Goal: Task Accomplishment & Management: Manage account settings

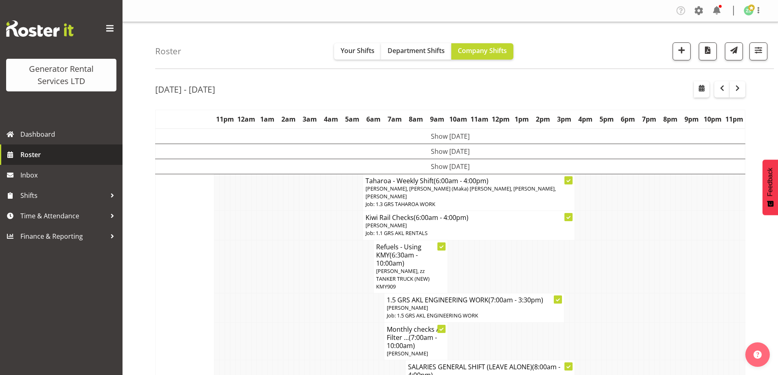
click at [58, 160] on span "Roster" at bounding box center [69, 155] width 98 height 12
click at [349, 293] on td at bounding box center [349, 307] width 5 height 29
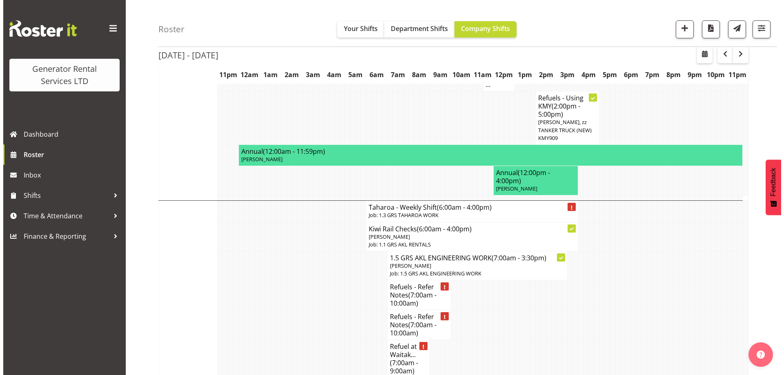
scroll to position [449, 0]
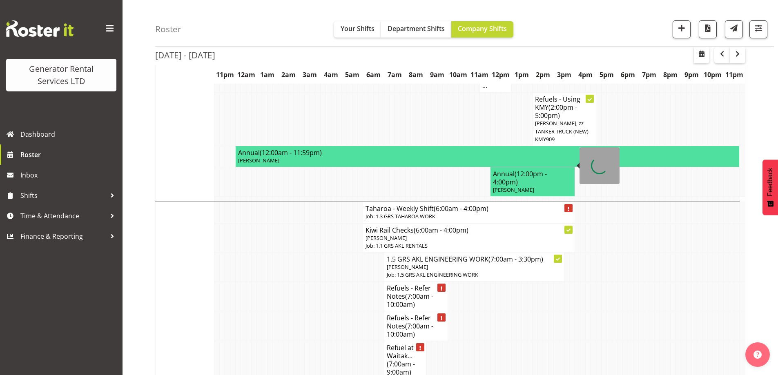
click at [421, 205] on h4 "Taharoa - Weekly Shift (6:00am - 4:00pm)" at bounding box center [468, 209] width 207 height 8
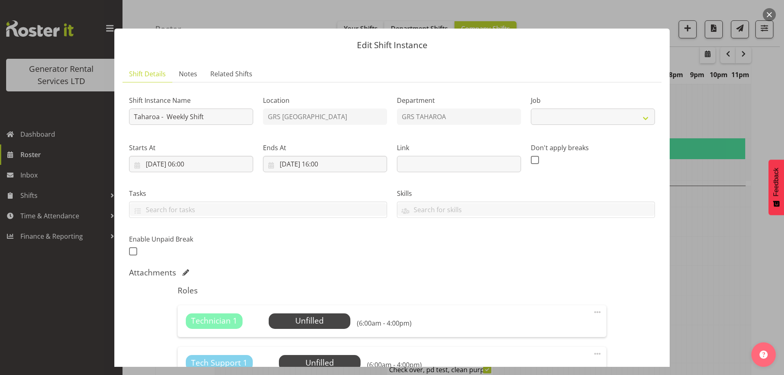
select select "874"
click at [198, 118] on input "Taharoa - Weekly Shift" at bounding box center [191, 117] width 124 height 16
click at [185, 116] on input "Taharoa - Weekly Shift" at bounding box center [191, 117] width 124 height 16
click at [186, 116] on input "Taharoa - Weekly Shift" at bounding box center [191, 117] width 124 height 16
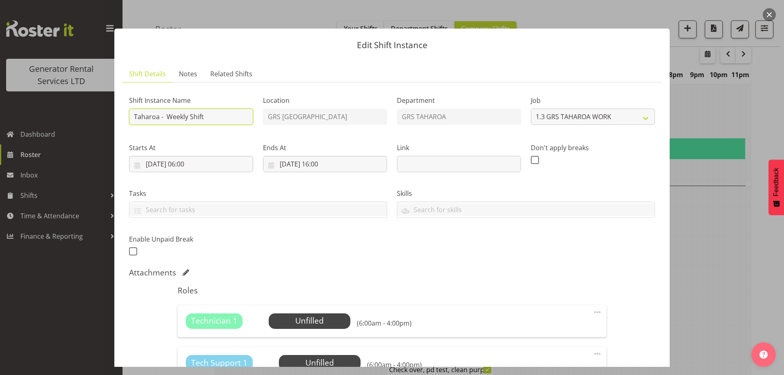
click at [186, 118] on input "Taharoa - Weekly Shift" at bounding box center [191, 117] width 124 height 16
click at [188, 118] on input "Taharoa - Weekly Shift" at bounding box center [191, 117] width 124 height 16
click at [225, 118] on input "Taharoa - Weekend Shift" at bounding box center [191, 117] width 124 height 16
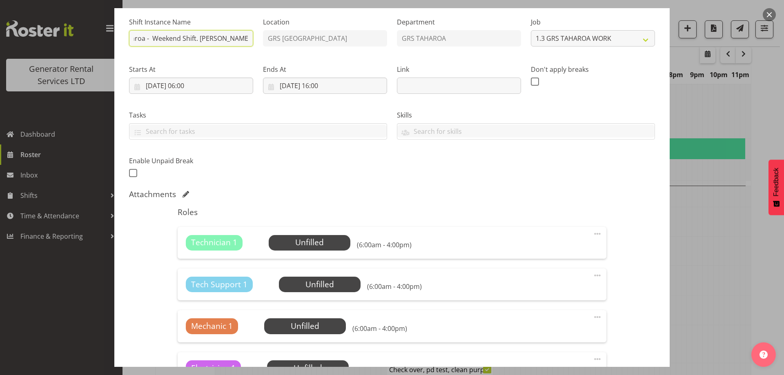
scroll to position [82, 0]
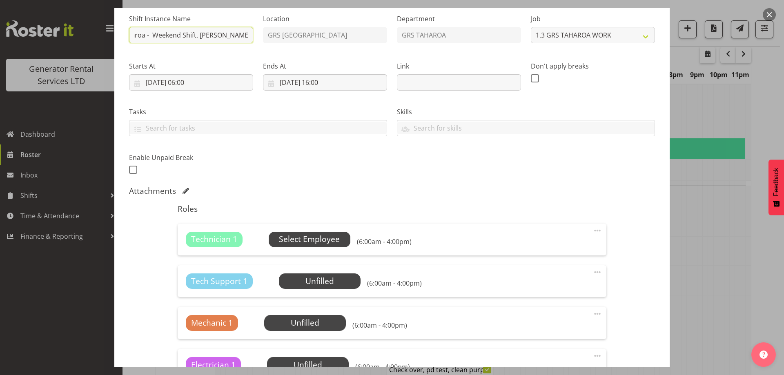
type input "Taharoa - Weekend Shift. Mike C & Sam P"
click at [316, 240] on span "Select Employee" at bounding box center [309, 239] width 61 height 12
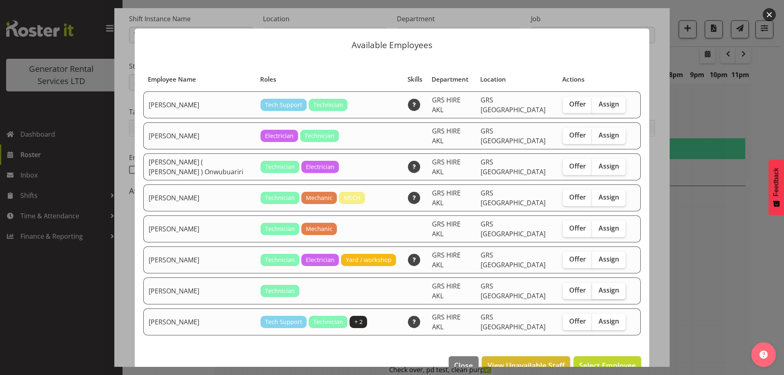
click at [609, 286] on span "Assign" at bounding box center [608, 290] width 20 height 8
click at [597, 288] on input "Assign" at bounding box center [594, 290] width 5 height 5
checkbox input "true"
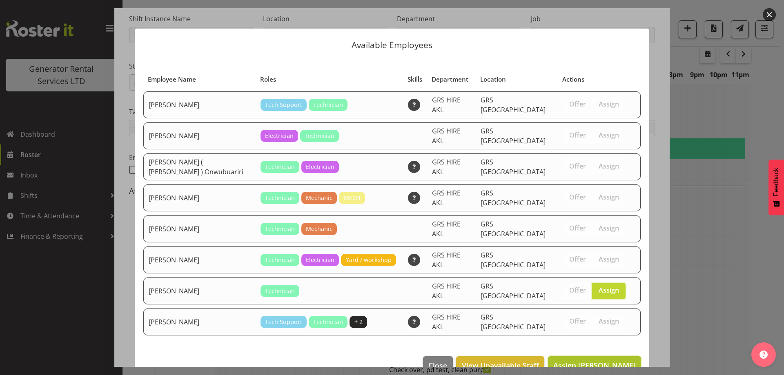
click at [601, 360] on span "Assign Simon Earney" at bounding box center [594, 365] width 82 height 10
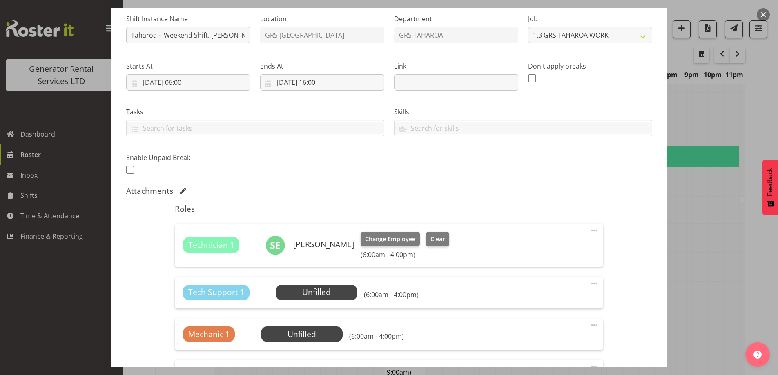
click at [327, 301] on div "Tech Support 1 Unfilled Select Employee (6:00am - 4:00pm) Edit Cover Role Delete" at bounding box center [389, 293] width 428 height 32
click at [330, 296] on span "Select Employee" at bounding box center [316, 293] width 61 height 12
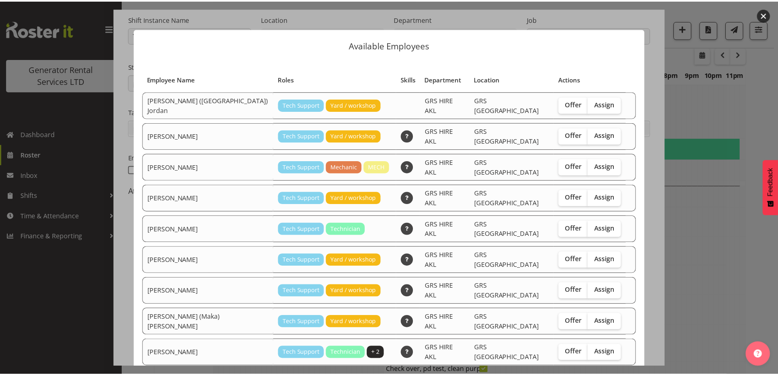
scroll to position [21, 0]
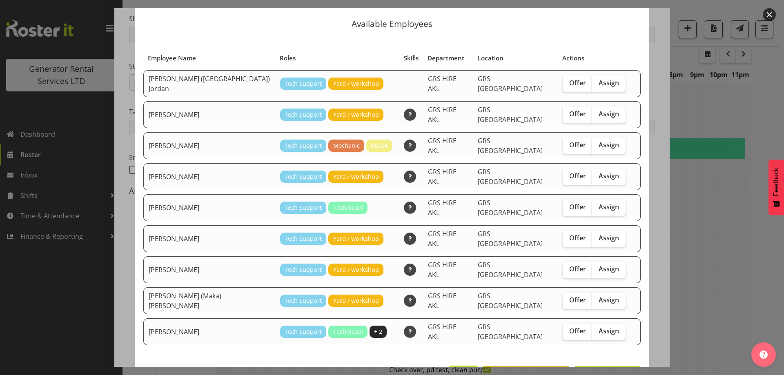
click at [459, 370] on span "Close" at bounding box center [463, 375] width 19 height 11
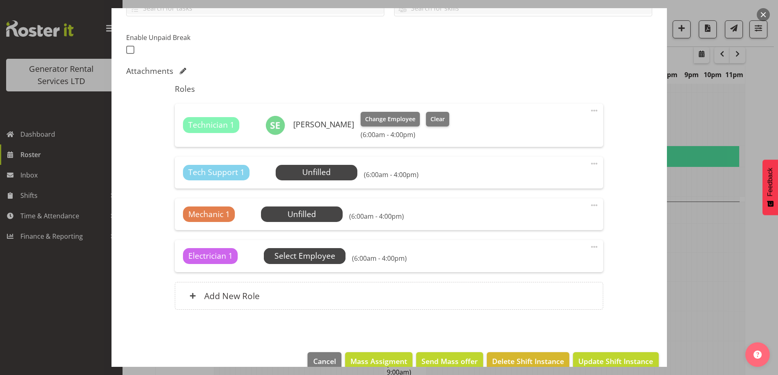
scroll to position [204, 0]
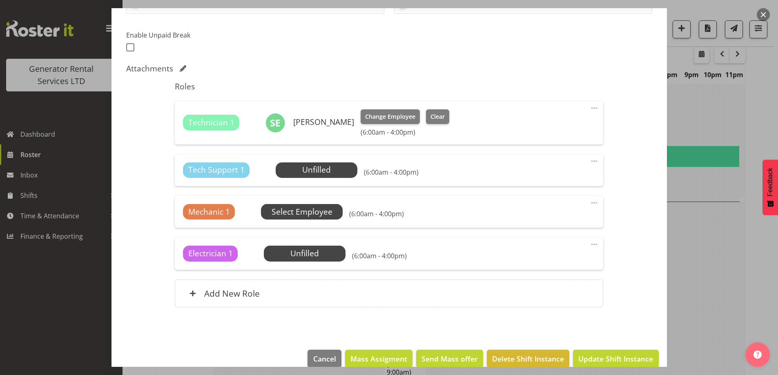
click at [0, 0] on span "Select Employee" at bounding box center [0, 0] width 0 height 0
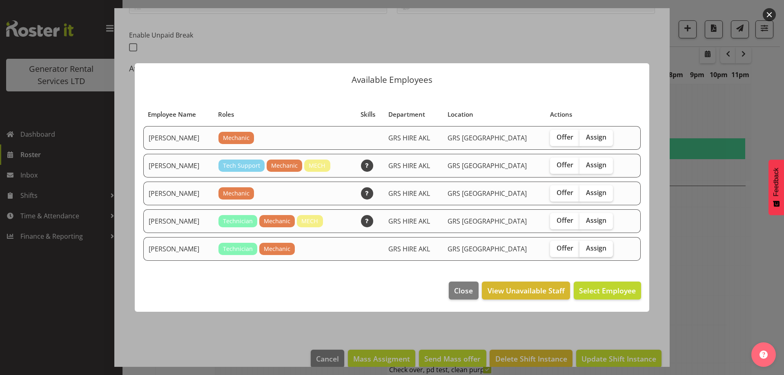
click at [587, 245] on span "Assign" at bounding box center [596, 248] width 20 height 8
click at [585, 246] on input "Assign" at bounding box center [581, 248] width 5 height 5
checkbox input "true"
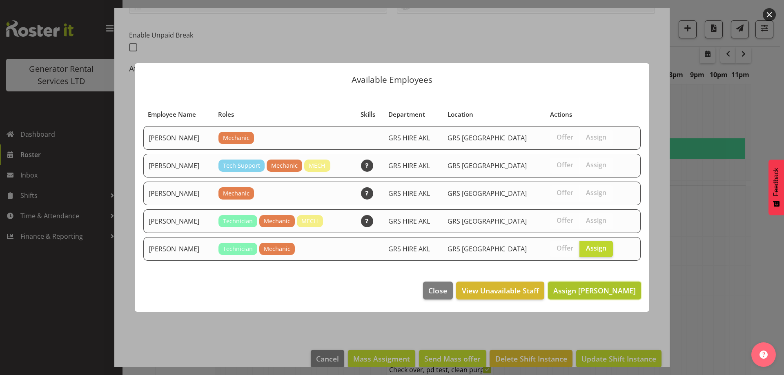
click at [594, 292] on span "Assign Mike McDonald" at bounding box center [594, 291] width 82 height 10
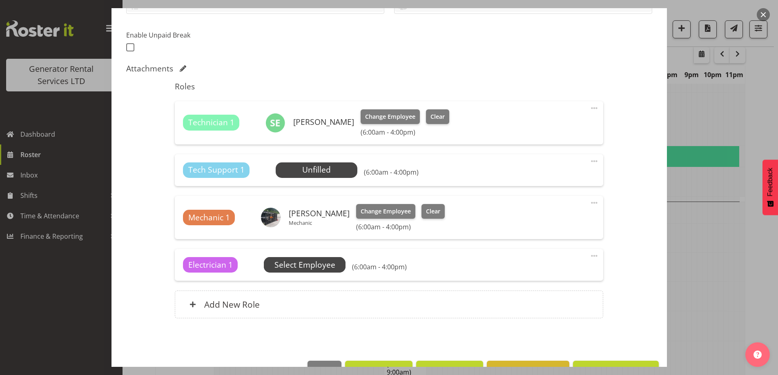
click at [0, 0] on span "Select Employee" at bounding box center [0, 0] width 0 height 0
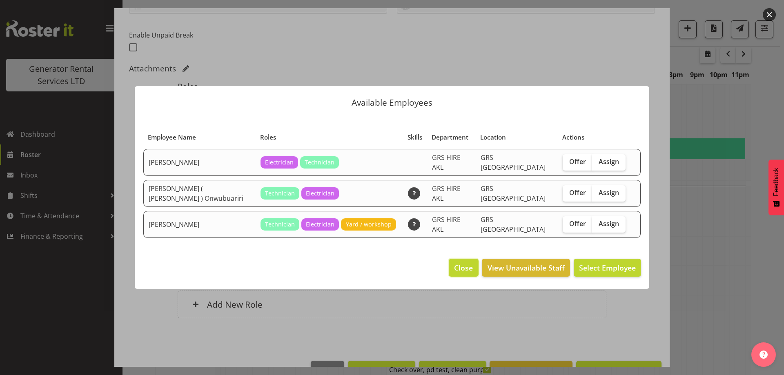
click at [466, 262] on span "Close" at bounding box center [463, 267] width 19 height 11
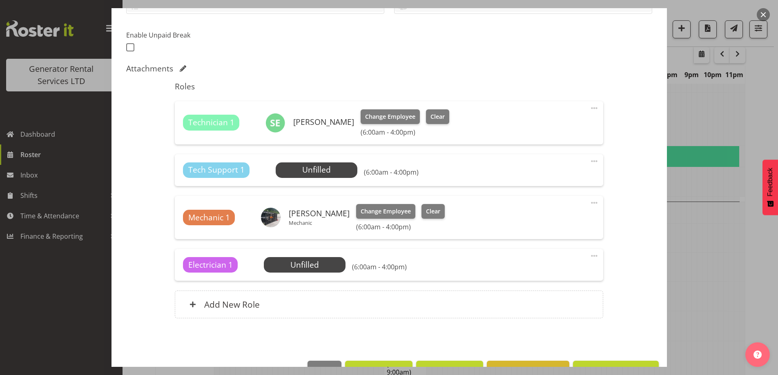
click at [679, 264] on div at bounding box center [389, 187] width 778 height 375
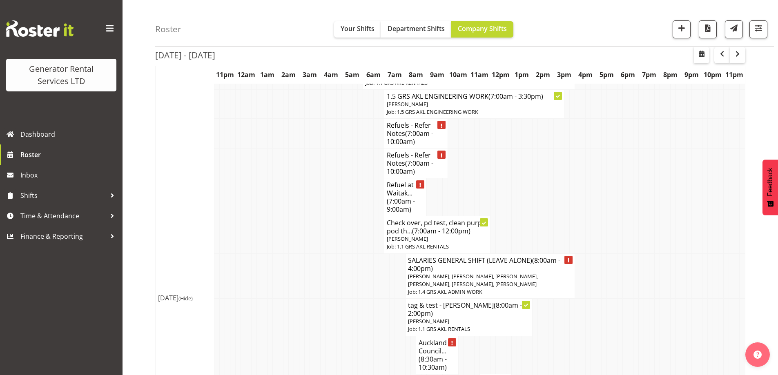
scroll to position [612, 0]
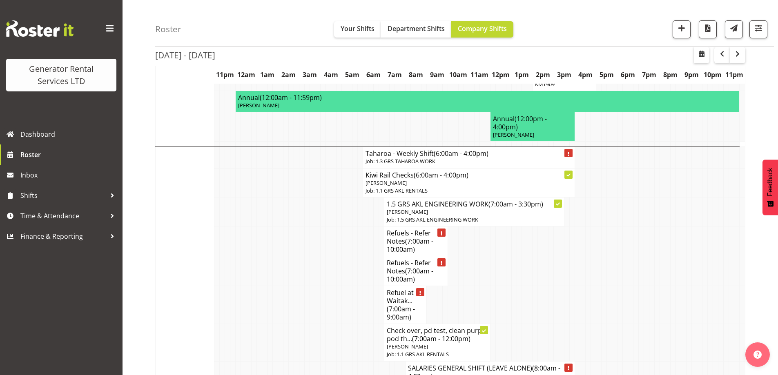
scroll to position [490, 0]
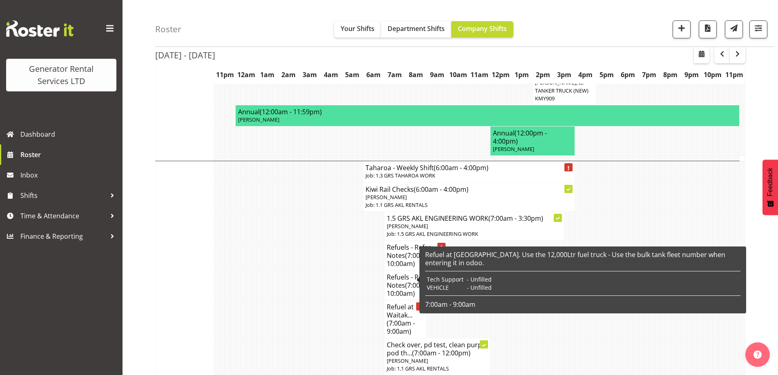
click at [322, 338] on td at bounding box center [322, 356] width 5 height 37
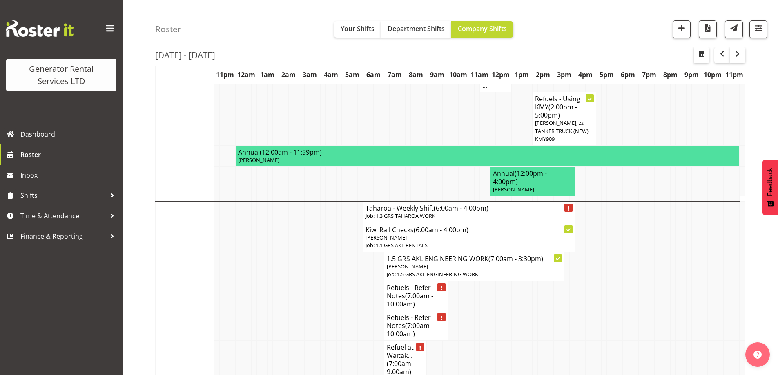
scroll to position [449, 0]
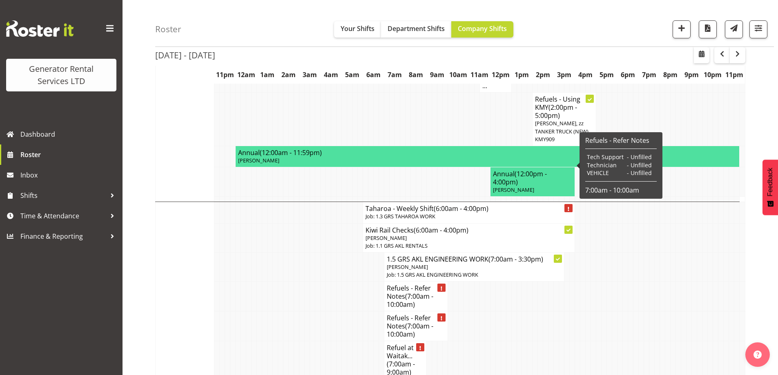
click at [420, 205] on h4 "Taharoa - Weekly Shift (6:00am - 4:00pm)" at bounding box center [468, 209] width 207 height 8
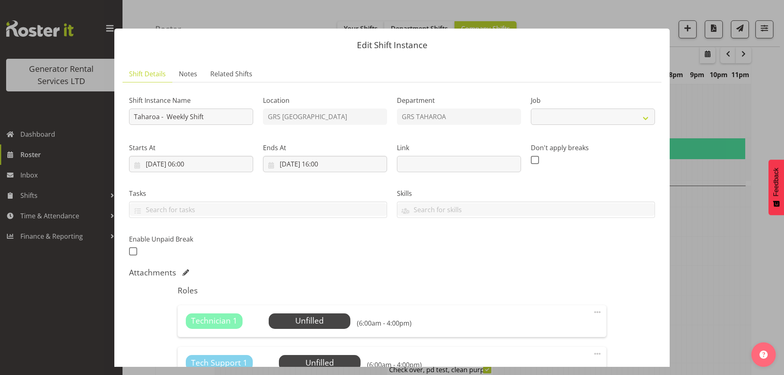
select select "874"
drag, startPoint x: 296, startPoint y: 305, endPoint x: 295, endPoint y: 314, distance: 9.0
click at [296, 309] on div "Technician 1 Unfilled Select Employee (6:00am - 4:00pm) Edit Cover Role Delete" at bounding box center [392, 321] width 428 height 32
click at [295, 317] on span "Select Employee" at bounding box center [309, 321] width 61 height 12
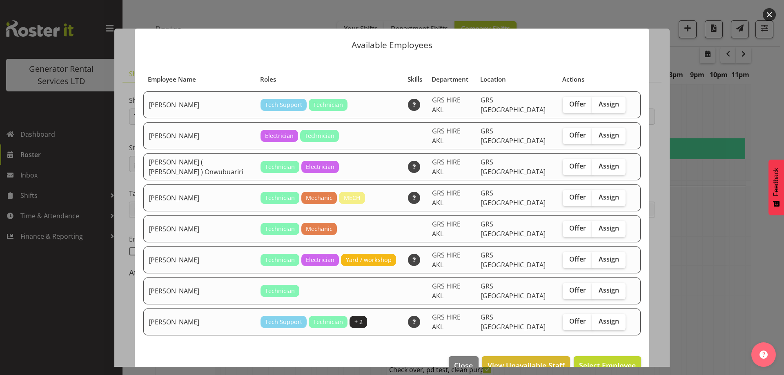
click at [693, 258] on div at bounding box center [392, 187] width 784 height 375
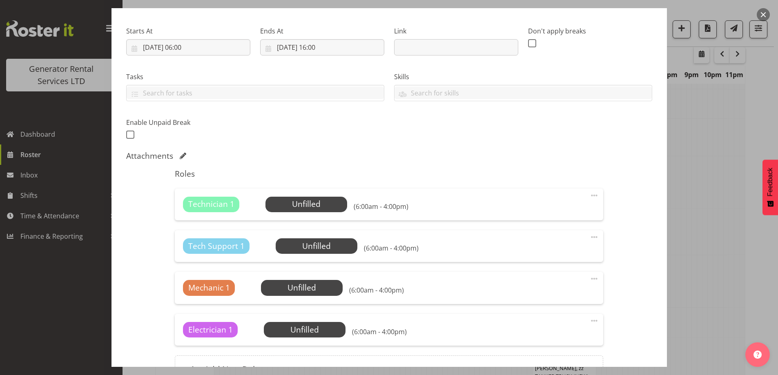
scroll to position [206, 0]
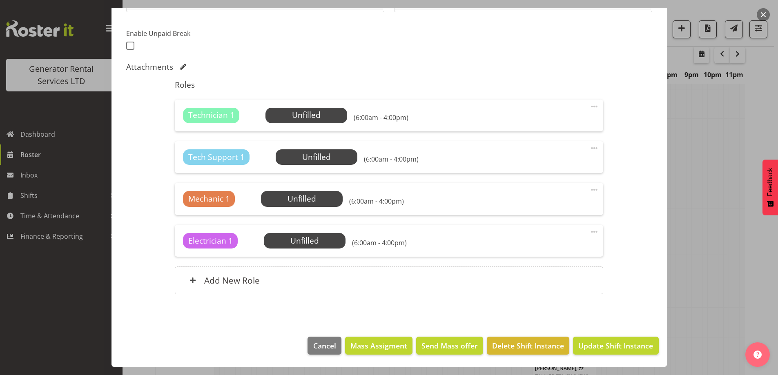
click at [703, 263] on div at bounding box center [389, 187] width 778 height 375
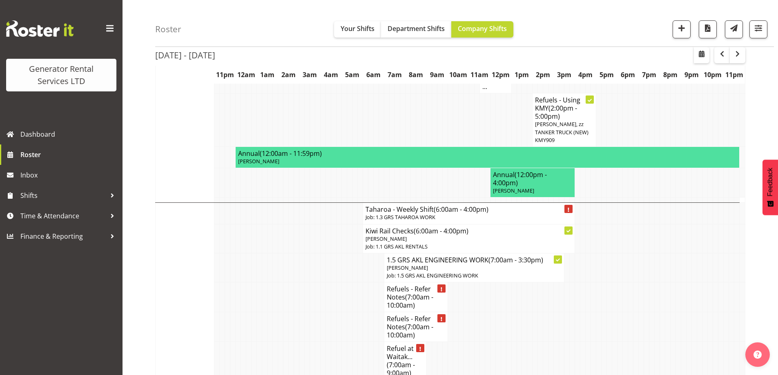
scroll to position [449, 0]
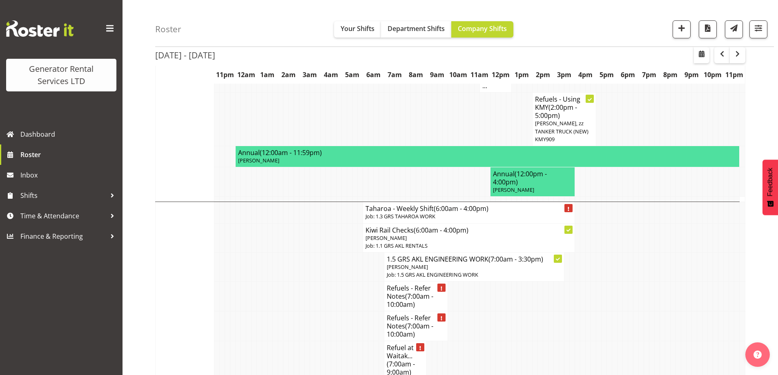
click at [315, 252] on td at bounding box center [317, 266] width 5 height 29
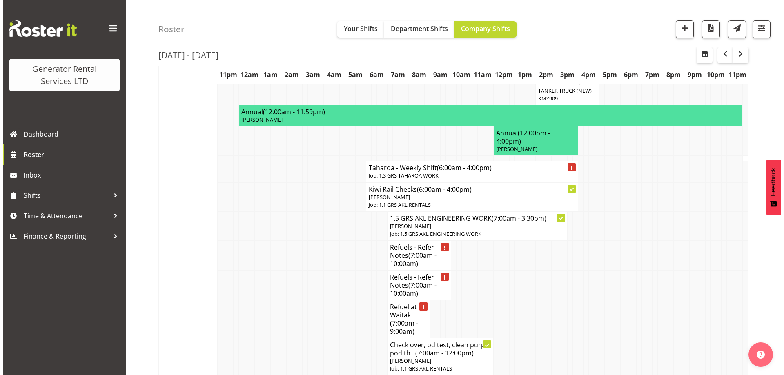
scroll to position [531, 0]
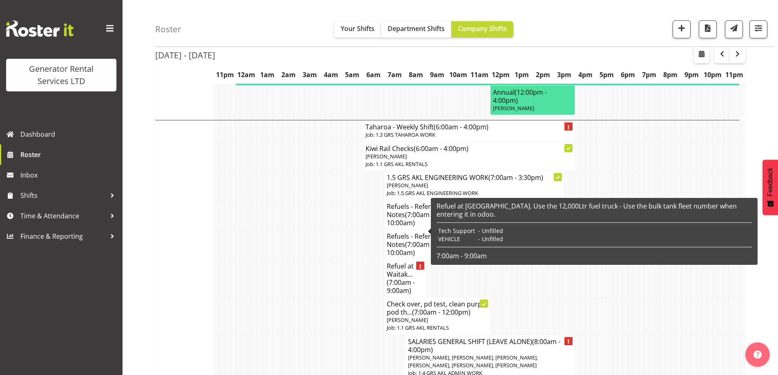
click at [396, 262] on h4 "Refuel at Waitak... (7:00am - 9:00am)" at bounding box center [405, 278] width 37 height 33
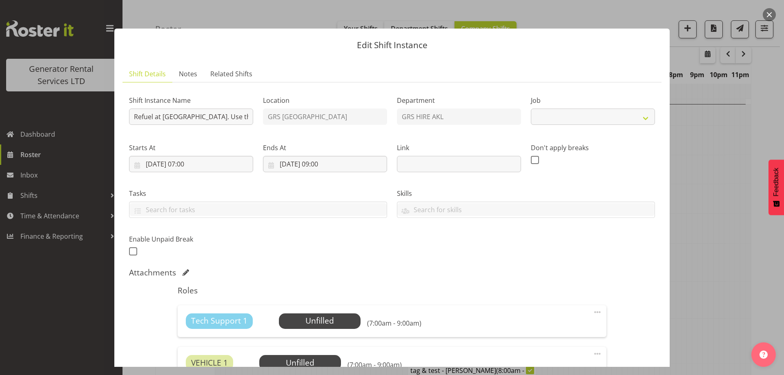
select select "9"
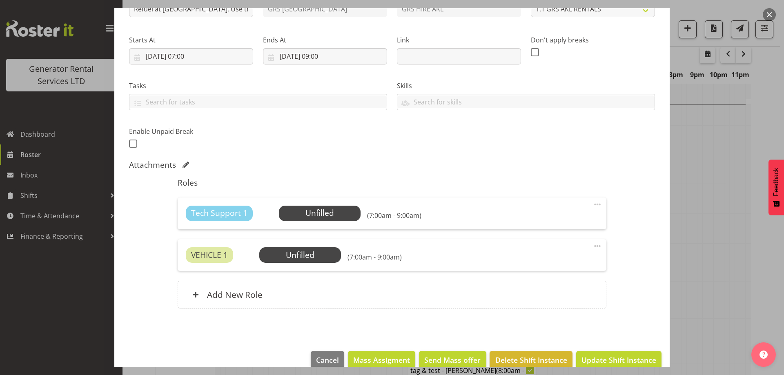
scroll to position [122, 0]
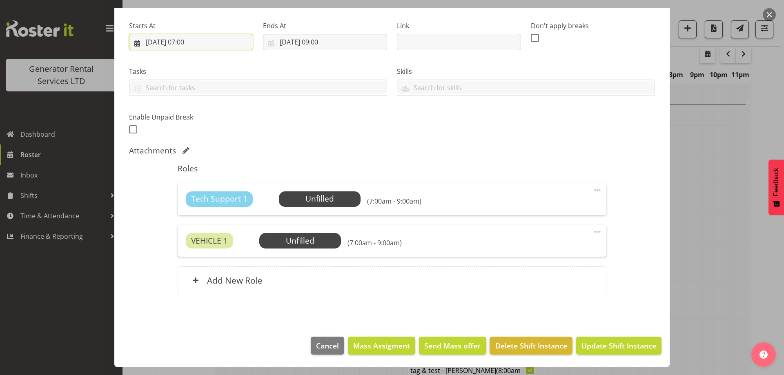
click at [205, 45] on input "[DATE] 07:00" at bounding box center [191, 42] width 124 height 16
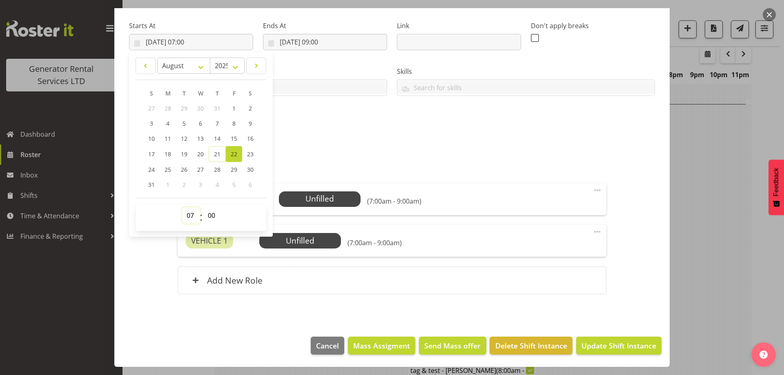
click at [196, 216] on select "00 01 02 03 04 05 06 07 08 09 10 11 12 13 14 15 16 17 18 19 20 21 22 23" at bounding box center [191, 215] width 18 height 16
select select "14"
click at [182, 207] on select "00 01 02 03 04 05 06 07 08 09 10 11 12 13 14 15 16 17 18 19 20 21 22 23" at bounding box center [191, 215] width 18 height 16
type input "[DATE] 14:00"
click at [339, 49] on input "[DATE] 09:00" at bounding box center [325, 42] width 124 height 16
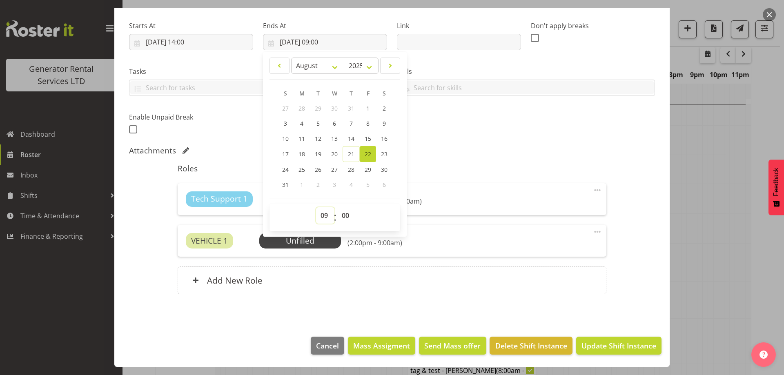
click at [319, 219] on select "00 01 02 03 04 05 06 07 08 09 10 11 12 13 14 15 16 17 18 19 20 21 22 23" at bounding box center [325, 215] width 18 height 16
select select "17"
click at [316, 207] on select "00 01 02 03 04 05 06 07 08 09 10 11 12 13 14 15 16 17 18 19 20 21 22 23" at bounding box center [325, 215] width 18 height 16
type input "[DATE] 17:00"
click at [443, 153] on div "Attachments" at bounding box center [392, 151] width 526 height 10
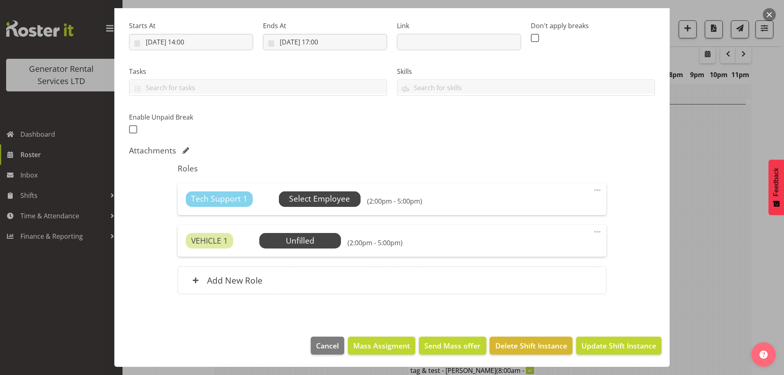
click at [331, 192] on span "Select Employee" at bounding box center [320, 199] width 82 height 16
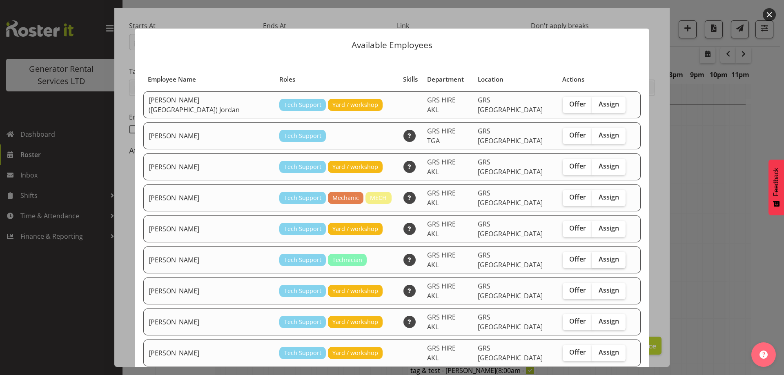
click at [598, 255] on span "Assign" at bounding box center [608, 259] width 20 height 8
click at [592, 257] on input "Assign" at bounding box center [594, 259] width 5 height 5
checkbox input "true"
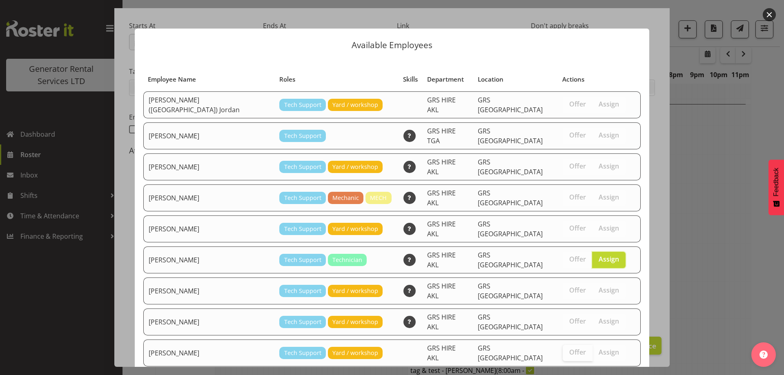
scroll to position [77, 0]
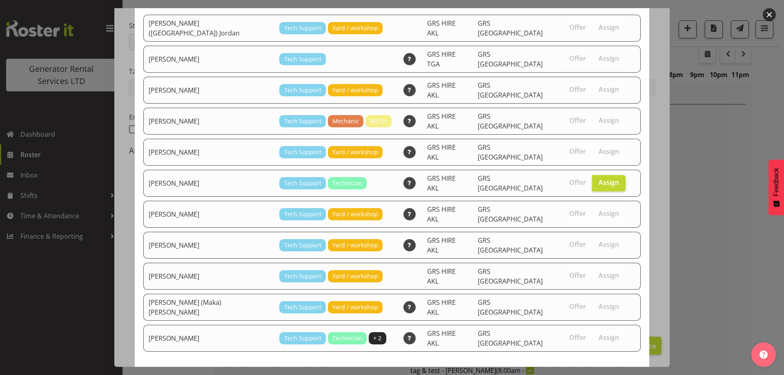
drag, startPoint x: 565, startPoint y: 363, endPoint x: 574, endPoint y: 351, distance: 14.6
click at [574, 373] on button "Assign [PERSON_NAME]" at bounding box center [594, 382] width 93 height 18
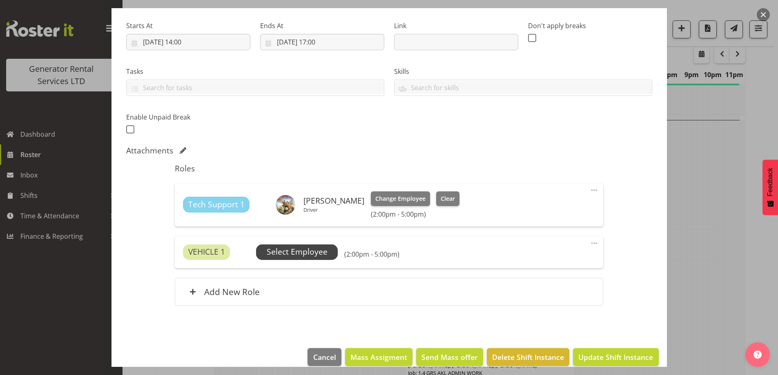
click at [293, 249] on span "Select Employee" at bounding box center [297, 252] width 61 height 12
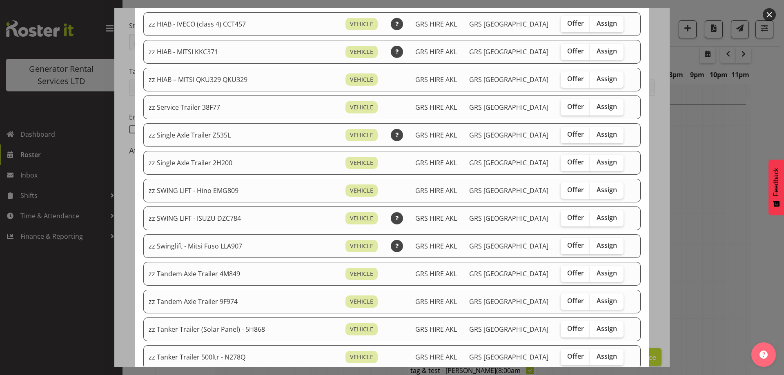
scroll to position [653, 0]
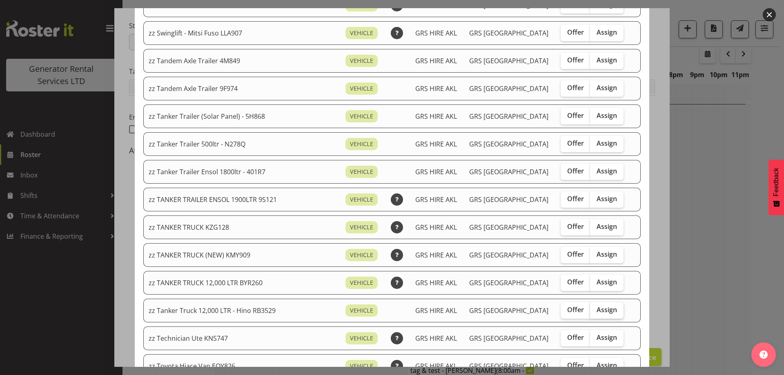
click at [595, 316] on label "Assign" at bounding box center [606, 310] width 33 height 16
click at [595, 313] on input "Assign" at bounding box center [592, 309] width 5 height 5
checkbox input "true"
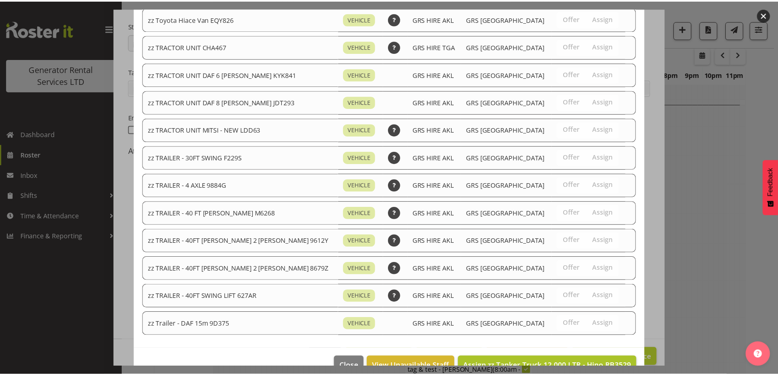
scroll to position [1020, 0]
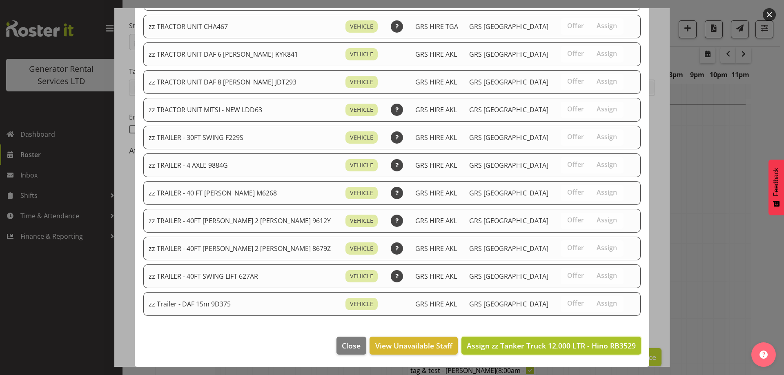
click at [605, 341] on span "Assign zz Tanker Truck 12,000 LTR - Hino RB3529" at bounding box center [551, 346] width 169 height 10
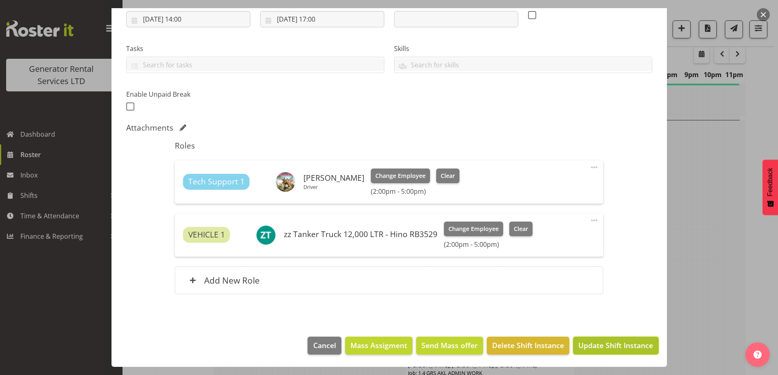
click at [601, 343] on span "Update Shift Instance" at bounding box center [615, 345] width 75 height 11
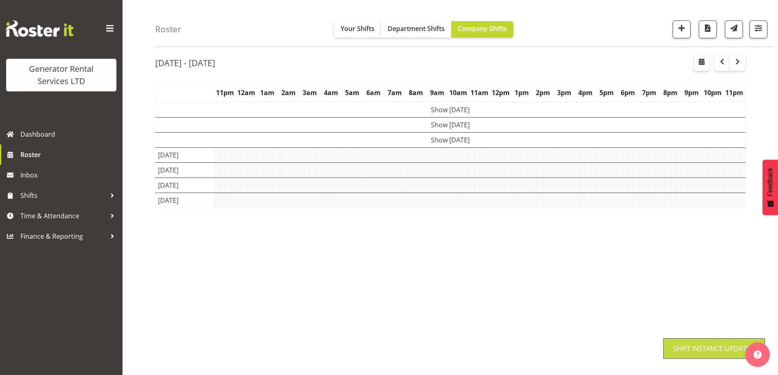
scroll to position [27, 0]
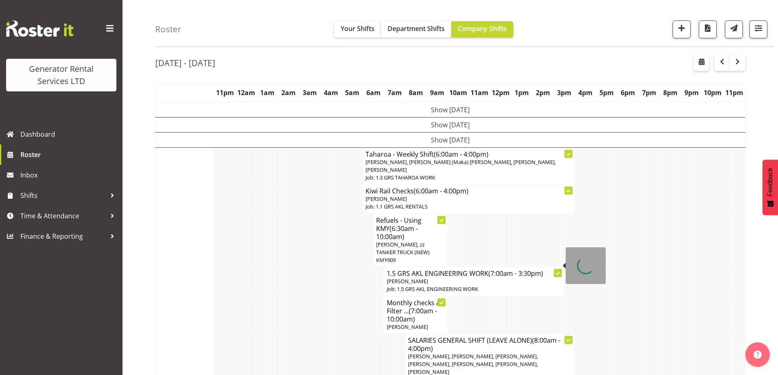
click at [285, 296] on td at bounding box center [285, 315] width 5 height 38
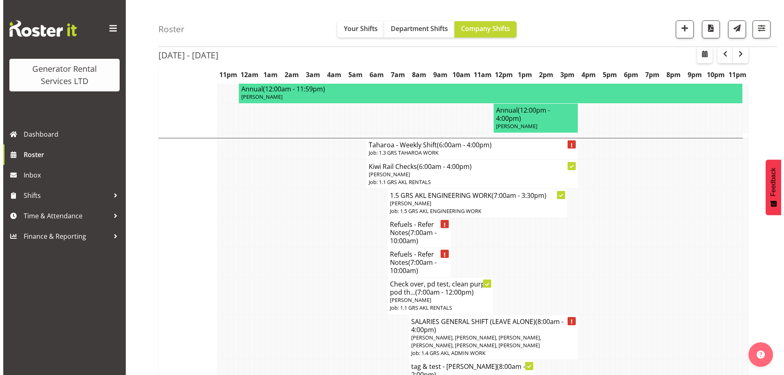
scroll to position [557, 0]
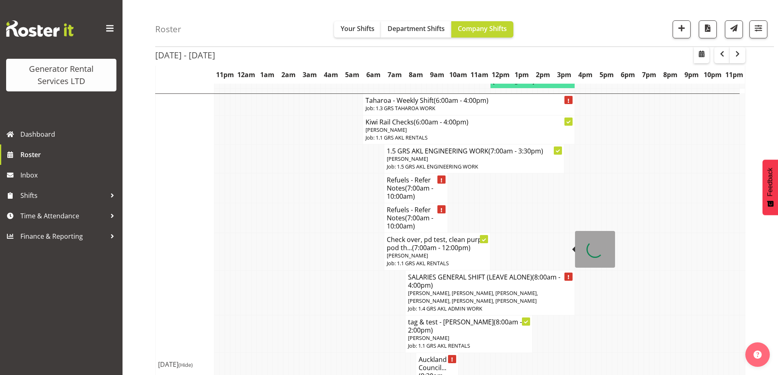
click at [437, 289] on span "[PERSON_NAME], [PERSON_NAME], [PERSON_NAME], [PERSON_NAME], [PERSON_NAME], [PER…" at bounding box center [473, 296] width 130 height 15
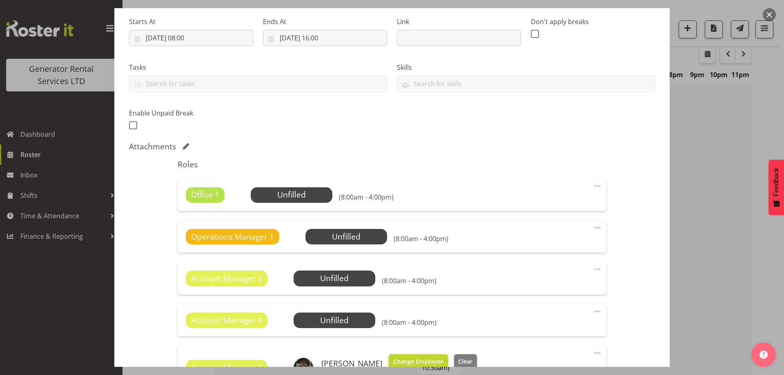
scroll to position [245, 0]
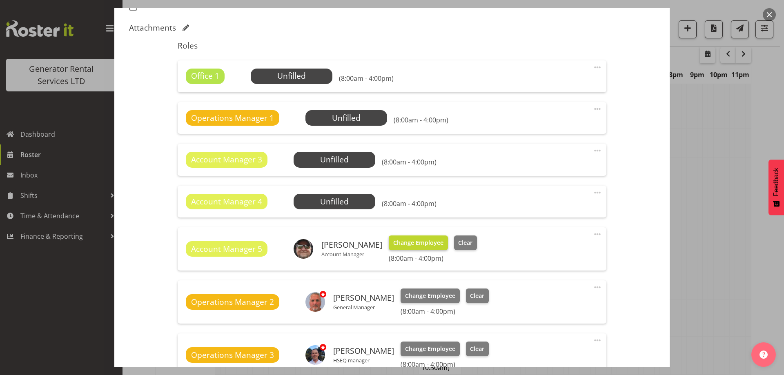
select select "875"
click at [592, 69] on span at bounding box center [597, 67] width 10 height 10
click at [548, 116] on link "Delete" at bounding box center [563, 114] width 78 height 15
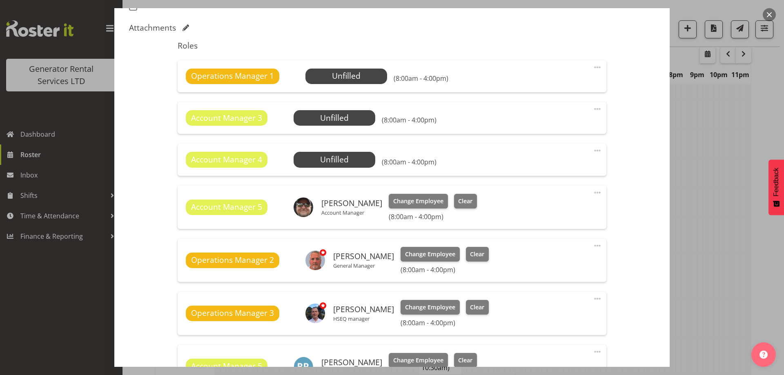
click at [594, 65] on span at bounding box center [597, 67] width 10 height 10
click at [550, 116] on link "Delete" at bounding box center [563, 114] width 78 height 15
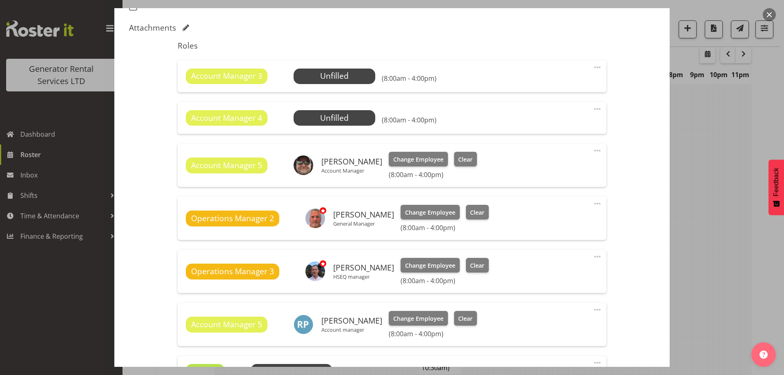
click at [592, 69] on span at bounding box center [597, 67] width 10 height 10
click at [576, 107] on link "Delete" at bounding box center [563, 114] width 78 height 15
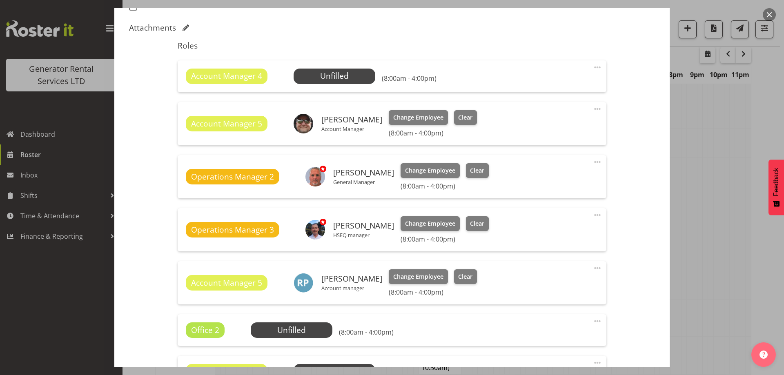
click at [593, 62] on span at bounding box center [597, 67] width 10 height 10
click at [573, 114] on link "Delete" at bounding box center [563, 114] width 78 height 15
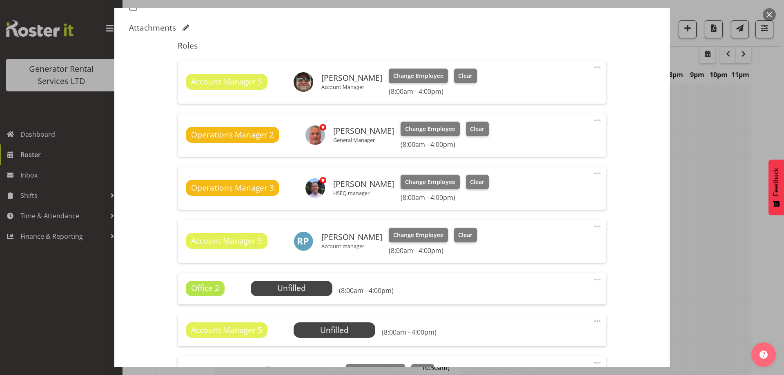
click at [594, 279] on span at bounding box center [597, 280] width 10 height 10
click at [534, 340] on div "Account Manager 5 Unfilled Select Employee (8:00am - 4:00pm) Edit Cover Role De…" at bounding box center [392, 330] width 428 height 32
click at [536, 332] on div "Account Manager 5 Unfilled Select Employee (8:00am - 4:00pm)" at bounding box center [392, 330] width 412 height 16
click at [592, 278] on span at bounding box center [597, 280] width 10 height 10
click at [541, 329] on link "Delete" at bounding box center [563, 327] width 78 height 15
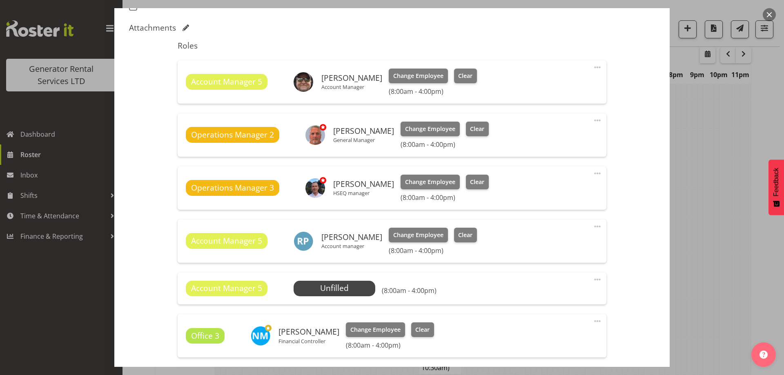
click at [592, 279] on span at bounding box center [597, 280] width 10 height 10
click at [545, 322] on link "Delete" at bounding box center [563, 327] width 78 height 15
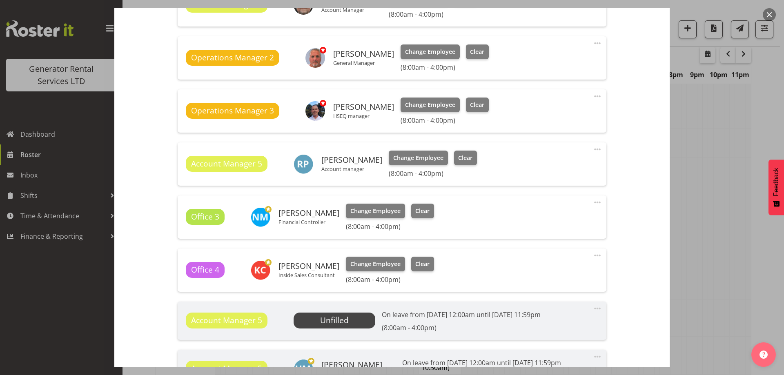
scroll to position [449, 0]
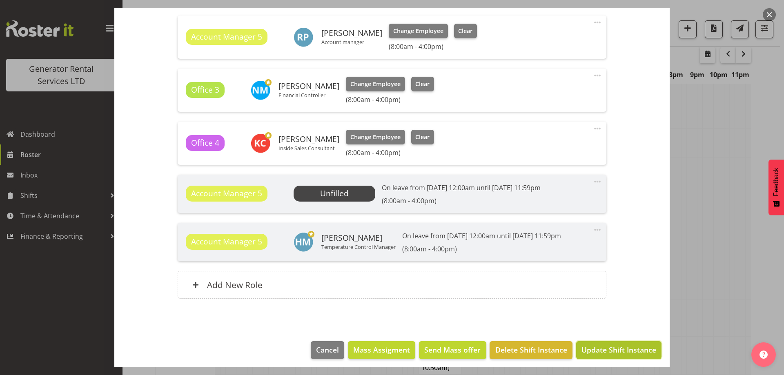
click at [594, 345] on span "Update Shift Instance" at bounding box center [618, 350] width 75 height 11
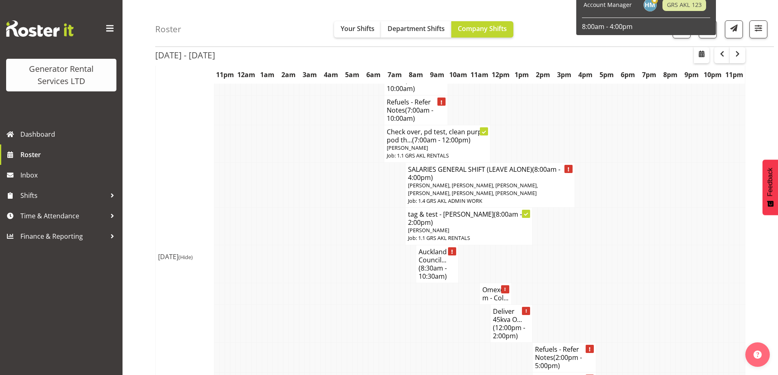
scroll to position [680, 0]
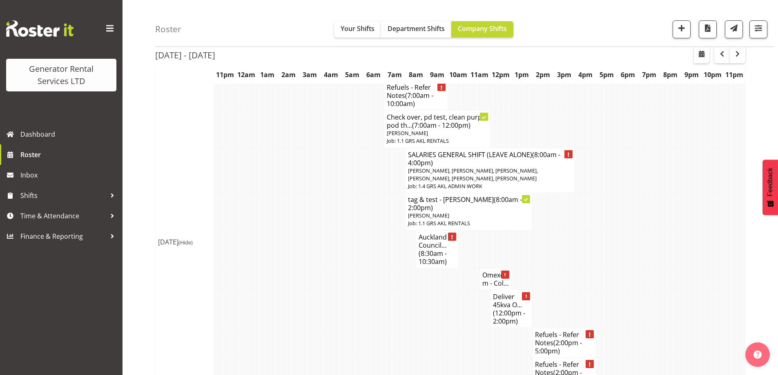
click at [458, 328] on td at bounding box center [455, 343] width 5 height 30
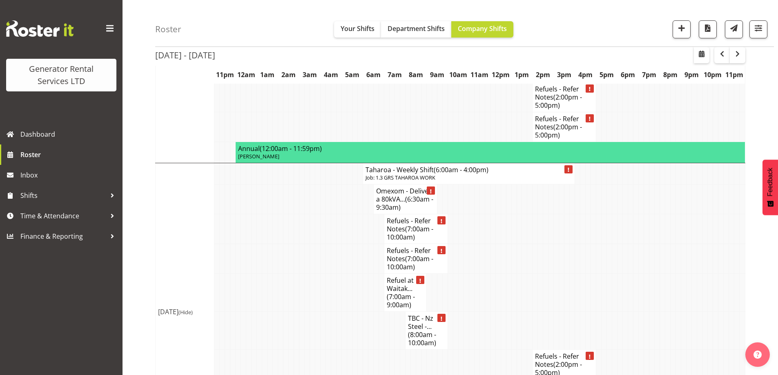
scroll to position [1216, 0]
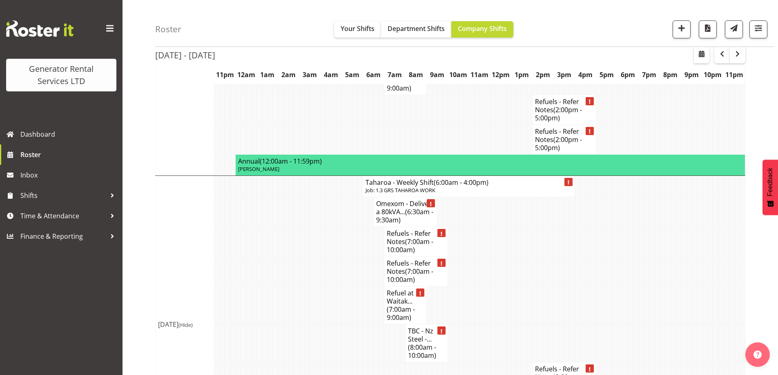
click at [505, 287] on td at bounding box center [502, 306] width 5 height 38
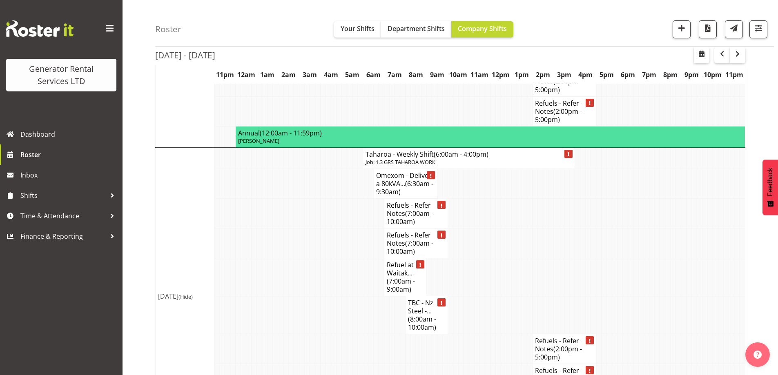
scroll to position [1257, 0]
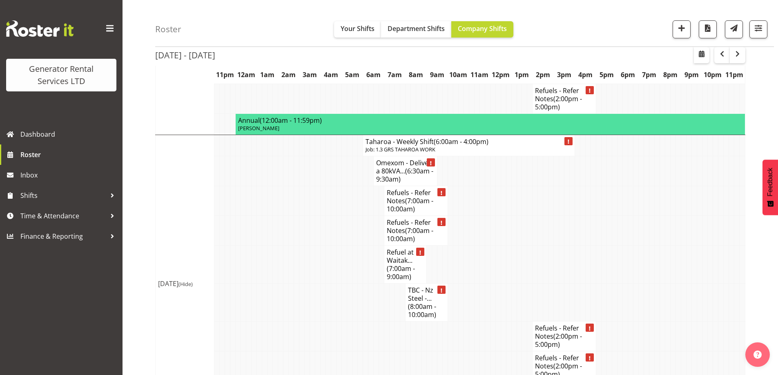
click at [525, 246] on td at bounding box center [524, 265] width 5 height 38
click at [331, 284] on td at bounding box center [333, 303] width 5 height 38
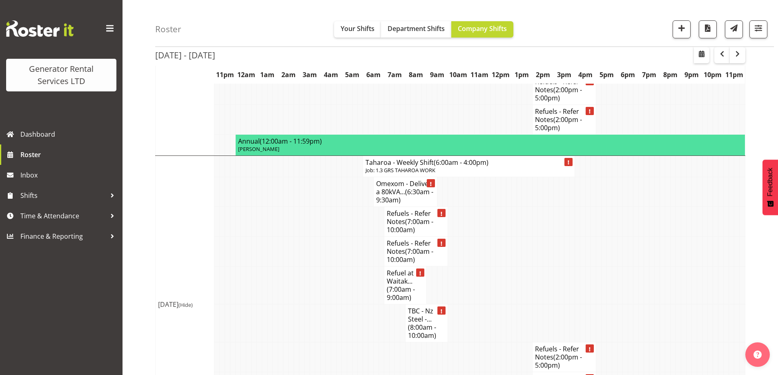
scroll to position [1216, 0]
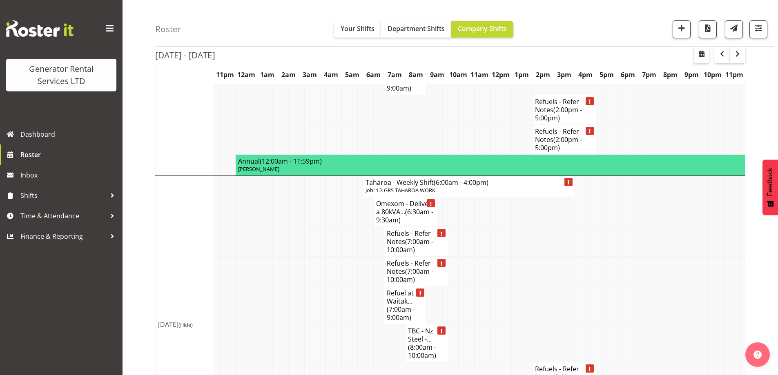
click at [310, 325] on td at bounding box center [312, 344] width 5 height 38
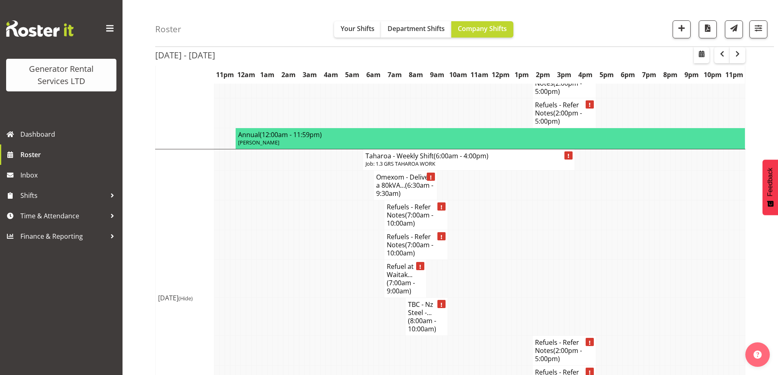
scroll to position [1257, 0]
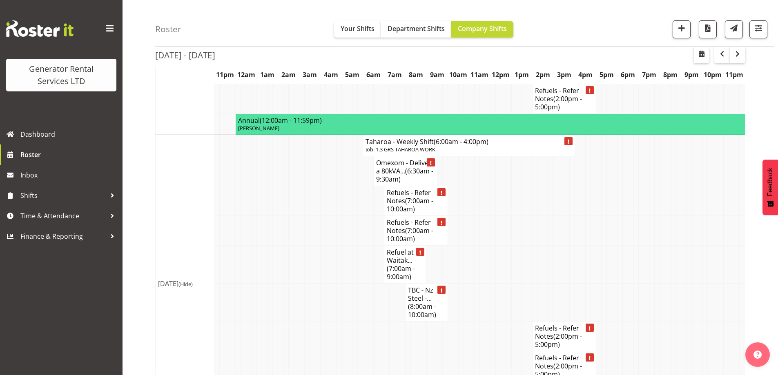
click at [300, 186] on td at bounding box center [301, 201] width 5 height 30
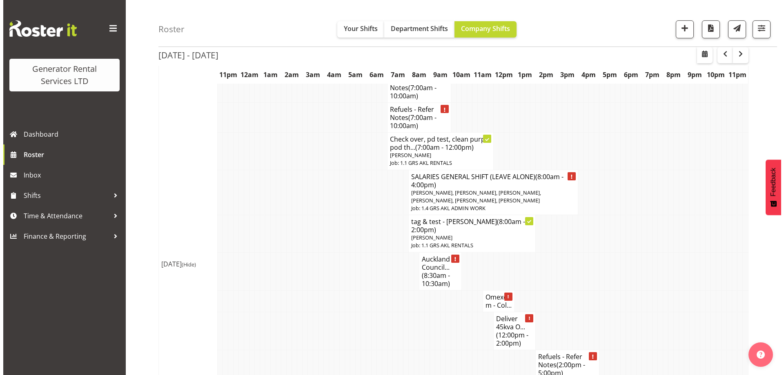
scroll to position [645, 0]
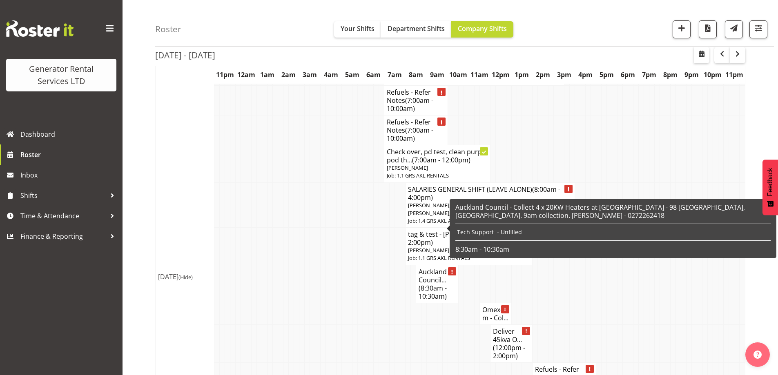
click at [425, 284] on span "(8:30am - 10:30am)" at bounding box center [432, 292] width 28 height 17
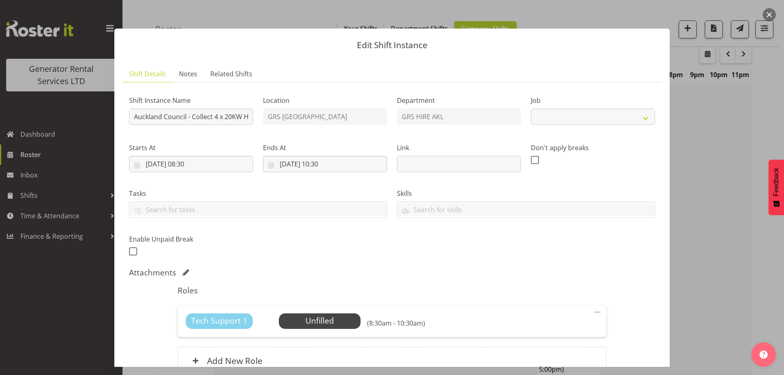
select select "9"
click at [324, 316] on span "Select Employee" at bounding box center [319, 321] width 61 height 12
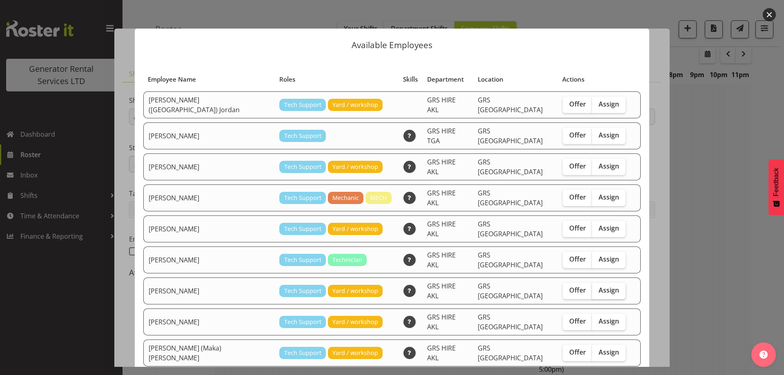
drag, startPoint x: 591, startPoint y: 268, endPoint x: 576, endPoint y: 289, distance: 25.6
click at [598, 286] on span "Assign" at bounding box center [608, 290] width 20 height 8
click at [592, 288] on input "Assign" at bounding box center [594, 290] width 5 height 5
checkbox input "true"
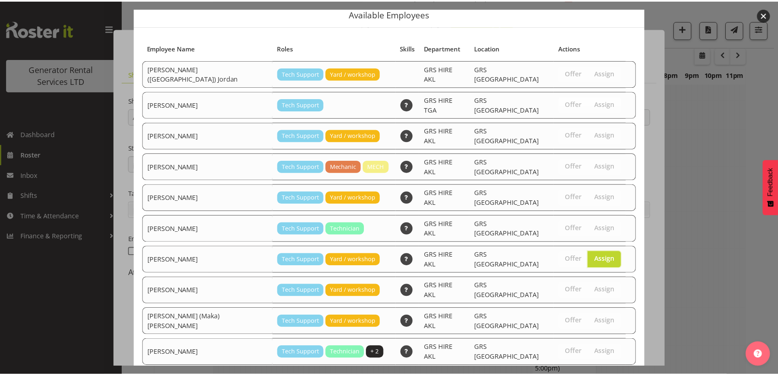
scroll to position [49, 0]
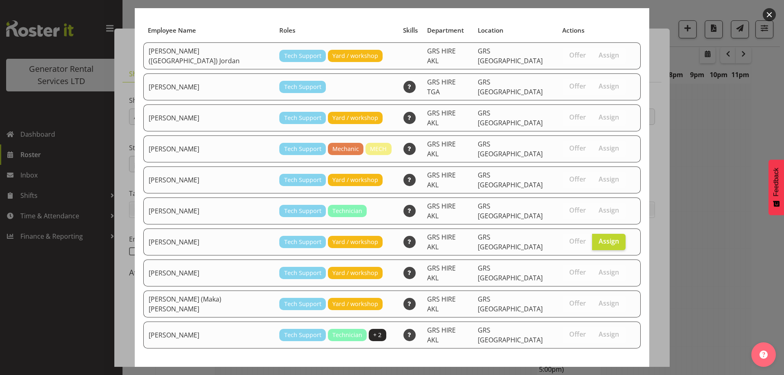
click at [601, 373] on span "Assign Mina Nomani" at bounding box center [594, 378] width 82 height 10
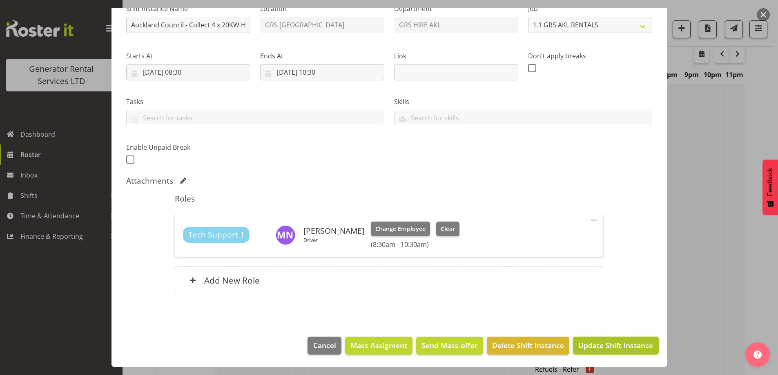
click at [625, 341] on span "Update Shift Instance" at bounding box center [615, 345] width 75 height 11
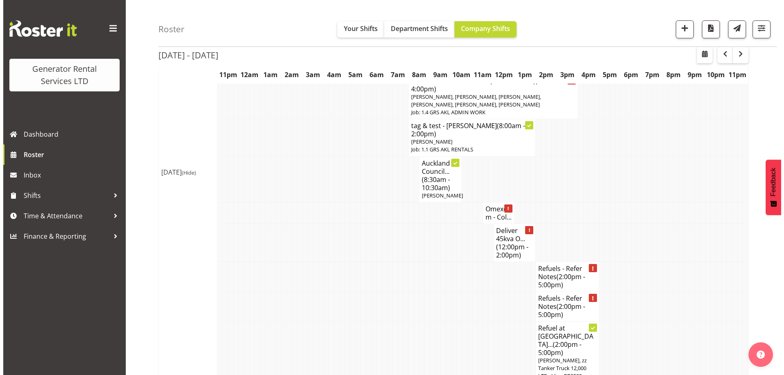
scroll to position [761, 0]
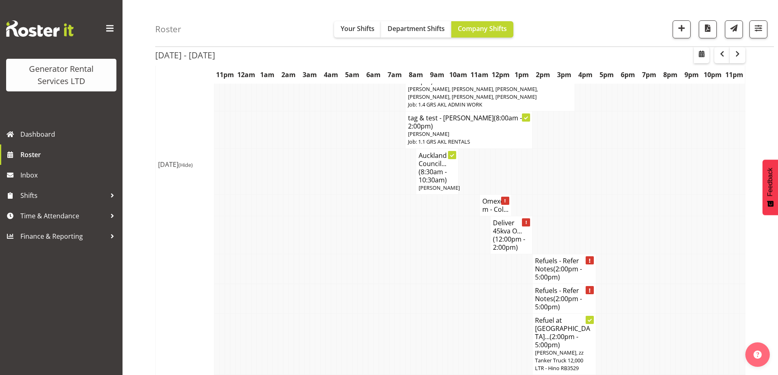
drag, startPoint x: 408, startPoint y: 260, endPoint x: 425, endPoint y: 241, distance: 25.7
click at [409, 313] on td at bounding box center [407, 344] width 5 height 62
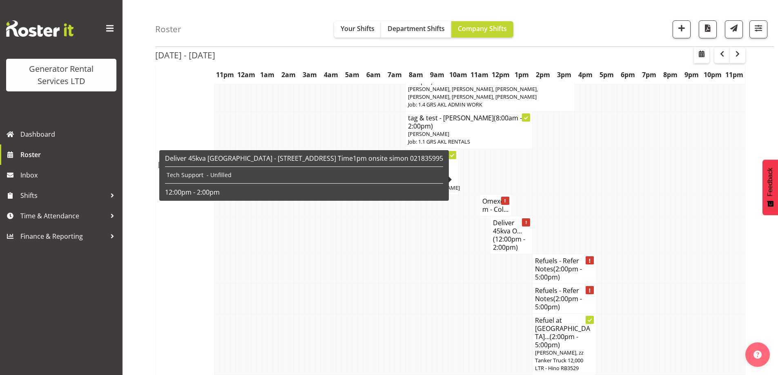
click at [509, 235] on span "(12:00pm - 2:00pm)" at bounding box center [509, 243] width 32 height 17
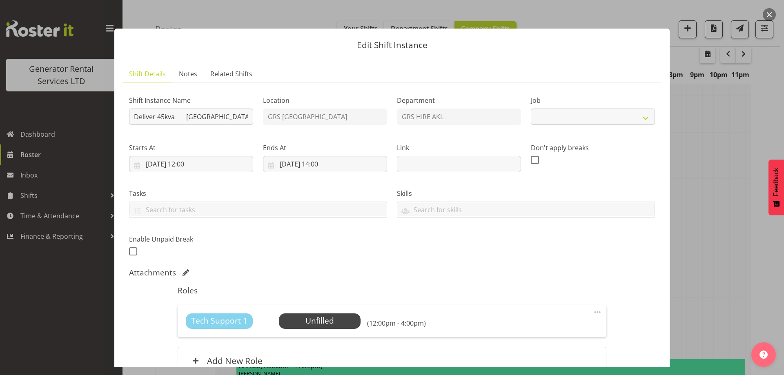
select select "9"
click at [183, 120] on input "Deliver 45kva Orakei Marae - 59B Kitemoana Street, Orakei, Auckland 1071 Time1p…" at bounding box center [191, 117] width 124 height 16
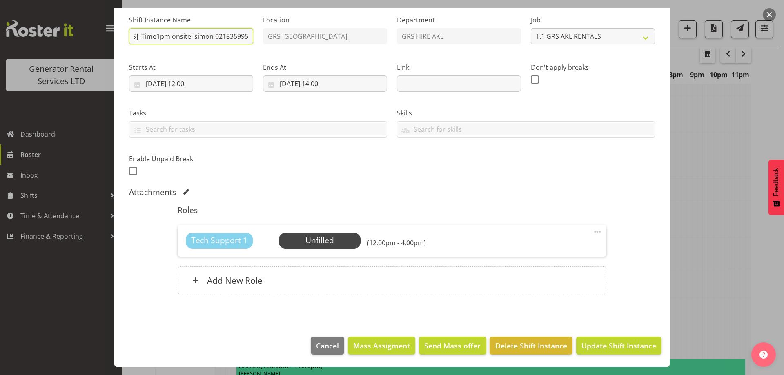
scroll to position [40, 0]
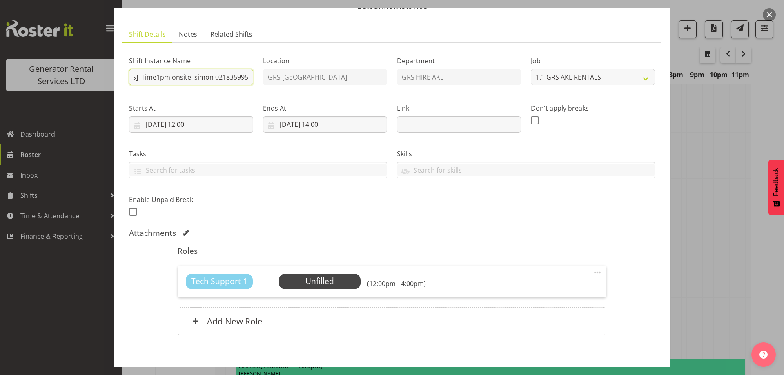
type input "Deliver 45kva to Orakei Marae - 59B Kitemoana Street, Orakei, Auckland 1071 Tim…"
click at [321, 229] on div "Attachments" at bounding box center [392, 233] width 526 height 10
click at [328, 277] on span "Select Employee" at bounding box center [319, 282] width 61 height 12
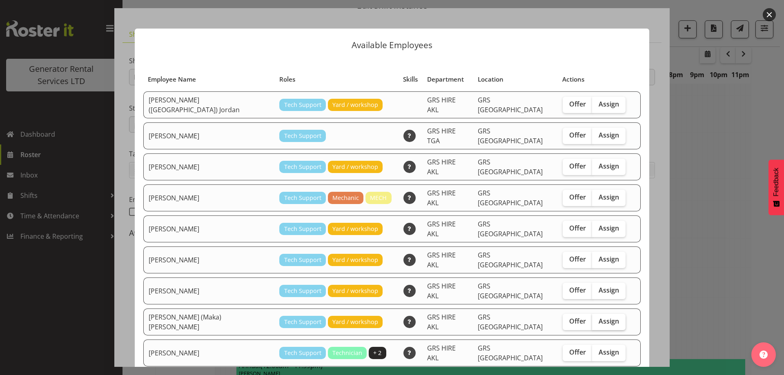
drag, startPoint x: 596, startPoint y: 300, endPoint x: 602, endPoint y: 313, distance: 14.8
click at [598, 317] on span "Assign" at bounding box center [608, 321] width 20 height 8
click at [596, 319] on input "Assign" at bounding box center [594, 321] width 5 height 5
checkbox input "true"
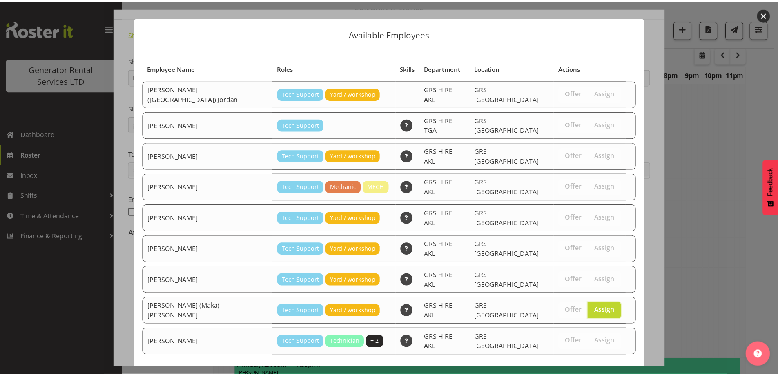
scroll to position [21, 0]
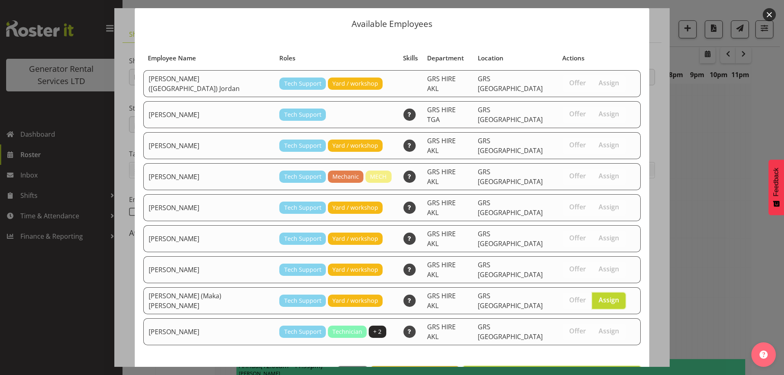
click at [589, 366] on button "Assign Sione (Maka) Fifita" at bounding box center [551, 375] width 178 height 18
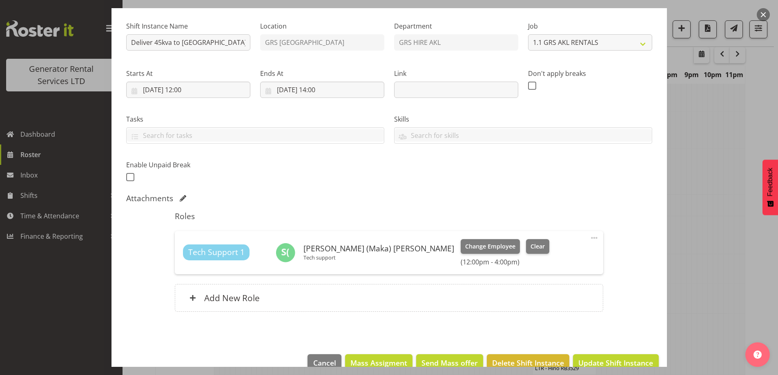
scroll to position [92, 0]
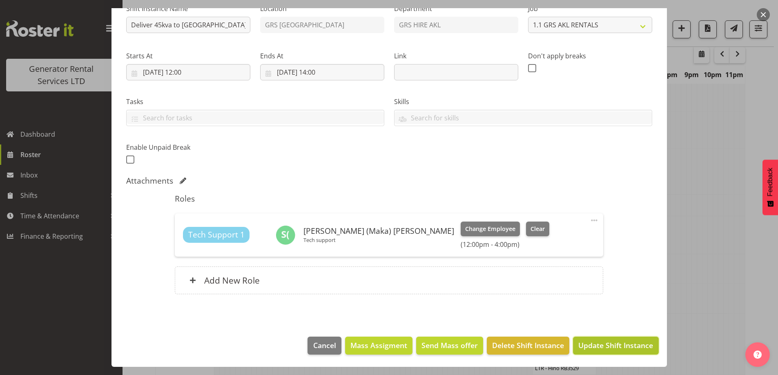
click at [588, 346] on span "Update Shift Instance" at bounding box center [615, 345] width 75 height 11
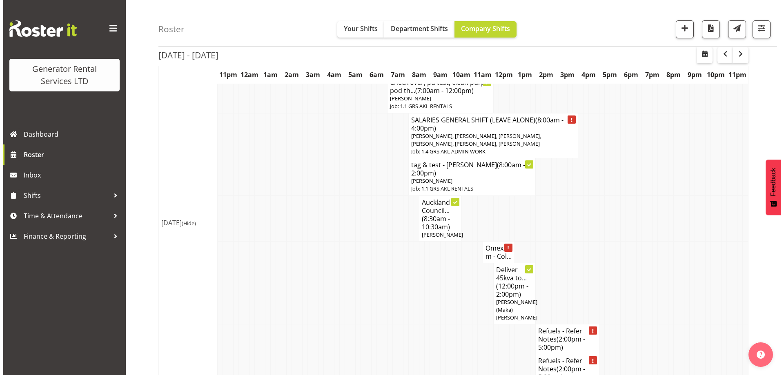
scroll to position [720, 0]
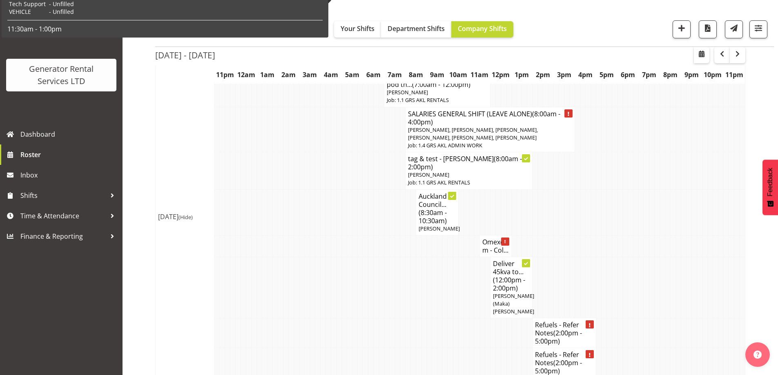
click at [496, 238] on h4 "Omexom - Col..." at bounding box center [495, 246] width 27 height 16
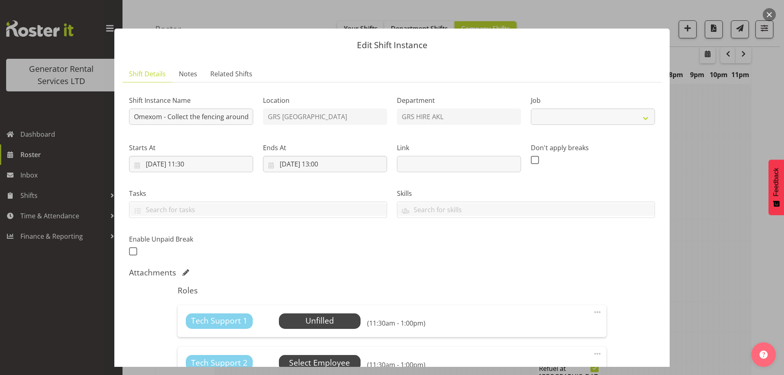
select select "7504"
click at [336, 325] on span "Select Employee" at bounding box center [319, 321] width 61 height 12
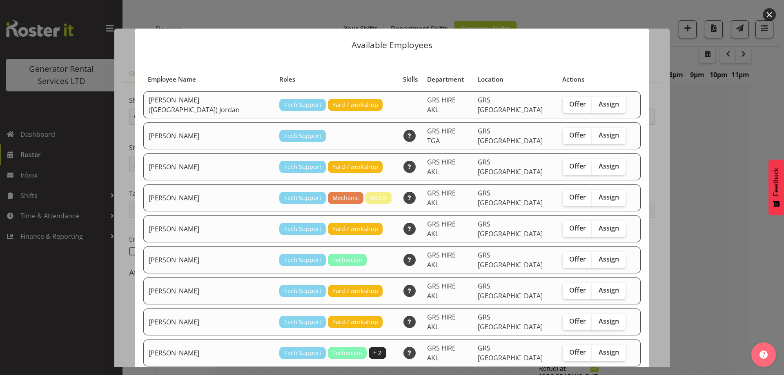
click at [746, 239] on div at bounding box center [392, 187] width 784 height 375
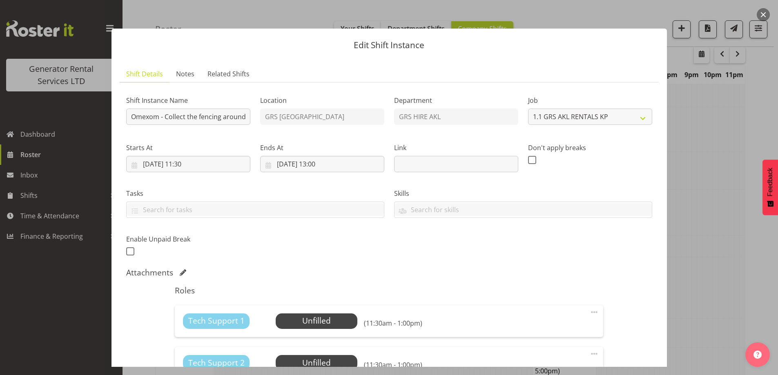
click at [710, 239] on div at bounding box center [389, 187] width 778 height 375
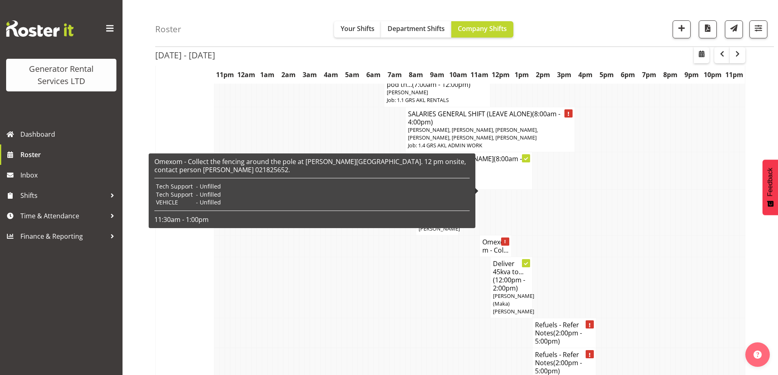
click at [487, 238] on h4 "Omexom - Col..." at bounding box center [495, 246] width 27 height 16
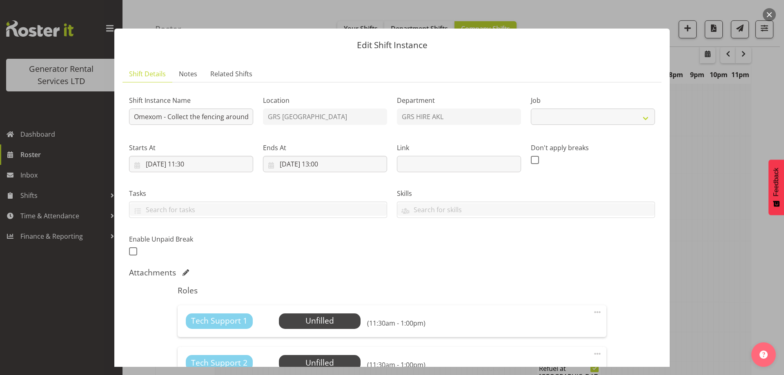
select select "7504"
click at [324, 322] on span "Select Employee" at bounding box center [319, 321] width 61 height 12
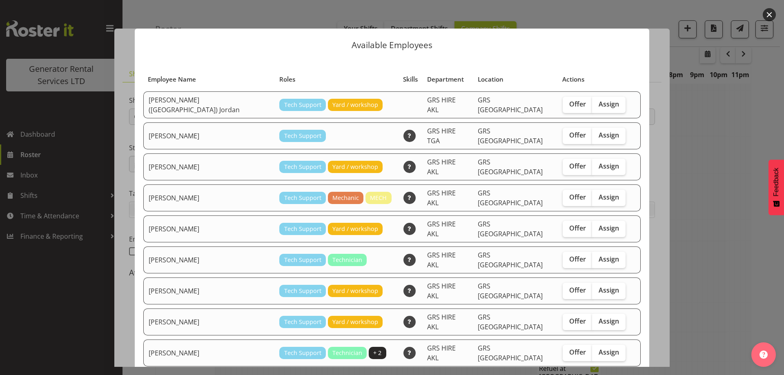
click at [728, 222] on div at bounding box center [392, 187] width 784 height 375
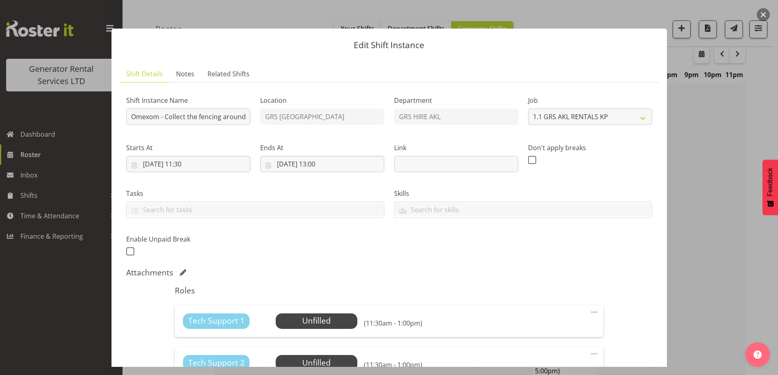
click at [689, 230] on div at bounding box center [389, 187] width 778 height 375
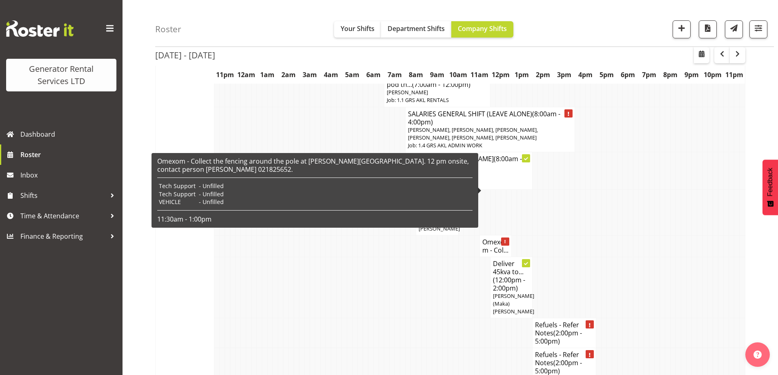
click at [490, 238] on h4 "Omexom - Col..." at bounding box center [495, 246] width 27 height 16
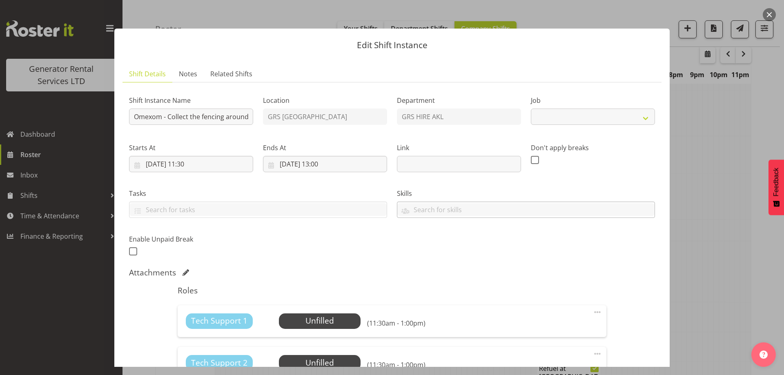
select select "7504"
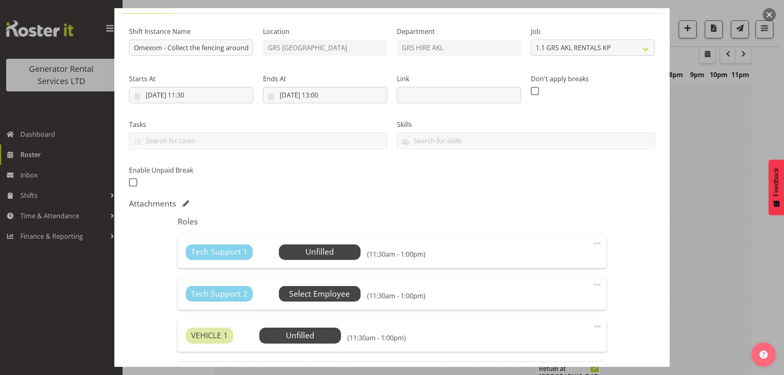
scroll to position [82, 0]
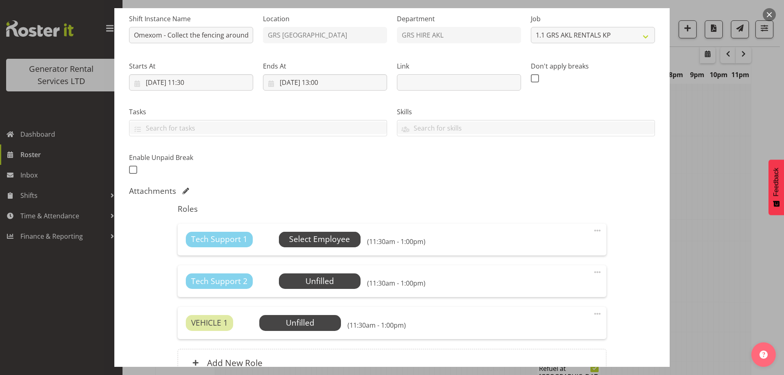
click at [331, 240] on span "Select Employee" at bounding box center [319, 239] width 61 height 12
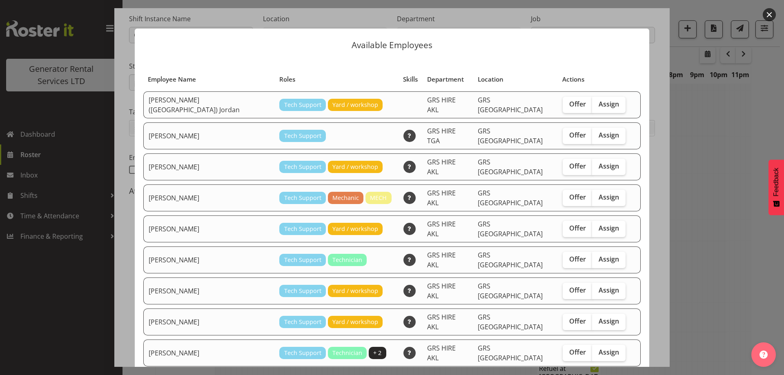
click at [595, 153] on td "Offer Assign" at bounding box center [594, 166] width 73 height 27
click at [598, 162] on span "Assign" at bounding box center [608, 166] width 20 height 8
click at [594, 164] on input "Assign" at bounding box center [594, 166] width 5 height 5
checkbox input "true"
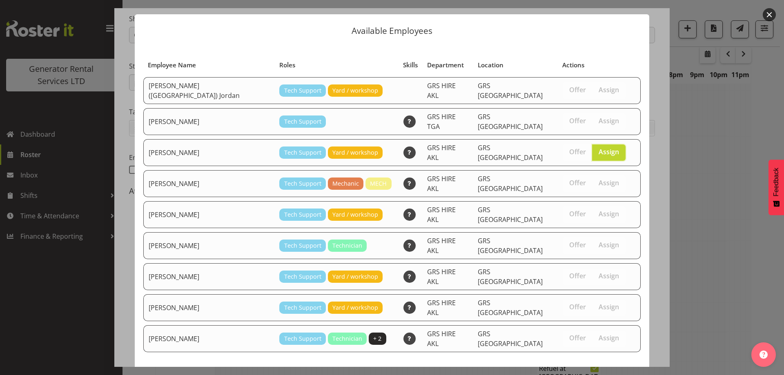
scroll to position [21, 0]
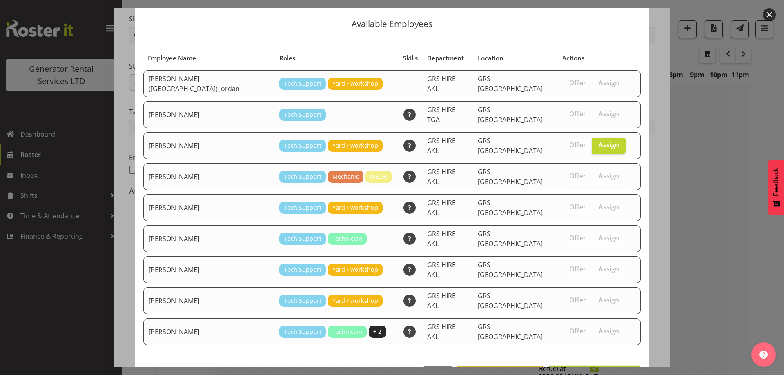
click at [618, 370] on span "Assign Caleb Phillips" at bounding box center [594, 375] width 82 height 10
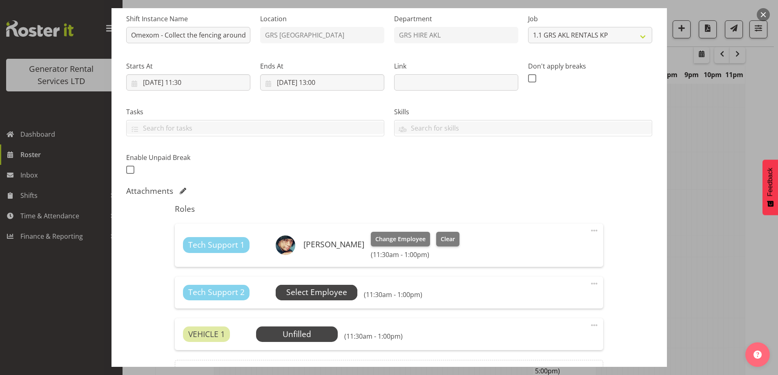
click at [335, 296] on span "Select Employee" at bounding box center [316, 293] width 61 height 12
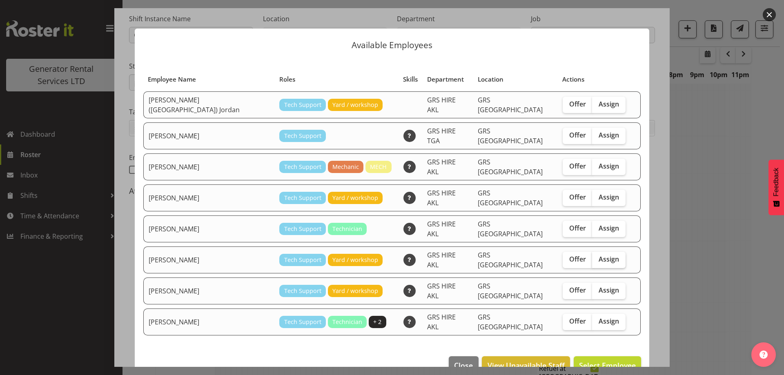
click at [598, 255] on span "Assign" at bounding box center [608, 259] width 20 height 8
click at [595, 257] on input "Assign" at bounding box center [594, 259] width 5 height 5
checkbox input "true"
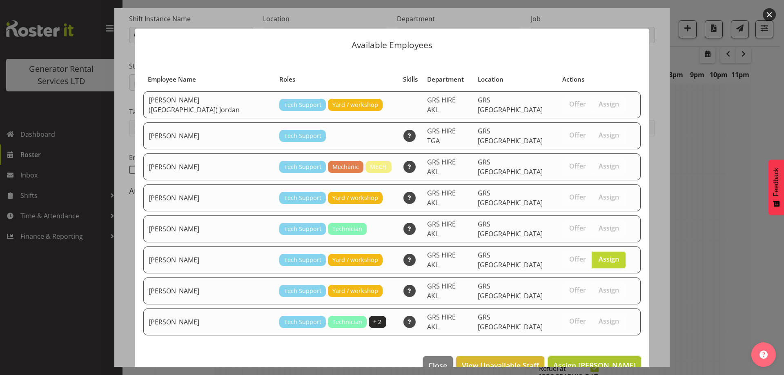
click at [574, 360] on span "Assign Mina Nomani" at bounding box center [594, 365] width 82 height 10
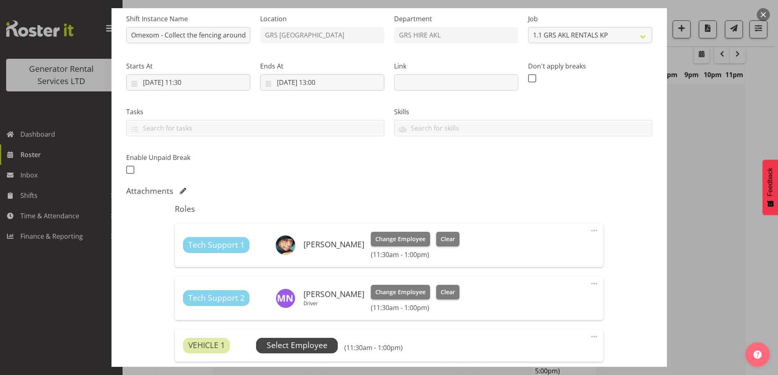
click at [329, 341] on span "Select Employee" at bounding box center [297, 346] width 82 height 16
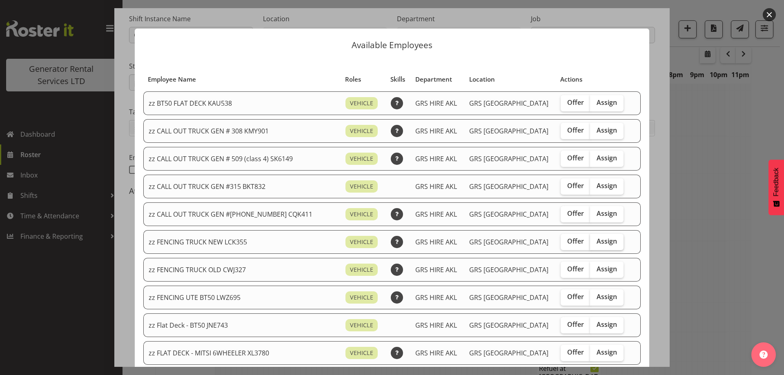
click at [593, 249] on label "Assign" at bounding box center [606, 242] width 33 height 16
click at [593, 244] on input "Assign" at bounding box center [592, 241] width 5 height 5
checkbox input "true"
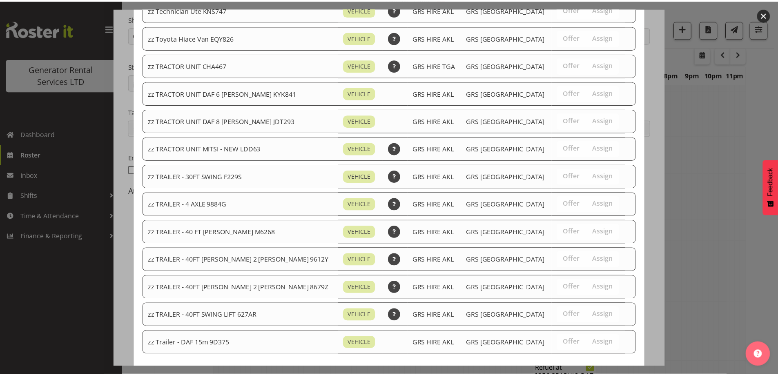
scroll to position [1020, 0]
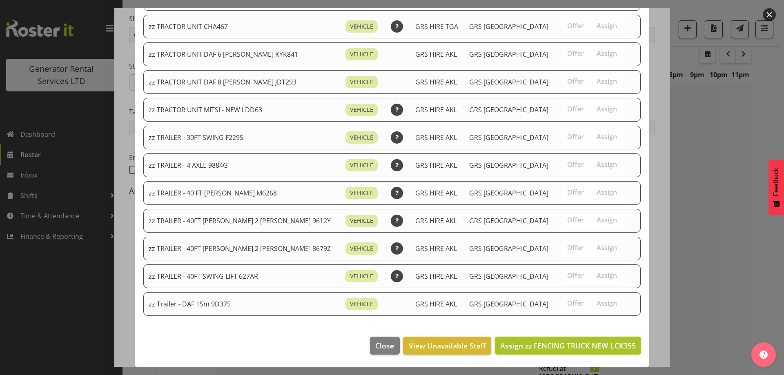
click at [586, 342] on span "Assign zz FENCING TRUCK NEW LCK355" at bounding box center [568, 346] width 136 height 10
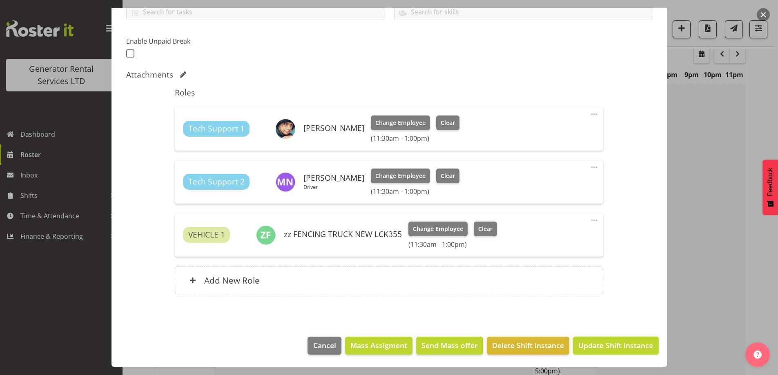
click at [585, 341] on span "Update Shift Instance" at bounding box center [615, 345] width 75 height 11
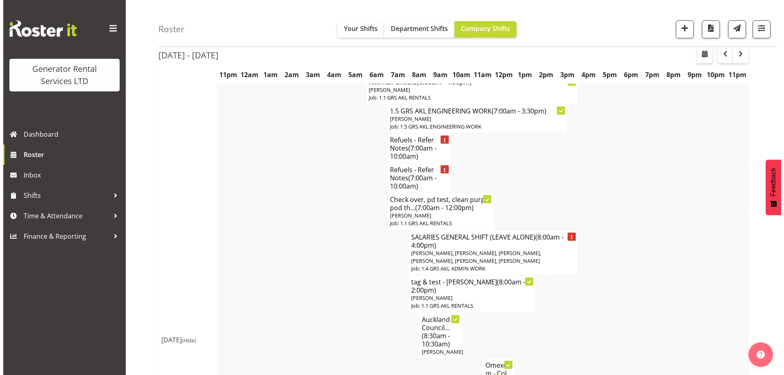
scroll to position [598, 0]
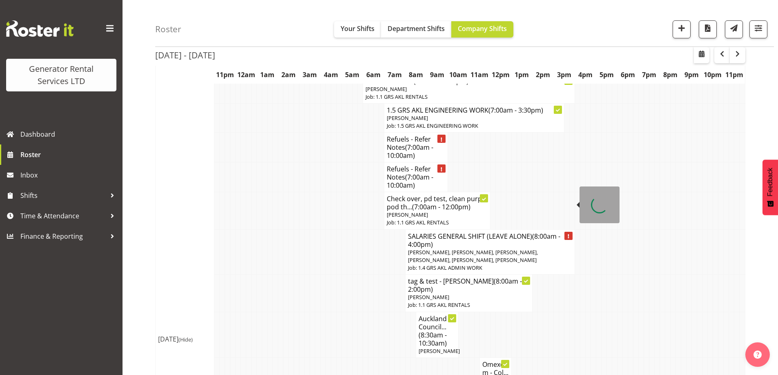
click at [428, 232] on span "(8:00am - 4:00pm)" at bounding box center [484, 240] width 152 height 17
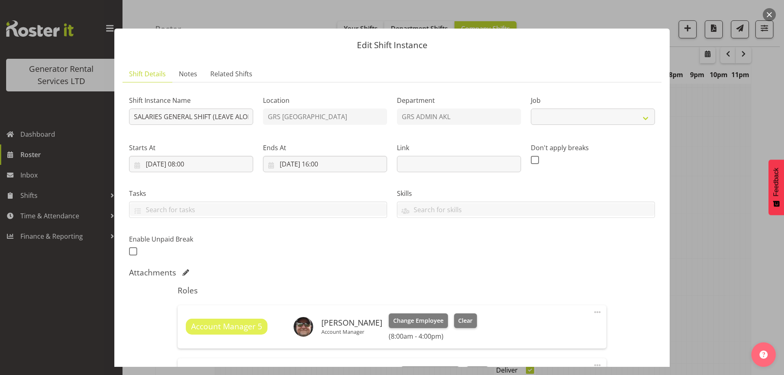
select select "875"
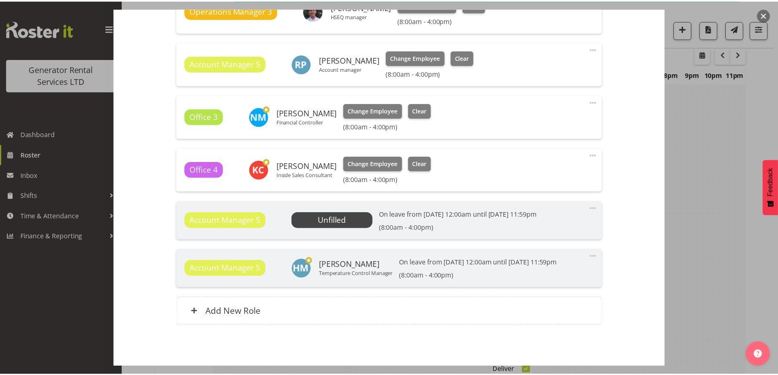
scroll to position [453, 0]
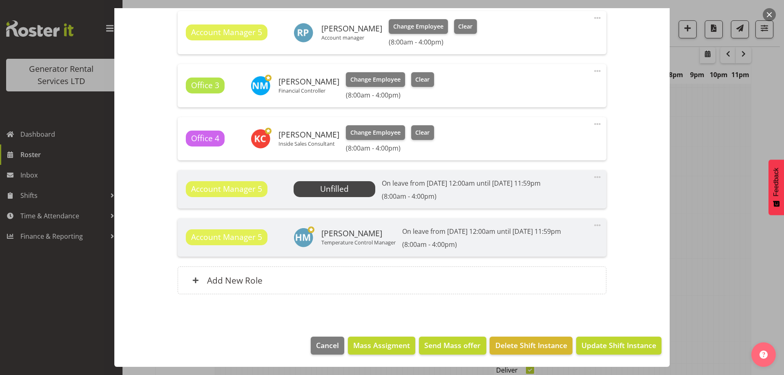
click at [592, 176] on span at bounding box center [597, 177] width 10 height 10
click at [753, 237] on div at bounding box center [392, 187] width 784 height 375
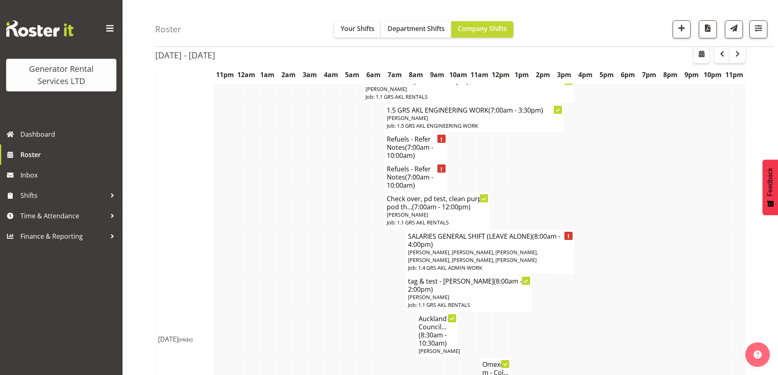
click at [301, 229] on td at bounding box center [301, 251] width 5 height 45
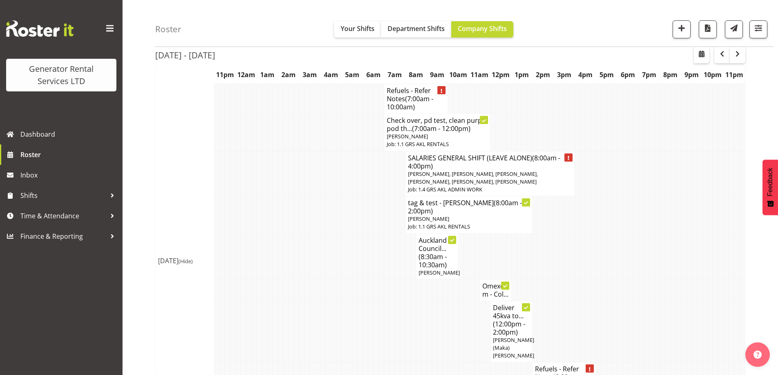
scroll to position [761, 0]
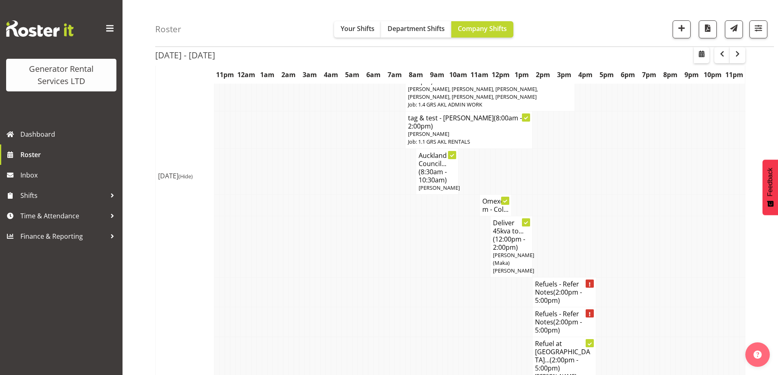
click at [304, 307] on td at bounding box center [301, 322] width 5 height 30
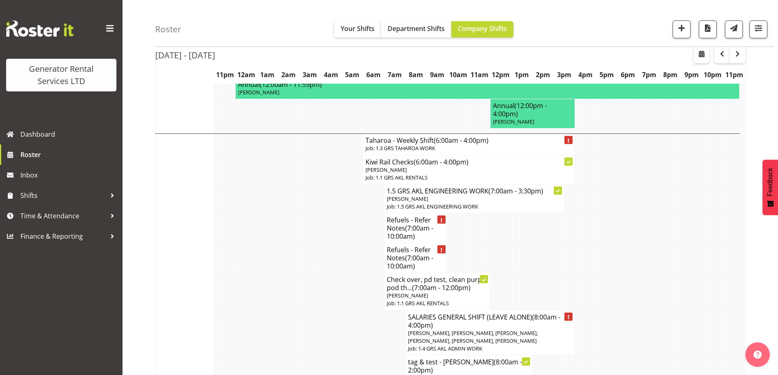
scroll to position [516, 0]
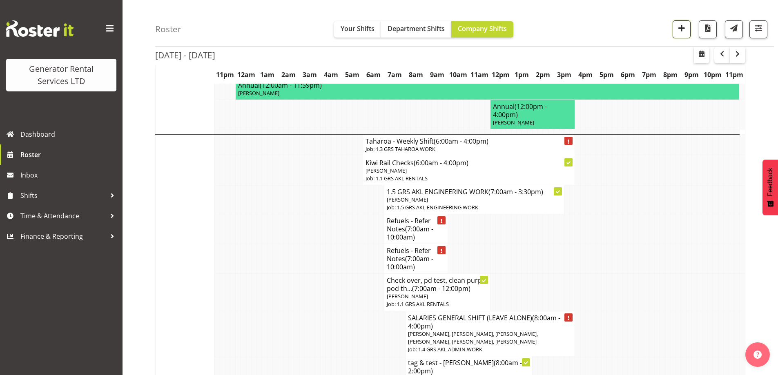
click at [680, 29] on span "button" at bounding box center [681, 28] width 11 height 11
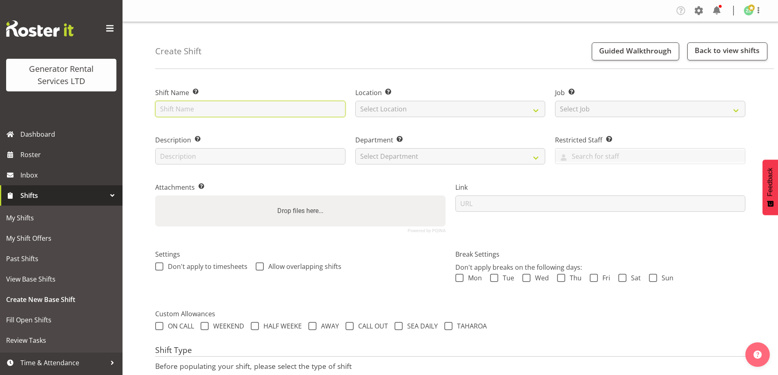
click at [278, 113] on input "text" at bounding box center [250, 109] width 190 height 16
click at [252, 107] on input "text" at bounding box center [250, 109] width 190 height 16
click at [208, 112] on input "text" at bounding box center [250, 109] width 190 height 16
click at [187, 107] on input "text" at bounding box center [250, 109] width 190 height 16
click at [225, 111] on input "text" at bounding box center [250, 109] width 190 height 16
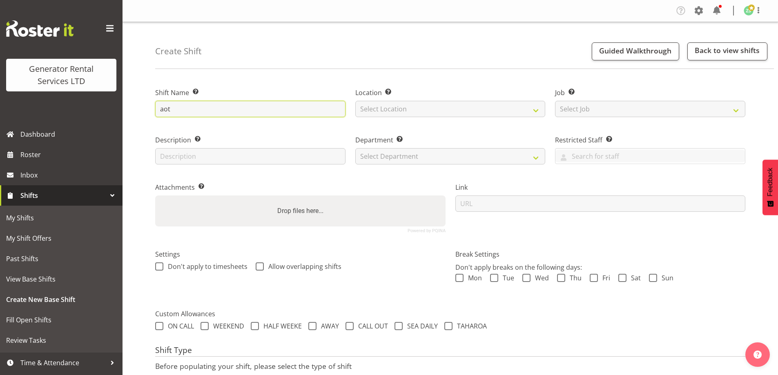
type input "aot"
click at [286, 65] on div "Create Shift Guided Walkthrough Back to view shifts" at bounding box center [464, 45] width 618 height 47
drag, startPoint x: 209, startPoint y: 114, endPoint x: 117, endPoint y: 114, distance: 92.3
click at [117, 114] on div "Generator Rental Services LTD Dashboard Roster Inbox Shifts My Shifts My Shift …" at bounding box center [389, 218] width 778 height 436
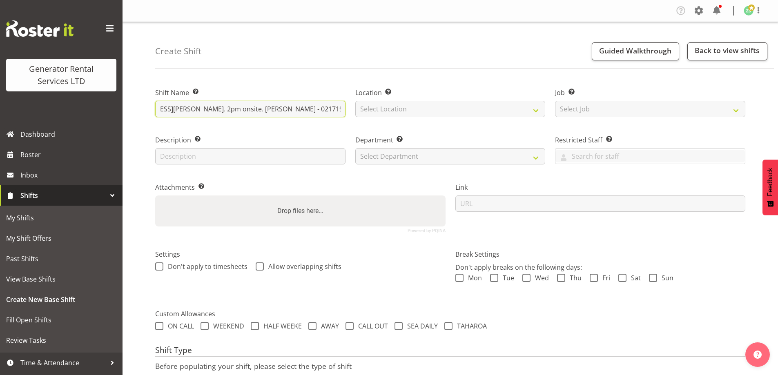
type input "Aotea Electric - Deliver a 60kva skid to 81 Carlton Gore road, New Market. 2pm …"
drag, startPoint x: 274, startPoint y: 110, endPoint x: 371, endPoint y: 104, distance: 97.7
click at [371, 104] on div "Shift Name Enter a name for the shift (e.g. Day Shift). Aotea Electric - Delive…" at bounding box center [450, 157] width 600 height 162
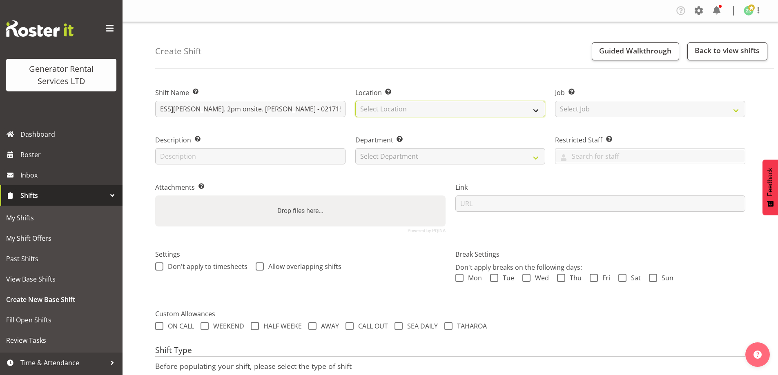
scroll to position [0, 0]
drag, startPoint x: 398, startPoint y: 110, endPoint x: 411, endPoint y: 116, distance: 14.1
click at [399, 111] on select "Select Location [GEOGRAPHIC_DATA] [GEOGRAPHIC_DATA]" at bounding box center [450, 109] width 190 height 16
select select "28"
click at [355, 101] on select "Select Location [GEOGRAPHIC_DATA] [GEOGRAPHIC_DATA]" at bounding box center [450, 109] width 190 height 16
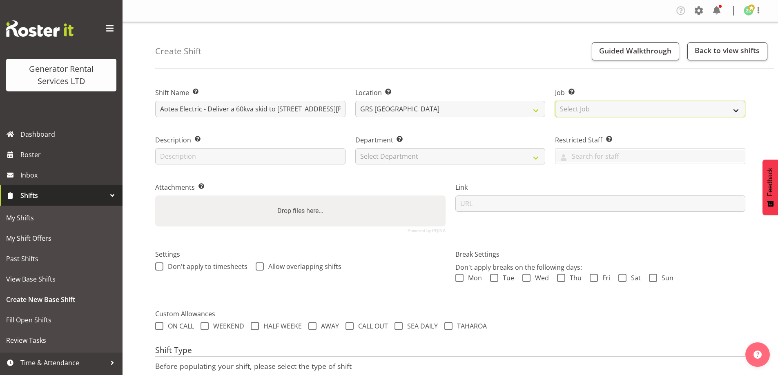
click at [591, 107] on select "Select Job Create new job 1.1 GRS AKL RENTALS 1.1 GRS AKL RENTALS AC 1.1 GRS AK…" at bounding box center [650, 109] width 190 height 16
select select "9"
click at [555, 101] on select "Select Job Create new job 1.1 GRS AKL RENTALS 1.1 GRS AKL RENTALS AC 1.1 GRS AK…" at bounding box center [650, 109] width 190 height 16
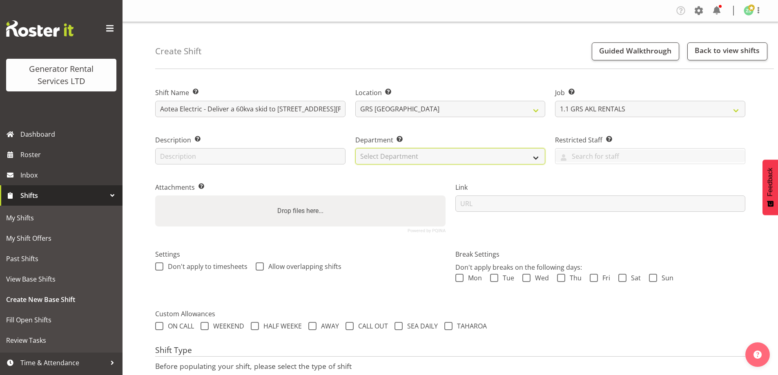
click at [412, 162] on select "Select Department GRS ADMIN AKL GRS HIRE AKL GRS HIRE TGA GRS HIRE HST GRS ENGI…" at bounding box center [450, 156] width 190 height 16
select select "20"
click at [355, 148] on select "Select Department GRS ADMIN AKL GRS HIRE AKL GRS HIRE TGA GRS HIRE HST GRS ENGI…" at bounding box center [450, 156] width 190 height 16
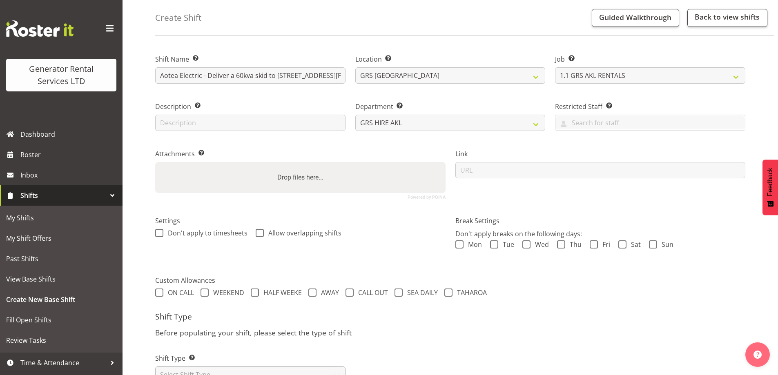
scroll to position [67, 0]
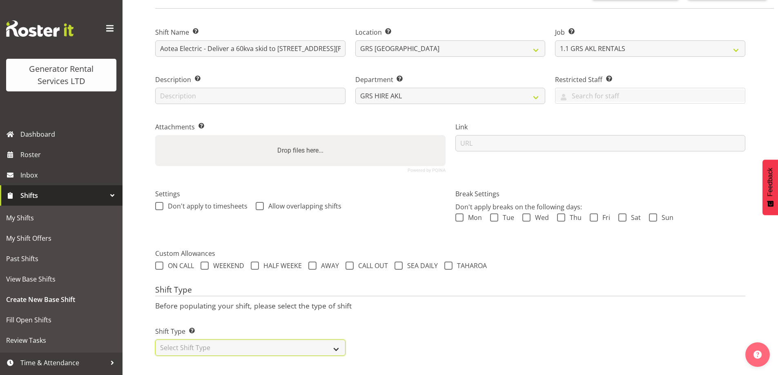
click at [247, 340] on select "Select Shift Type One Off Shift Recurring Shift Rotating Shift" at bounding box center [250, 348] width 190 height 16
select select "one_off"
click at [155, 340] on select "Select Shift Type One Off Shift Recurring Shift Rotating Shift" at bounding box center [250, 348] width 190 height 16
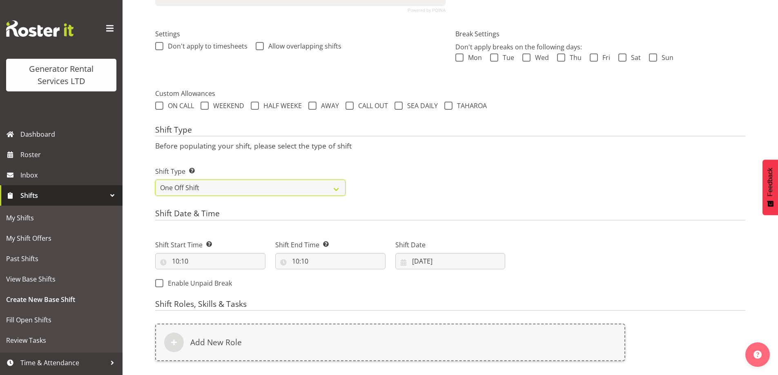
scroll to position [230, 0]
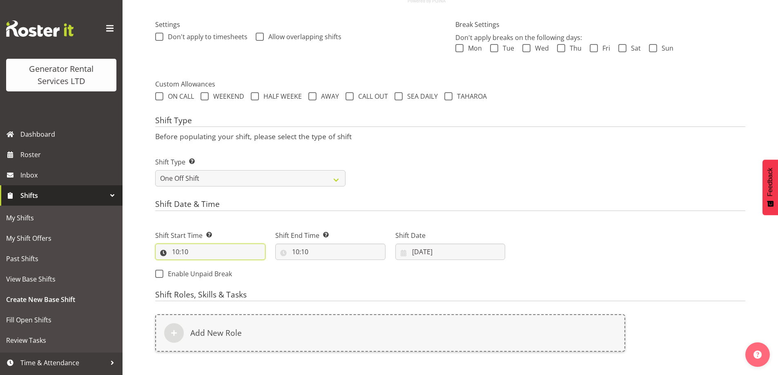
click at [210, 253] on input "10:10" at bounding box center [210, 252] width 110 height 16
click at [209, 274] on select "00 01 02 03 04 05 06 07 08 09 10 11 12 13 14 15 16 17 18 19 20 21 22 23" at bounding box center [211, 273] width 18 height 16
select select "13"
click at [202, 265] on select "00 01 02 03 04 05 06 07 08 09 10 11 12 13 14 15 16 17 18 19 20 21 22 23" at bounding box center [211, 273] width 18 height 16
type input "13:10"
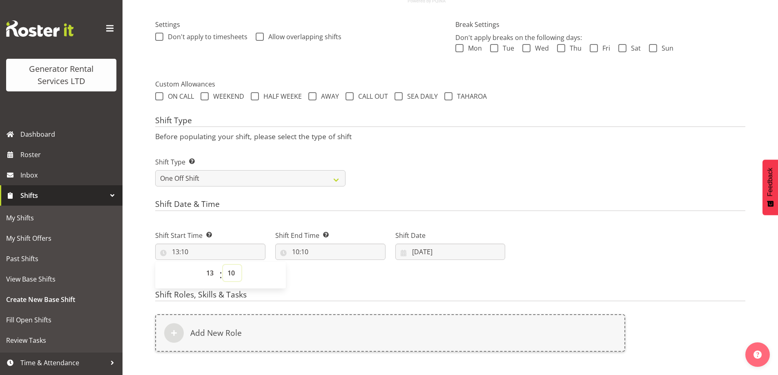
click at [234, 272] on select "00 01 02 03 04 05 06 07 08 09 10 11 12 13 14 15 16 17 18 19 20 21 22 23 24 25 2…" at bounding box center [232, 273] width 18 height 16
select select "30"
click at [223, 265] on select "00 01 02 03 04 05 06 07 08 09 10 11 12 13 14 15 16 17 18 19 20 21 22 23 24 25 2…" at bounding box center [232, 273] width 18 height 16
type input "13:30"
click at [341, 250] on input "10:10" at bounding box center [330, 252] width 110 height 16
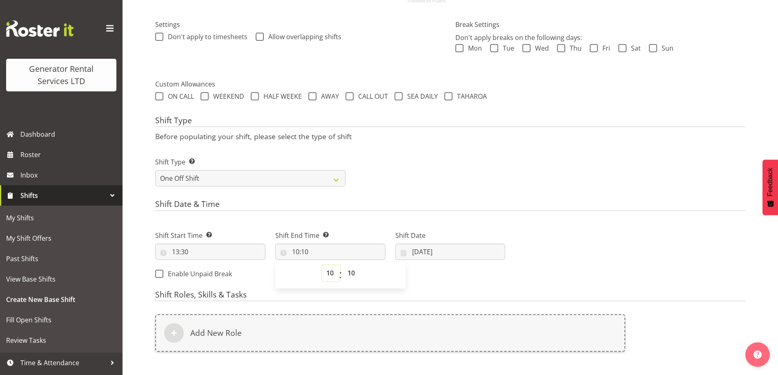
drag, startPoint x: 332, startPoint y: 280, endPoint x: 331, endPoint y: 273, distance: 6.2
click at [332, 279] on select "00 01 02 03 04 05 06 07 08 09 10 11 12 13 14 15 16 17 18 19 20 21 22 23" at bounding box center [331, 273] width 18 height 16
select select "15"
click at [322, 265] on select "00 01 02 03 04 05 06 07 08 09 10 11 12 13 14 15 16 17 18 19 20 21 22 23" at bounding box center [331, 273] width 18 height 16
type input "15:10"
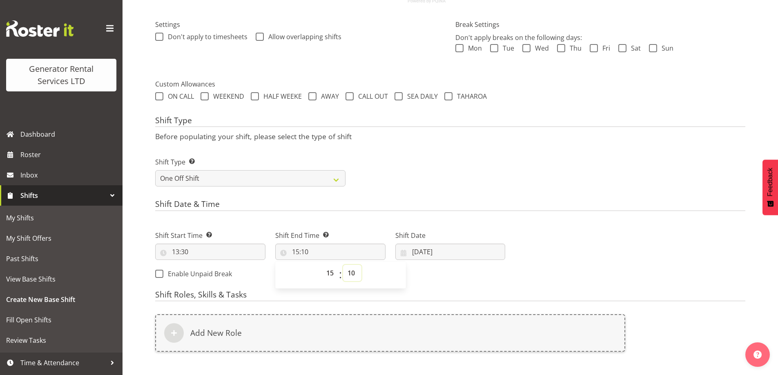
click at [354, 273] on select "00 01 02 03 04 05 06 07 08 09 10 11 12 13 14 15 16 17 18 19 20 21 22 23 24 25 2…" at bounding box center [352, 273] width 18 height 16
select select "30"
click at [343, 265] on select "00 01 02 03 04 05 06 07 08 09 10 11 12 13 14 15 16 17 18 19 20 21 22 23 24 25 2…" at bounding box center [352, 273] width 18 height 16
type input "15:30"
click at [450, 249] on input "21/08/2025" at bounding box center [450, 252] width 110 height 16
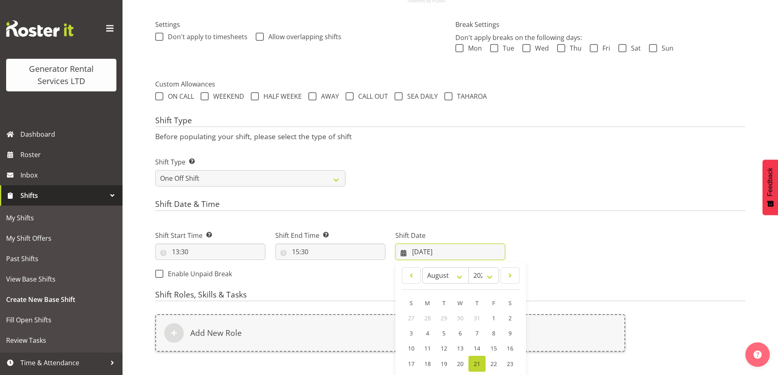
scroll to position [329, 0]
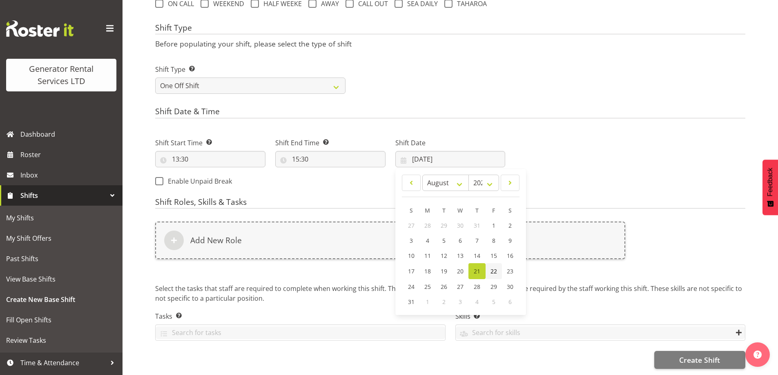
click at [496, 267] on span "22" at bounding box center [493, 271] width 7 height 8
type input "22/08/2025"
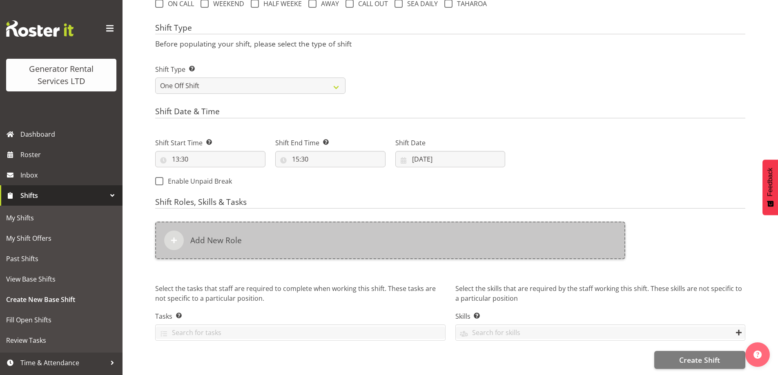
click at [328, 235] on div "Add New Role" at bounding box center [390, 241] width 470 height 38
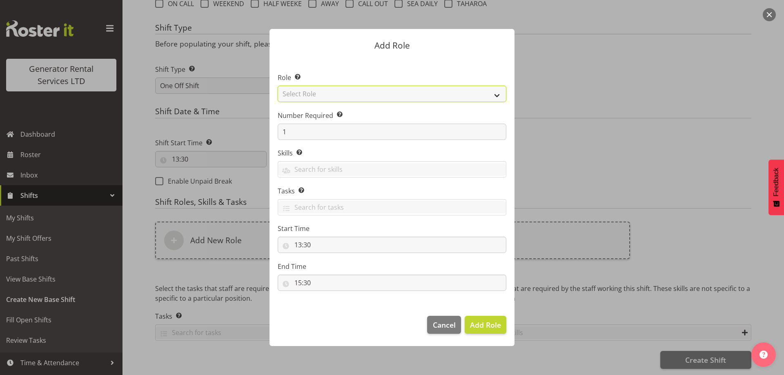
drag, startPoint x: 311, startPoint y: 94, endPoint x: 320, endPoint y: 100, distance: 10.5
click at [311, 94] on select "Select Role Account Manager Electrician Engineering GM HSEQ manager MECH Mechan…" at bounding box center [392, 94] width 229 height 16
select select "20"
click at [278, 86] on select "Select Role Account Manager Electrician Engineering GM HSEQ manager MECH Mechan…" at bounding box center [392, 94] width 229 height 16
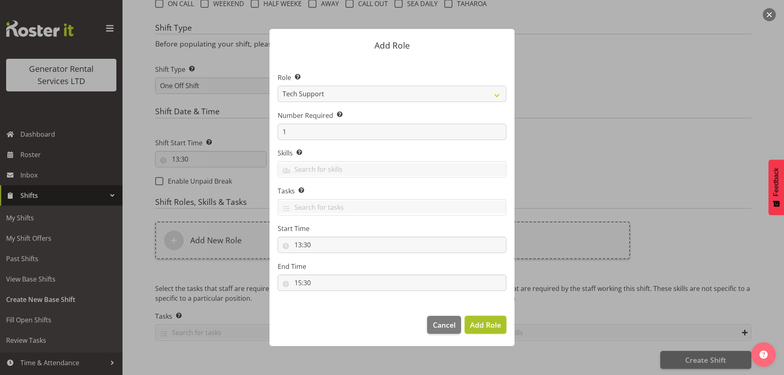
click at [486, 321] on span "Add Role" at bounding box center [485, 325] width 31 height 10
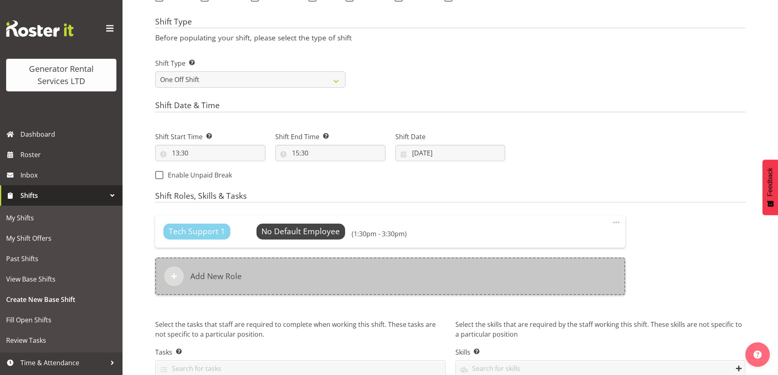
click at [461, 282] on div "Add New Role" at bounding box center [390, 277] width 470 height 38
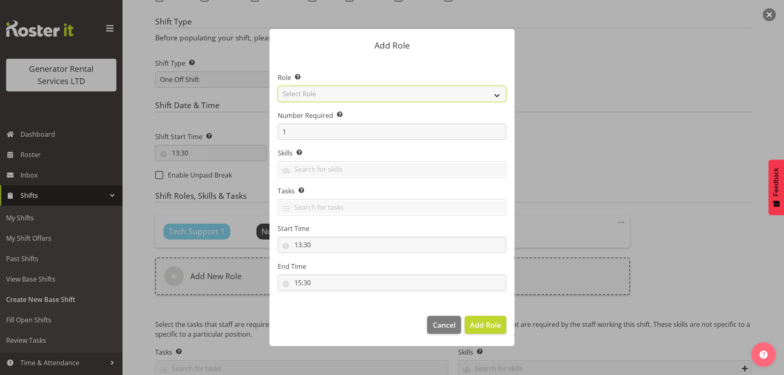
drag, startPoint x: 342, startPoint y: 91, endPoint x: 349, endPoint y: 101, distance: 11.8
click at [342, 91] on select "Select Role Account Manager Electrician Engineering GM HSEQ manager MECH Mechan…" at bounding box center [392, 94] width 229 height 16
select select "27"
click at [278, 86] on select "Select Role Account Manager Electrician Engineering GM HSEQ manager MECH Mechan…" at bounding box center [392, 94] width 229 height 16
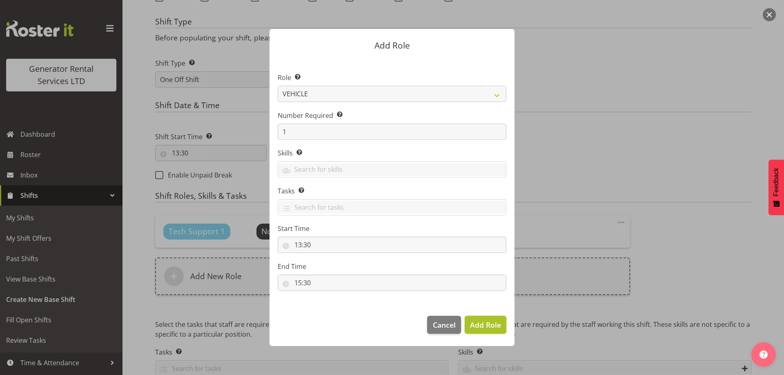
click at [499, 326] on span "Add Role" at bounding box center [485, 325] width 31 height 10
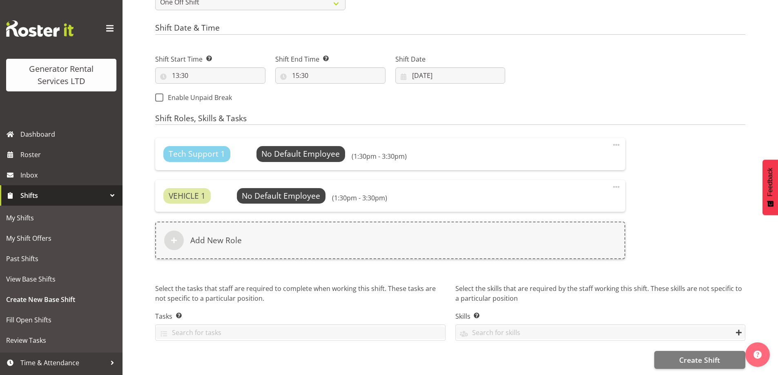
scroll to position [412, 0]
click at [677, 355] on button "Create Shift" at bounding box center [699, 360] width 91 height 18
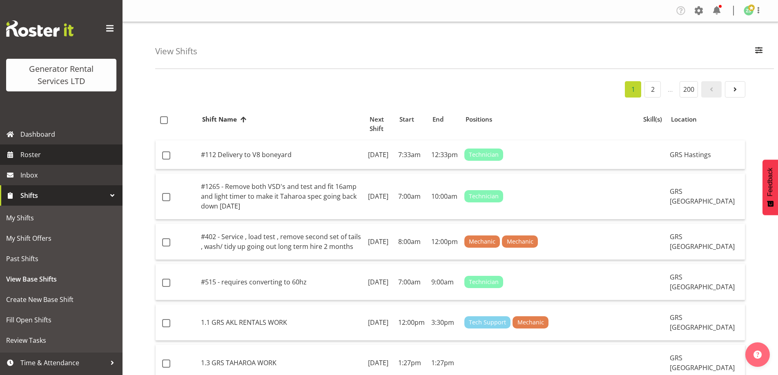
click at [48, 150] on span "Roster" at bounding box center [69, 155] width 98 height 12
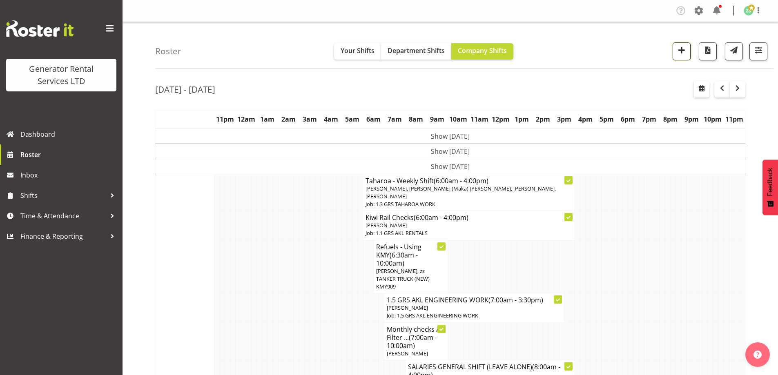
click at [684, 51] on span "button" at bounding box center [681, 50] width 11 height 11
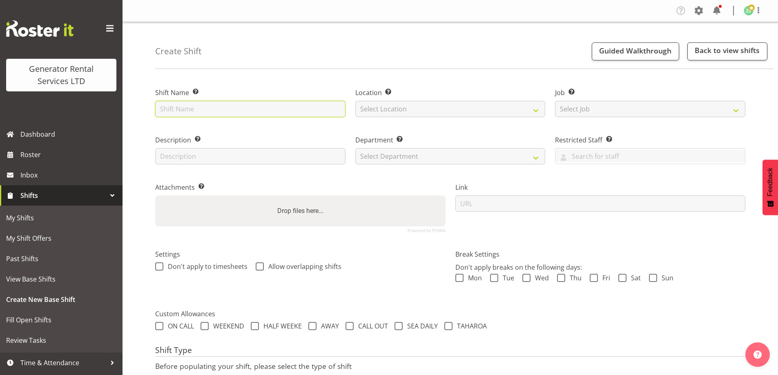
click at [205, 109] on input "text" at bounding box center [250, 109] width 190 height 16
type input "Autea Electric - Collect the 60kva skid at [STREET_ADDRESS][PERSON_NAME]. 10am …"
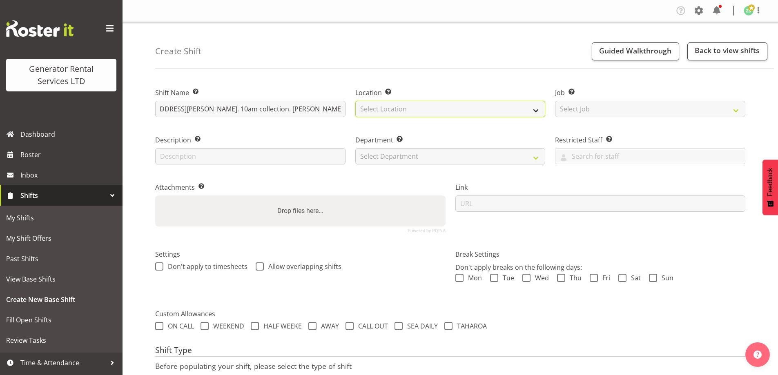
scroll to position [0, 0]
click at [483, 116] on select "Select Location [GEOGRAPHIC_DATA] [GEOGRAPHIC_DATA]" at bounding box center [450, 109] width 190 height 16
select select "28"
click at [355, 101] on select "Select Location [GEOGRAPHIC_DATA] [GEOGRAPHIC_DATA]" at bounding box center [450, 109] width 190 height 16
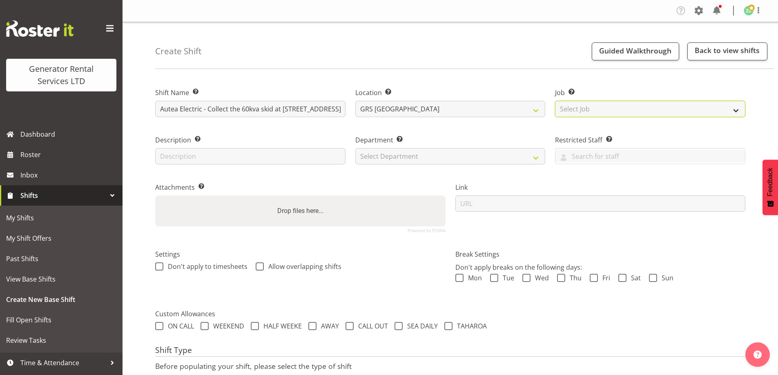
click at [592, 111] on select "Select Job Create new job 1.1 GRS AKL RENTALS 1.1 GRS AKL RENTALS AC 1.1 GRS AK…" at bounding box center [650, 109] width 190 height 16
select select "9"
click at [555, 101] on select "Select Job Create new job 1.1 GRS AKL RENTALS 1.1 GRS AKL RENTALS AC 1.1 GRS AK…" at bounding box center [650, 109] width 190 height 16
click at [352, 184] on label "Attachments Add any relevant attachments to the shift (e.g. Health & Safety Pla…" at bounding box center [300, 187] width 290 height 10
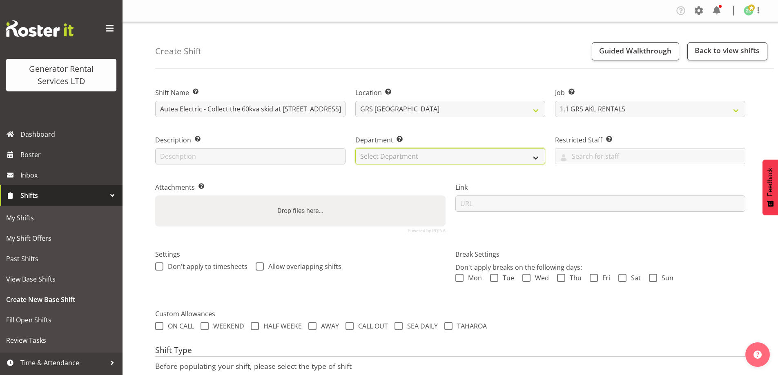
click at [400, 164] on select "Select Department GRS ADMIN AKL GRS HIRE AKL GRS HIRE TGA GRS HIRE HST GRS ENGI…" at bounding box center [450, 156] width 190 height 16
select select "20"
click at [355, 148] on select "Select Department GRS ADMIN AKL GRS HIRE AKL GRS HIRE TGA GRS HIRE HST GRS ENGI…" at bounding box center [450, 156] width 190 height 16
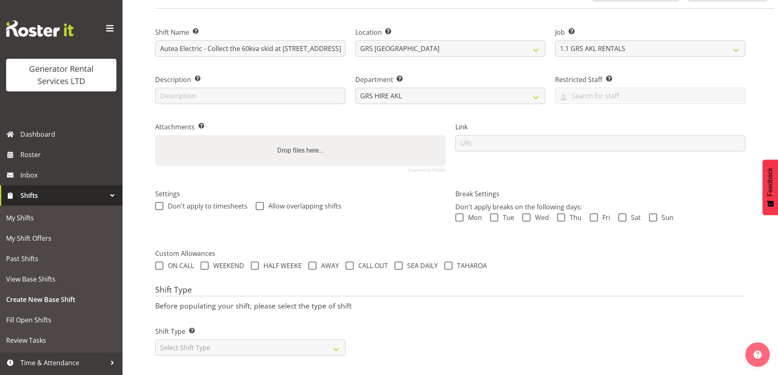
click at [247, 329] on label "Shift Type Shift Types: One Off – Select this if you would like a single shift …" at bounding box center [250, 332] width 190 height 10
click at [228, 345] on select "Select Shift Type One Off Shift Recurring Shift Rotating Shift" at bounding box center [250, 348] width 190 height 16
select select "one_off"
click at [155, 340] on select "Select Shift Type One Off Shift Recurring Shift Rotating Shift" at bounding box center [250, 348] width 190 height 16
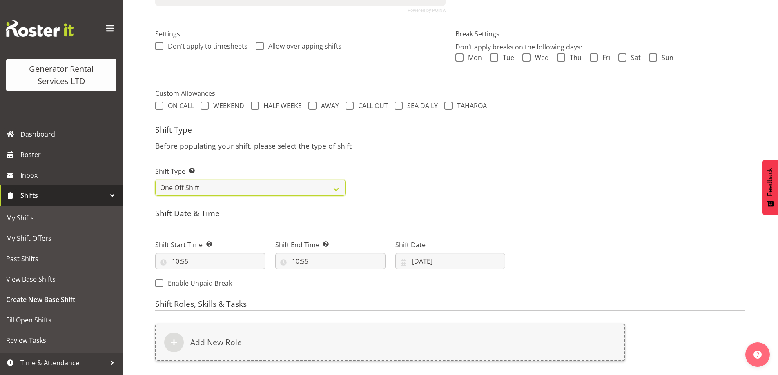
scroll to position [230, 0]
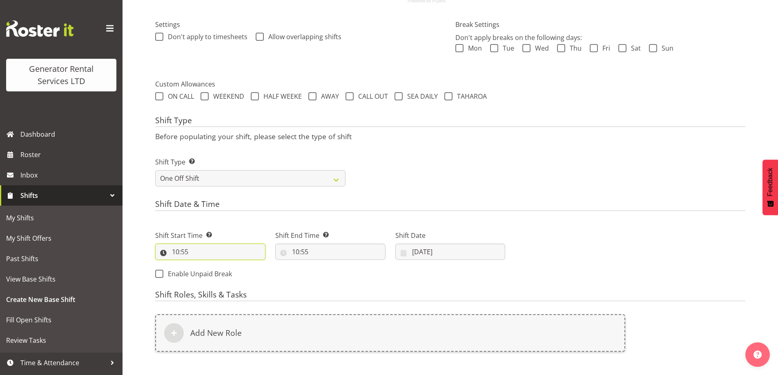
click at [217, 255] on input "10:55" at bounding box center [210, 252] width 110 height 16
click at [218, 278] on select "00 01 02 03 04 05 06 07 08 09 10 11 12 13 14 15 16 17 18 19 20 21 22 23" at bounding box center [211, 273] width 18 height 16
select select "9"
click at [202, 265] on select "00 01 02 03 04 05 06 07 08 09 10 11 12 13 14 15 16 17 18 19 20 21 22 23" at bounding box center [211, 273] width 18 height 16
type input "09:55"
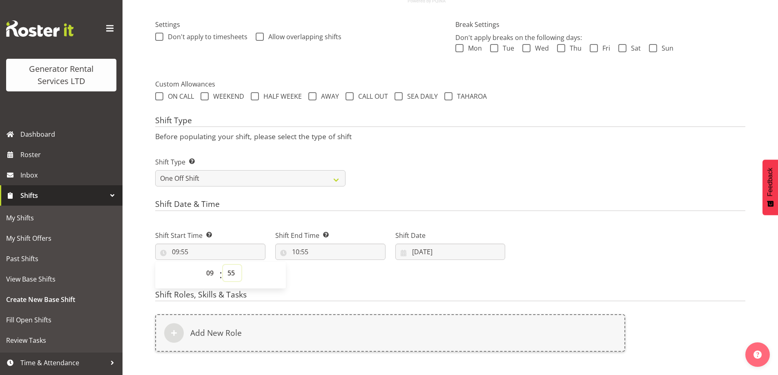
click at [226, 267] on select "00 01 02 03 04 05 06 07 08 09 10 11 12 13 14 15 16 17 18 19 20 21 22 23 24 25 2…" at bounding box center [232, 273] width 18 height 16
select select "30"
click at [223, 265] on select "00 01 02 03 04 05 06 07 08 09 10 11 12 13 14 15 16 17 18 19 20 21 22 23 24 25 2…" at bounding box center [232, 273] width 18 height 16
type input "09:30"
click at [357, 253] on input "10:55" at bounding box center [330, 252] width 110 height 16
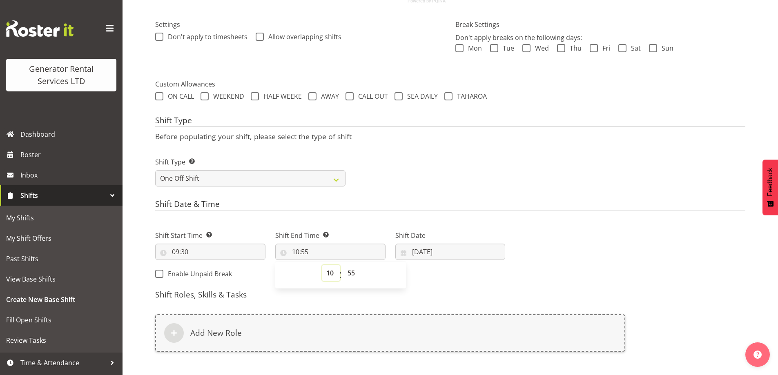
drag, startPoint x: 329, startPoint y: 273, endPoint x: 327, endPoint y: 266, distance: 6.6
click at [329, 272] on select "00 01 02 03 04 05 06 07 08 09 10 11 12 13 14 15 16 17 18 19 20 21 22 23" at bounding box center [331, 273] width 18 height 16
select select "11"
click at [322, 265] on select "00 01 02 03 04 05 06 07 08 09 10 11 12 13 14 15 16 17 18 19 20 21 22 23" at bounding box center [331, 273] width 18 height 16
type input "11:55"
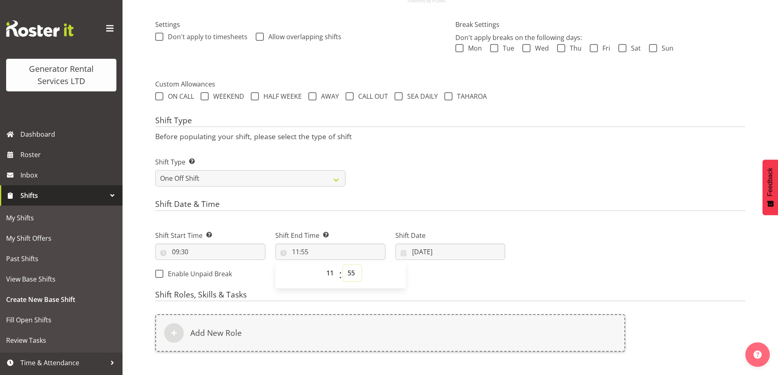
click at [349, 271] on select "00 01 02 03 04 05 06 07 08 09 10 11 12 13 14 15 16 17 18 19 20 21 22 23 24 25 2…" at bounding box center [352, 273] width 18 height 16
select select "30"
click at [343, 265] on select "00 01 02 03 04 05 06 07 08 09 10 11 12 13 14 15 16 17 18 19 20 21 22 23 24 25 2…" at bounding box center [352, 273] width 18 height 16
type input "11:30"
click at [455, 247] on input "21/08/2025" at bounding box center [450, 252] width 110 height 16
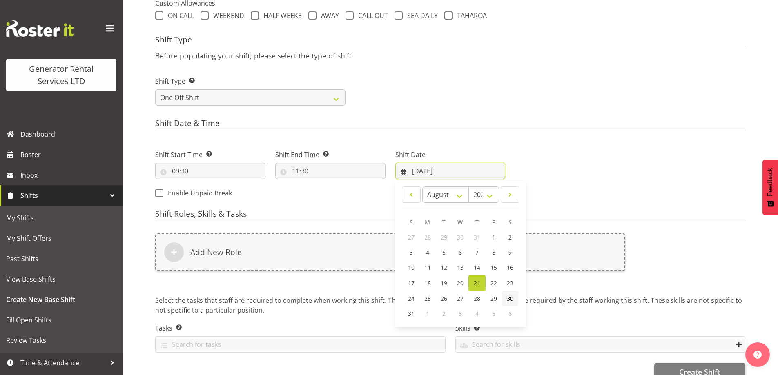
scroll to position [311, 0]
click at [446, 297] on span "26" at bounding box center [443, 298] width 7 height 8
type input "26/08/2025"
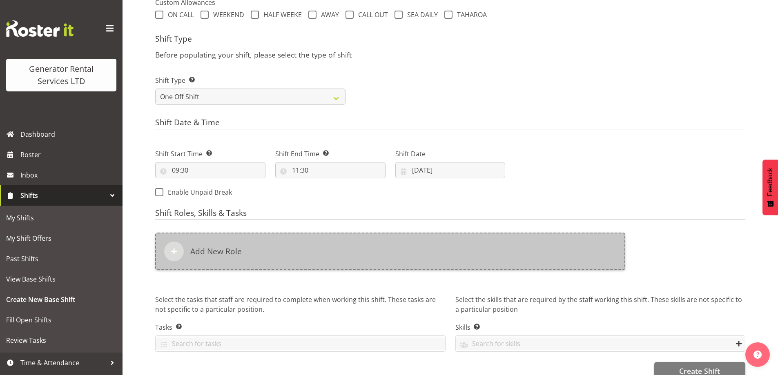
click at [339, 252] on div "Add New Role" at bounding box center [390, 252] width 470 height 38
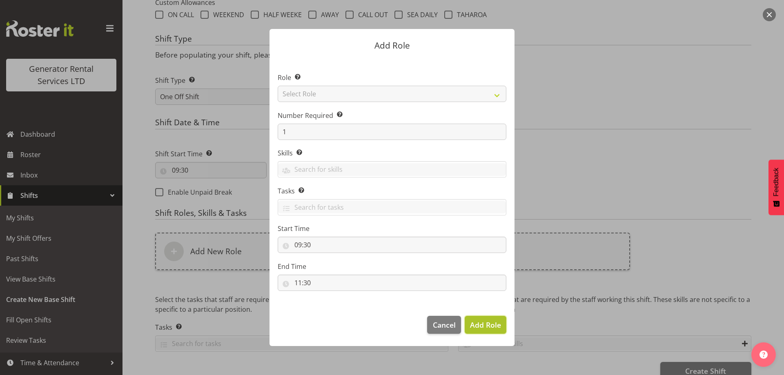
click at [491, 325] on span "Add Role" at bounding box center [485, 325] width 31 height 10
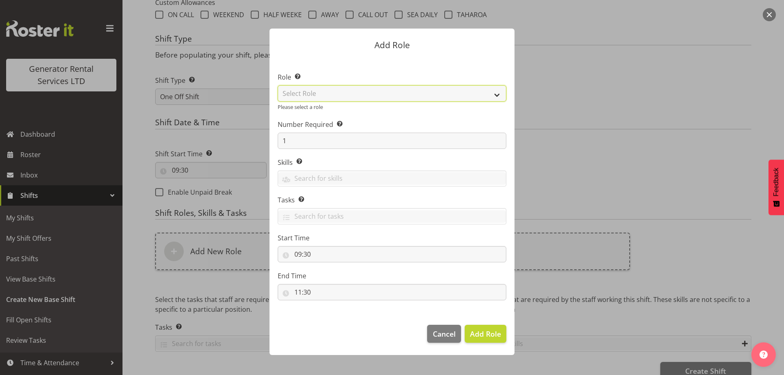
drag, startPoint x: 374, startPoint y: 96, endPoint x: 373, endPoint y: 100, distance: 5.2
click at [373, 98] on select "Select Role Account Manager Electrician Engineering GM HSEQ manager MECH Mechan…" at bounding box center [392, 93] width 229 height 16
select select "20"
click at [278, 85] on select "Select Role Account Manager Electrician Engineering GM HSEQ manager MECH Mechan…" at bounding box center [392, 93] width 229 height 16
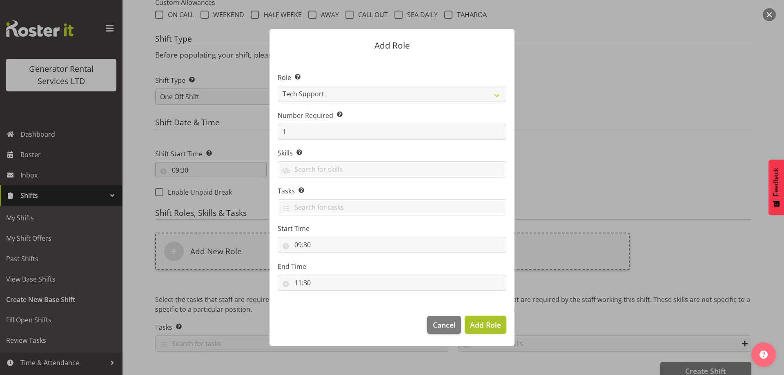
click at [479, 320] on span "Add Role" at bounding box center [485, 325] width 31 height 10
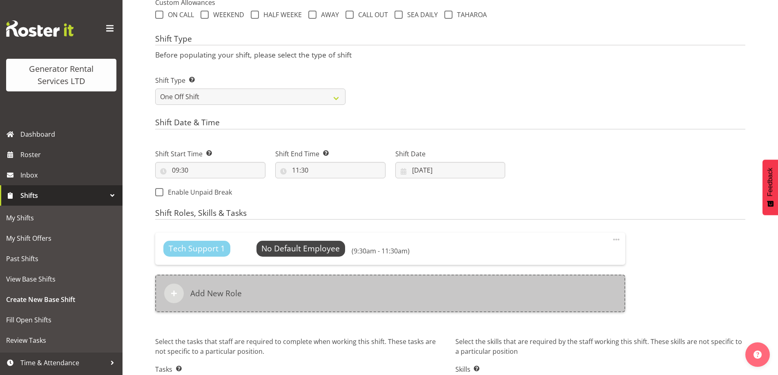
click at [352, 286] on div "Add New Role" at bounding box center [390, 294] width 470 height 38
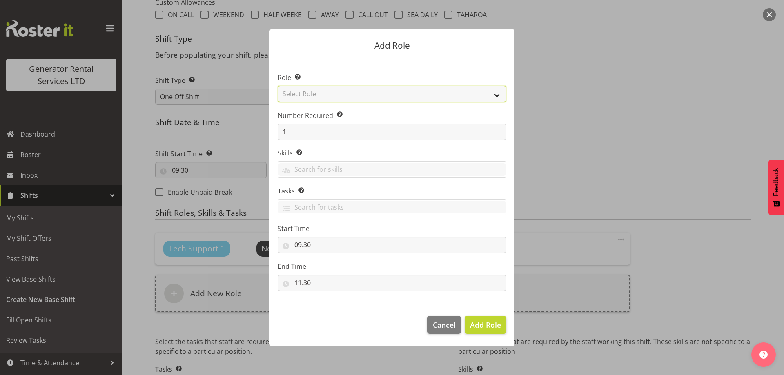
click at [334, 96] on select "Select Role Account Manager Electrician Engineering GM HSEQ manager MECH Mechan…" at bounding box center [392, 94] width 229 height 16
select select "27"
click at [278, 86] on select "Select Role Account Manager Electrician Engineering GM HSEQ manager MECH Mechan…" at bounding box center [392, 94] width 229 height 16
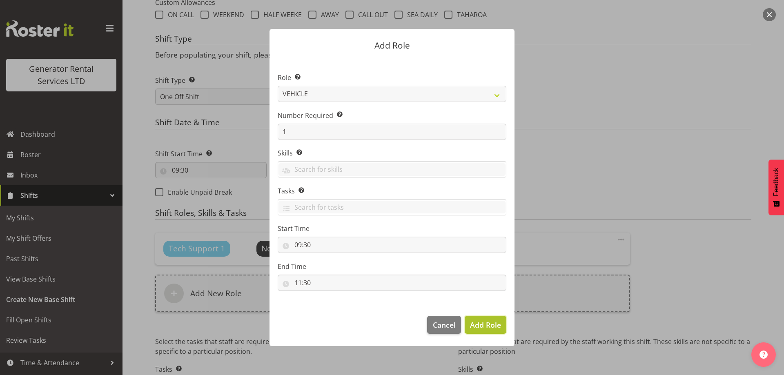
click at [497, 321] on span "Add Role" at bounding box center [485, 325] width 31 height 10
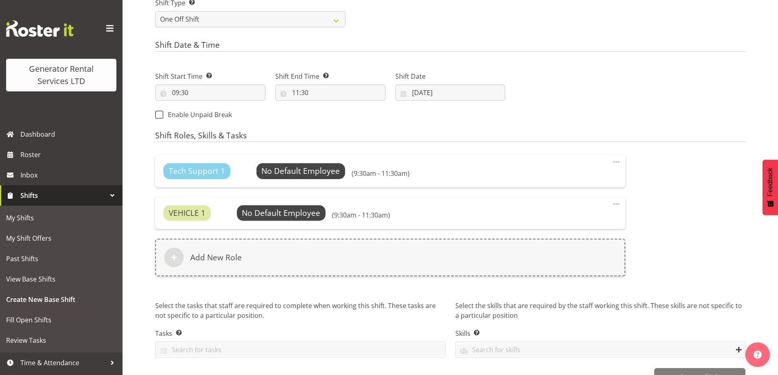
scroll to position [412, 0]
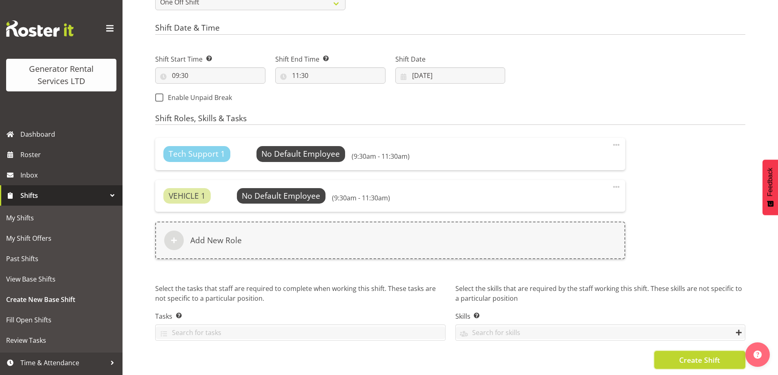
click at [682, 355] on span "Create Shift" at bounding box center [699, 360] width 41 height 11
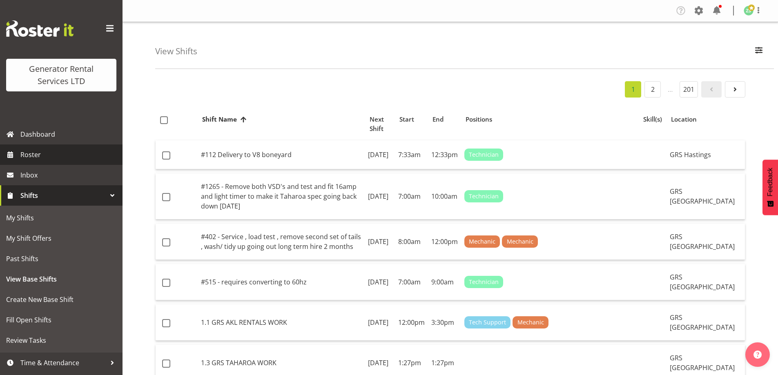
drag, startPoint x: 61, startPoint y: 154, endPoint x: 55, endPoint y: 155, distance: 6.6
click at [61, 155] on span "Roster" at bounding box center [69, 155] width 98 height 12
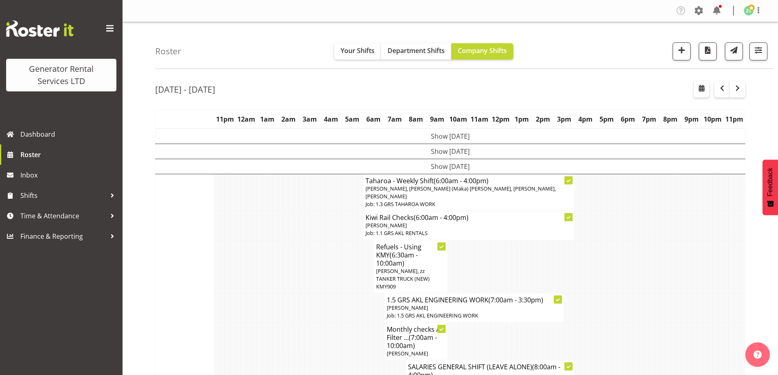
click at [618, 293] on td at bounding box center [619, 307] width 5 height 29
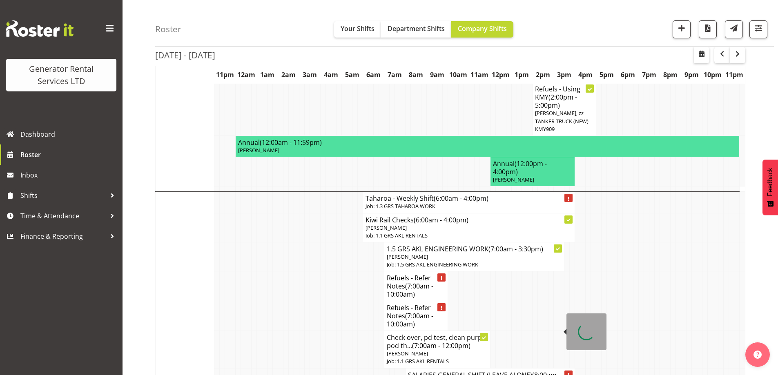
scroll to position [571, 0]
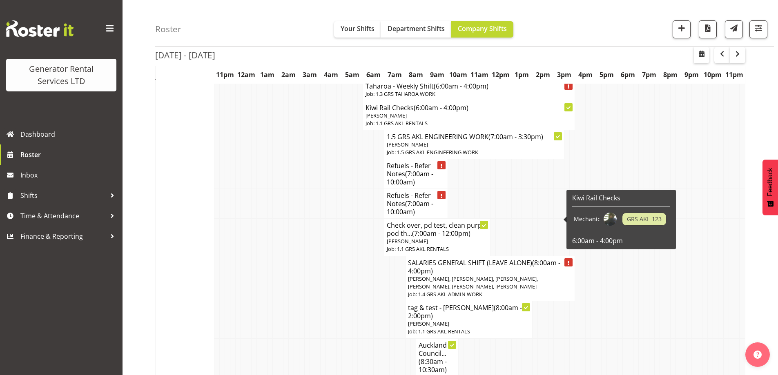
click at [324, 301] on td at bounding box center [322, 319] width 5 height 37
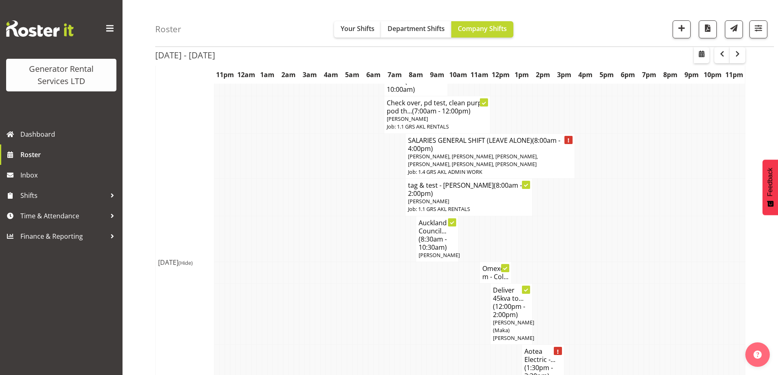
scroll to position [776, 0]
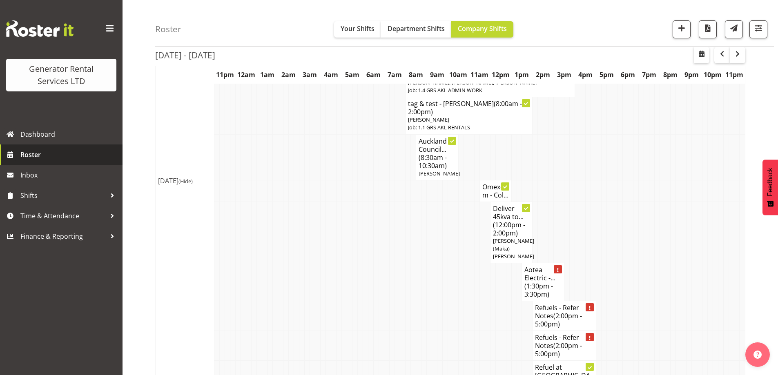
click at [54, 160] on span "Roster" at bounding box center [69, 155] width 98 height 12
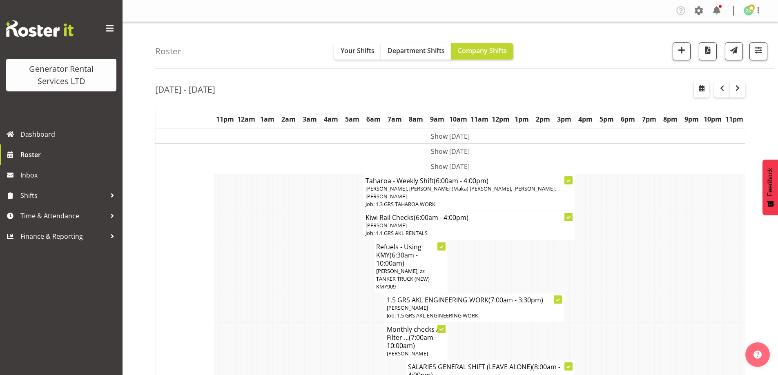
click at [265, 265] on td at bounding box center [264, 266] width 5 height 53
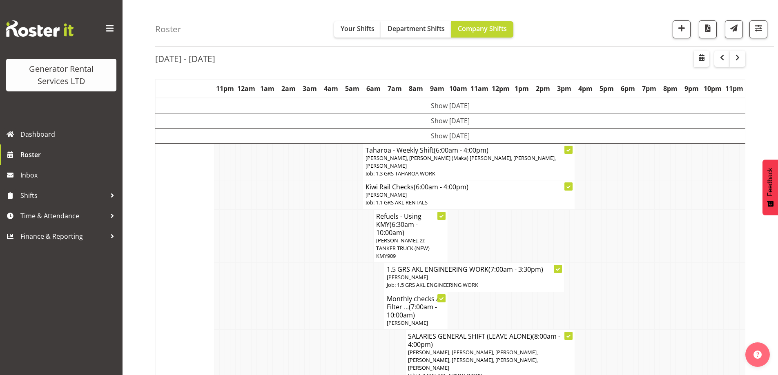
scroll to position [82, 0]
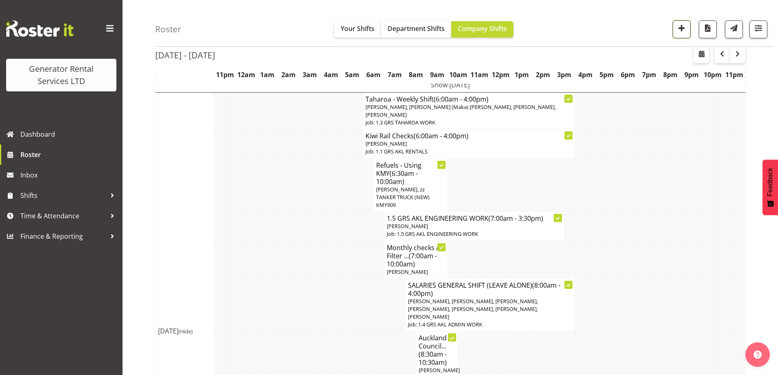
click at [678, 33] on span "button" at bounding box center [681, 28] width 11 height 11
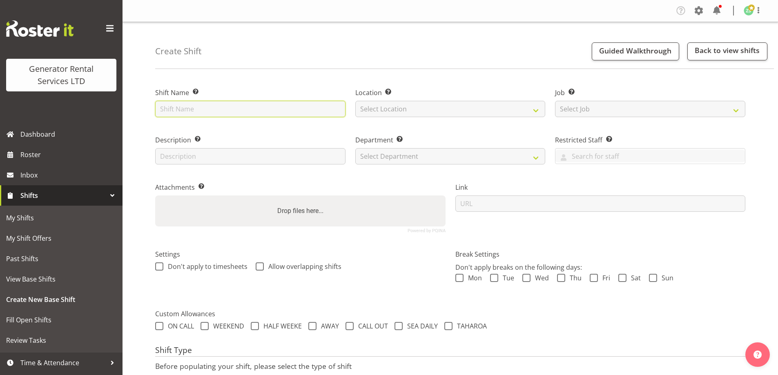
click at [203, 114] on input "text" at bounding box center [250, 109] width 190 height 16
type input "Omexom - Deliver a 100kva (Variac) and cable to [STREET_ADDRESS] (Site access i…"
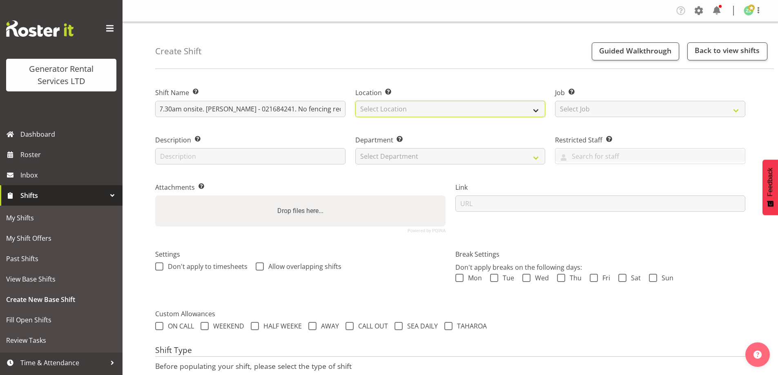
scroll to position [0, 0]
click at [416, 107] on select "Select Location [GEOGRAPHIC_DATA] [GEOGRAPHIC_DATA]" at bounding box center [450, 109] width 190 height 16
select select "28"
click at [355, 101] on select "Select Location GRS Auckland" at bounding box center [450, 109] width 190 height 16
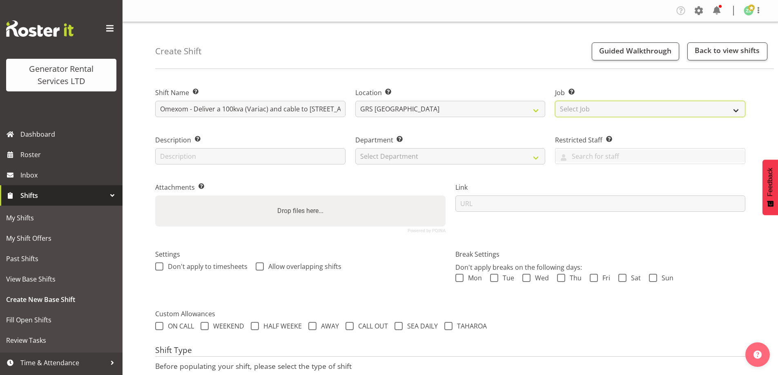
drag, startPoint x: 572, startPoint y: 104, endPoint x: 580, endPoint y: 116, distance: 14.5
click at [573, 104] on select "Select Job Create new job 1.1 GRS AKL RENTALS 1.1 GRS AKL RENTALS AC 1.1 GRS AK…" at bounding box center [650, 109] width 190 height 16
select select "9"
click at [555, 101] on select "Select Job Create new job 1.1 GRS AKL RENTALS 1.1 GRS AKL RENTALS AC 1.1 GRS AK…" at bounding box center [650, 109] width 190 height 16
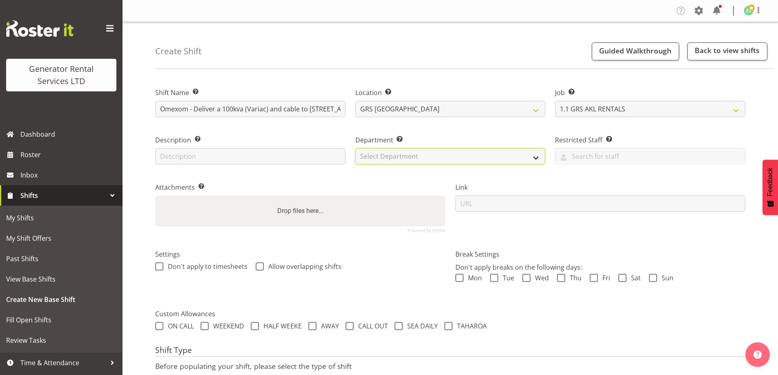
drag, startPoint x: 496, startPoint y: 161, endPoint x: 491, endPoint y: 163, distance: 4.9
click at [496, 161] on select "Select Department GRS ADMIN AKL GRS HIRE AKL GRS HIRE TGA GRS HIRE HST GRS ENGI…" at bounding box center [450, 156] width 190 height 16
select select "20"
click at [355, 148] on select "Select Department GRS ADMIN AKL GRS HIRE AKL GRS HIRE TGA GRS HIRE HST GRS ENGI…" at bounding box center [450, 156] width 190 height 16
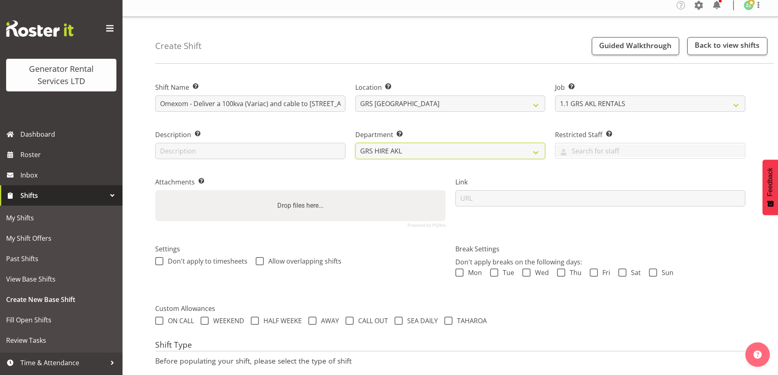
scroll to position [67, 0]
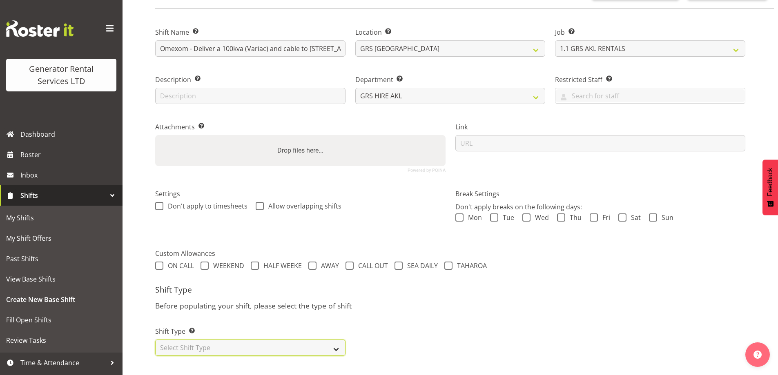
click at [253, 342] on select "Select Shift Type One Off Shift Recurring Shift Rotating Shift" at bounding box center [250, 348] width 190 height 16
select select "one_off"
click at [155, 340] on select "Select Shift Type One Off Shift Recurring Shift Rotating Shift" at bounding box center [250, 348] width 190 height 16
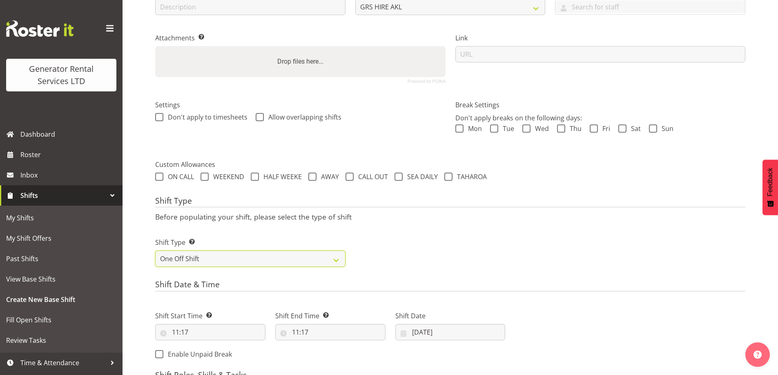
scroll to position [311, 0]
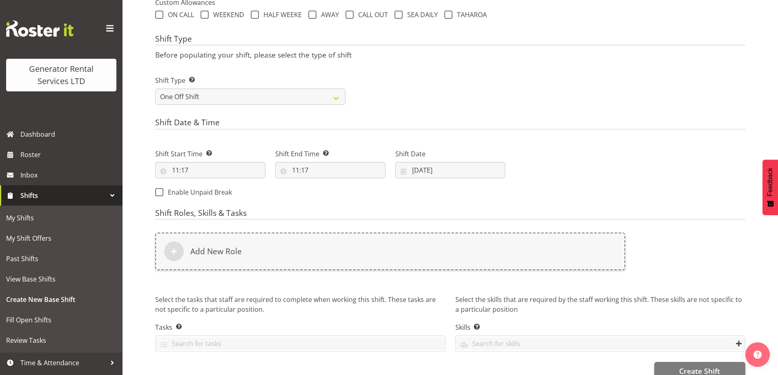
click at [213, 152] on label "Shift Start Time Set the time of the day you wish this shift to start" at bounding box center [210, 154] width 110 height 10
click at [237, 176] on input "11:17" at bounding box center [210, 170] width 110 height 16
click at [213, 191] on select "00 01 02 03 04 05 06 07 08 09 10 11 12 13 14 15 16 17 18 19 20 21 22 23" at bounding box center [211, 191] width 18 height 16
select select "7"
click at [202, 183] on select "00 01 02 03 04 05 06 07 08 09 10 11 12 13 14 15 16 17 18 19 20 21 22 23" at bounding box center [211, 191] width 18 height 16
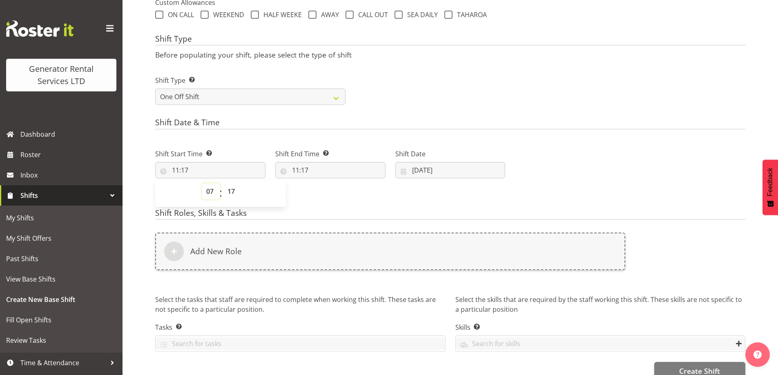
type input "07:17"
drag, startPoint x: 233, startPoint y: 193, endPoint x: 234, endPoint y: 183, distance: 9.5
click at [233, 192] on select "00 01 02 03 04 05 06 07 08 09 10 11 12 13 14 15 16 17 18 19 20 21 22 23 24 25 2…" at bounding box center [232, 191] width 18 height 16
select select "0"
click at [223, 183] on select "00 01 02 03 04 05 06 07 08 09 10 11 12 13 14 15 16 17 18 19 20 21 22 23 24 25 2…" at bounding box center [232, 191] width 18 height 16
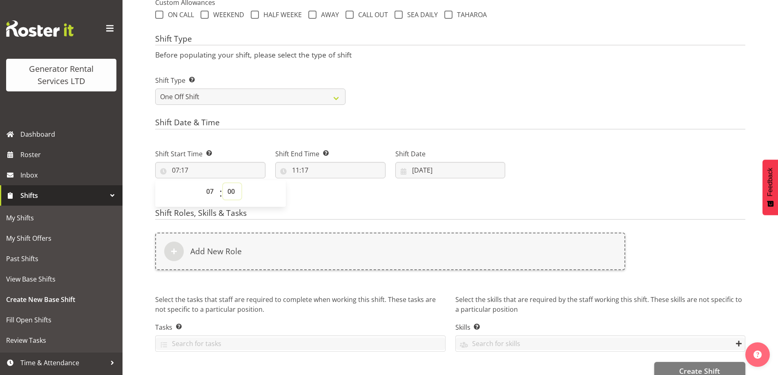
type input "07:00"
click at [336, 169] on input "11:17" at bounding box center [330, 170] width 110 height 16
click at [333, 189] on select "00 01 02 03 04 05 06 07 08 09 10 11 12 13 14 15 16 17 18 19 20 21 22 23" at bounding box center [331, 191] width 18 height 16
select select "9"
click at [322, 183] on select "00 01 02 03 04 05 06 07 08 09 10 11 12 13 14 15 16 17 18 19 20 21 22 23" at bounding box center [331, 191] width 18 height 16
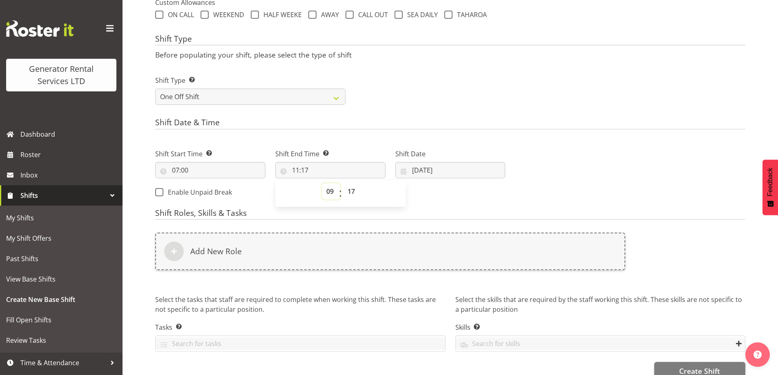
type input "09:17"
click at [353, 192] on select "00 01 02 03 04 05 06 07 08 09 10 11 12 13 14 15 16 17 18 19 20 21 22 23 24 25 2…" at bounding box center [352, 191] width 18 height 16
select select "9"
click at [343, 183] on select "00 01 02 03 04 05 06 07 08 09 10 11 12 13 14 15 16 17 18 19 20 21 22 23 24 25 2…" at bounding box center [352, 191] width 18 height 16
type input "09:09"
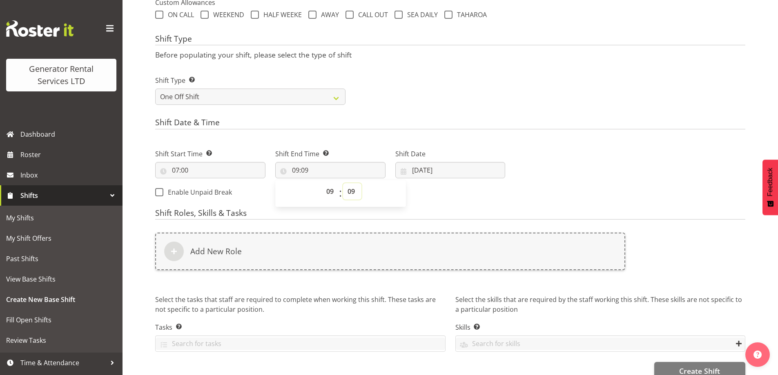
click at [354, 185] on select "00 01 02 03 04 05 06 07 08 09 10 11 12 13 14 15 16 17 18 19 20 21 22 23 24 25 2…" at bounding box center [352, 191] width 18 height 16
select select "0"
click at [343, 183] on select "00 01 02 03 04 05 06 07 08 09 10 11 12 13 14 15 16 17 18 19 20 21 22 23 24 25 2…" at bounding box center [352, 191] width 18 height 16
type input "09:00"
click at [449, 174] on input "21/08/2025" at bounding box center [450, 170] width 110 height 16
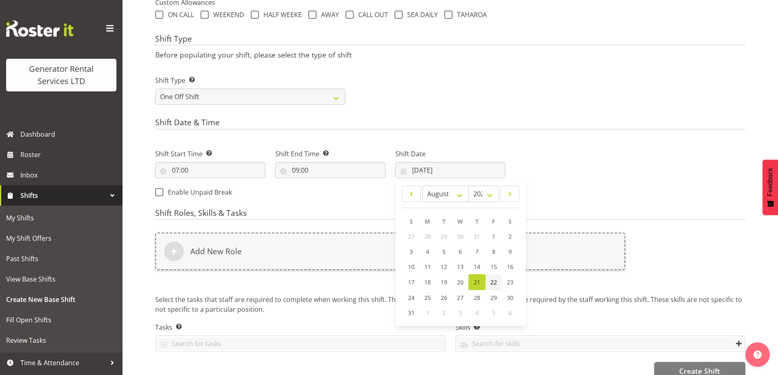
click at [496, 285] on span "22" at bounding box center [493, 282] width 7 height 8
type input "22/08/2025"
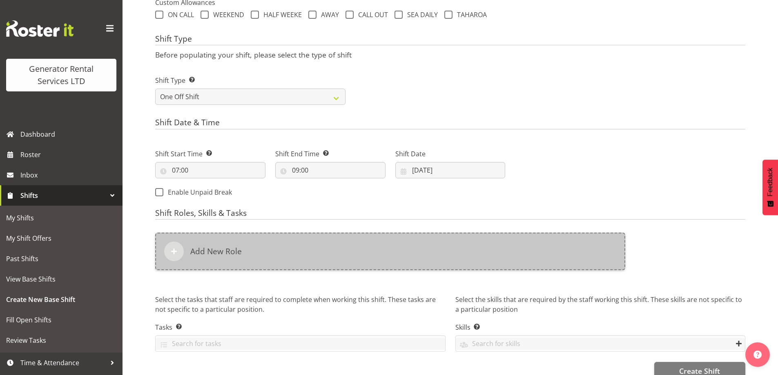
click at [389, 252] on div "Add New Role" at bounding box center [390, 252] width 470 height 38
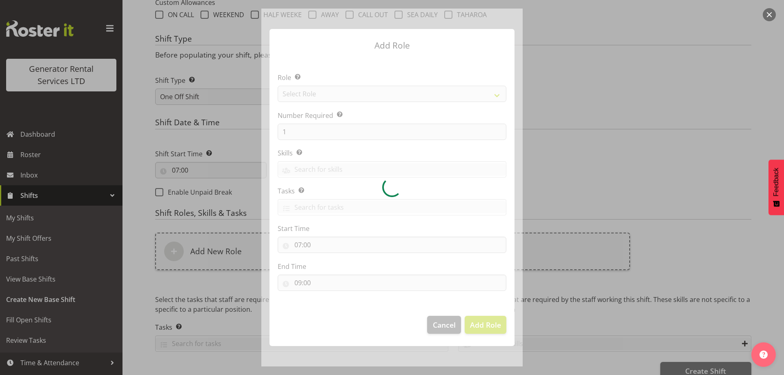
click at [334, 99] on div at bounding box center [391, 188] width 261 height 358
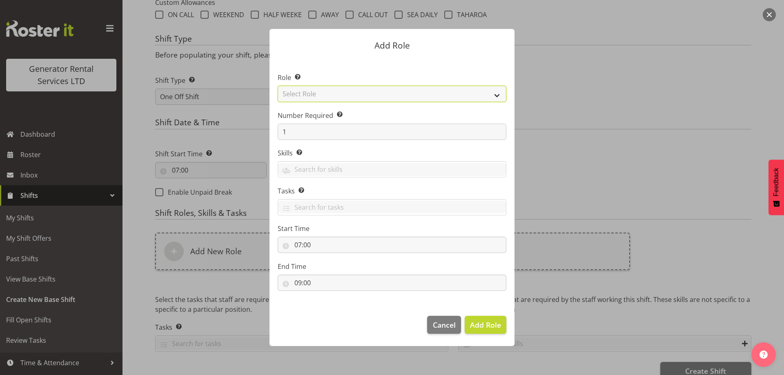
click at [332, 102] on select "Select Role Account Manager Electrician Engineering GM HSEQ manager MECH Mechan…" at bounding box center [392, 94] width 229 height 16
select select "21"
click at [278, 86] on select "Select Role Account Manager Electrician Engineering GM HSEQ manager MECH Mechan…" at bounding box center [392, 94] width 229 height 16
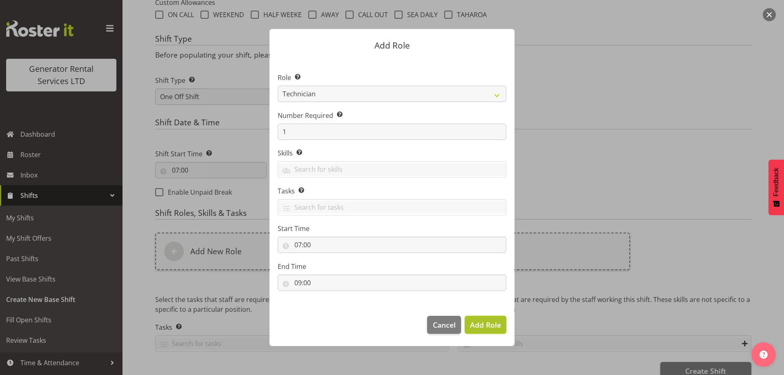
click at [480, 324] on span "Add Role" at bounding box center [485, 325] width 31 height 10
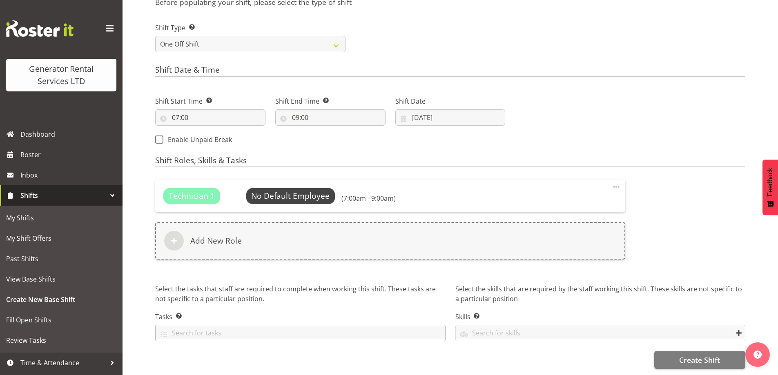
scroll to position [370, 0]
click at [688, 355] on span "Create Shift" at bounding box center [699, 360] width 41 height 11
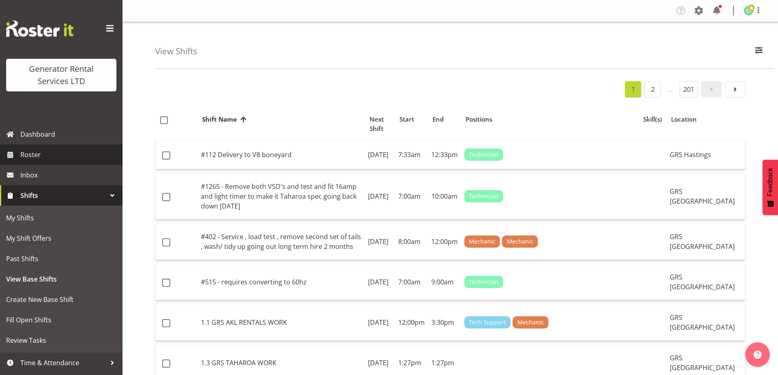
click at [53, 151] on span "Roster" at bounding box center [69, 155] width 98 height 12
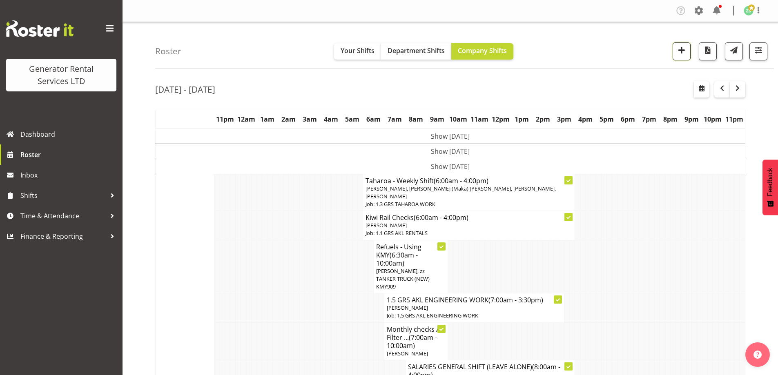
click at [680, 52] on span "button" at bounding box center [681, 50] width 11 height 11
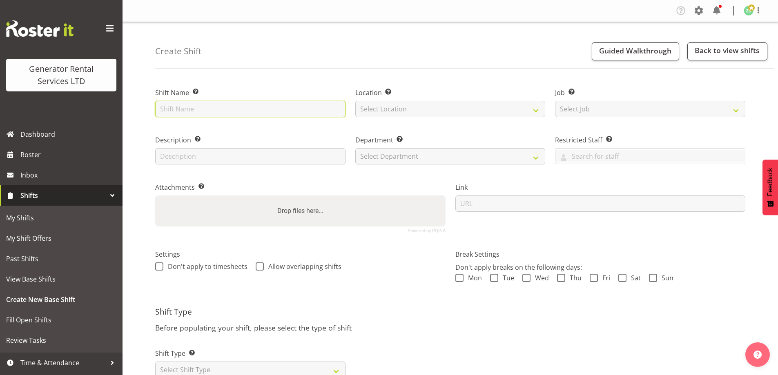
click at [222, 110] on input "text" at bounding box center [250, 109] width 190 height 16
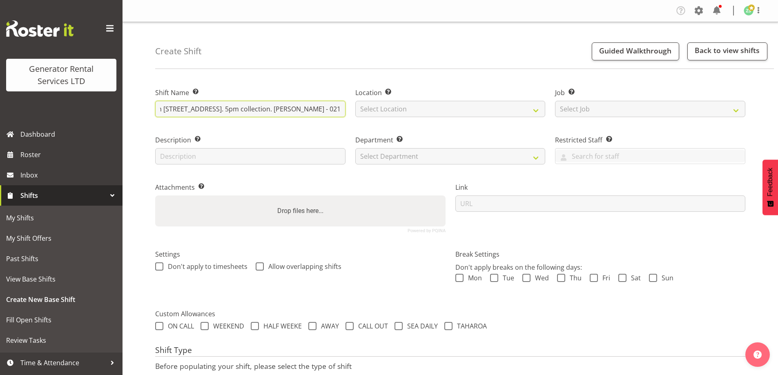
scroll to position [0, 139]
type input "Omexom - Collect the 100kva and cable from [STREET_ADDRESS]. 5pm collection. [P…"
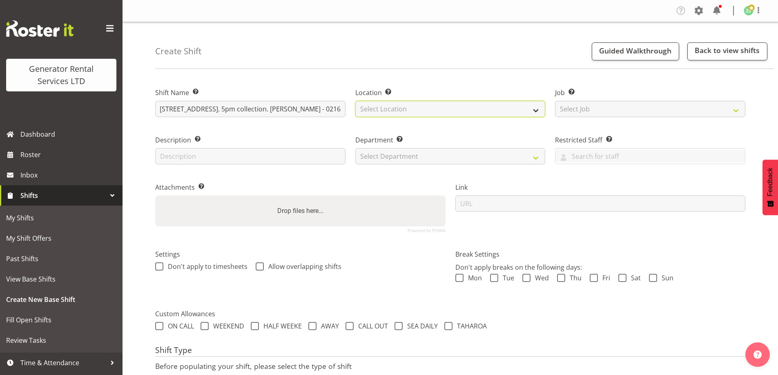
drag, startPoint x: 415, startPoint y: 106, endPoint x: 416, endPoint y: 114, distance: 7.8
click at [415, 107] on select "Select Location GRS Auckland" at bounding box center [450, 109] width 190 height 16
select select "28"
click at [355, 101] on select "Select Location GRS Auckland" at bounding box center [450, 109] width 190 height 16
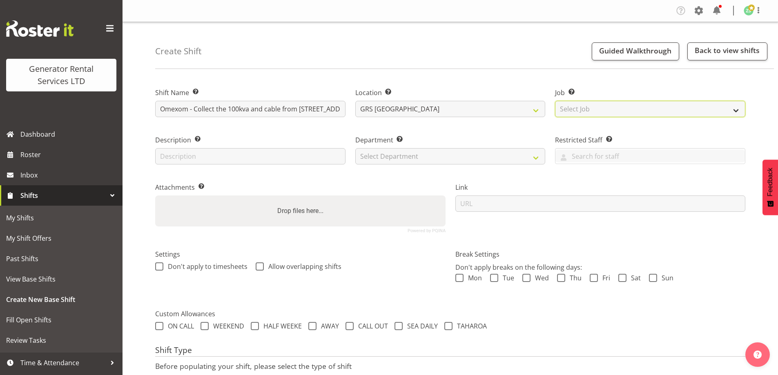
click at [603, 111] on select "Select Job Create new job 1.1 GRS AKL RENTALS 1.1 GRS AKL RENTALS AC 1.1 GRS AK…" at bounding box center [650, 109] width 190 height 16
select select "9"
click at [555, 101] on select "Select Job Create new job 1.1 GRS AKL RENTALS 1.1 GRS AKL RENTALS AC 1.1 GRS AK…" at bounding box center [650, 109] width 190 height 16
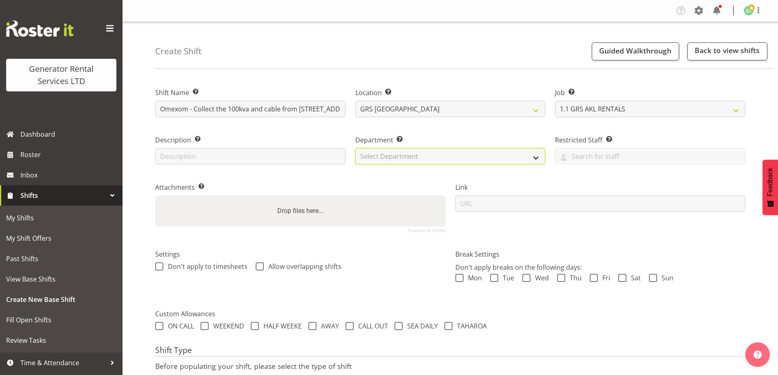
drag, startPoint x: 465, startPoint y: 150, endPoint x: 458, endPoint y: 162, distance: 13.8
click at [465, 151] on select "Select Department GRS ADMIN AKL GRS HIRE AKL GRS HIRE TGA GRS HIRE HST GRS ENGI…" at bounding box center [450, 156] width 190 height 16
click at [355, 148] on select "Select Department GRS ADMIN AKL GRS HIRE AKL GRS HIRE TGA GRS HIRE HST GRS ENGI…" at bounding box center [450, 156] width 190 height 16
click at [437, 162] on select "GRS ADMIN AKL GRS HIRE AKL GRS HIRE TGA GRS HIRE HST GRS ENGINEERING AKL GRS TA…" at bounding box center [450, 156] width 190 height 16
select select "20"
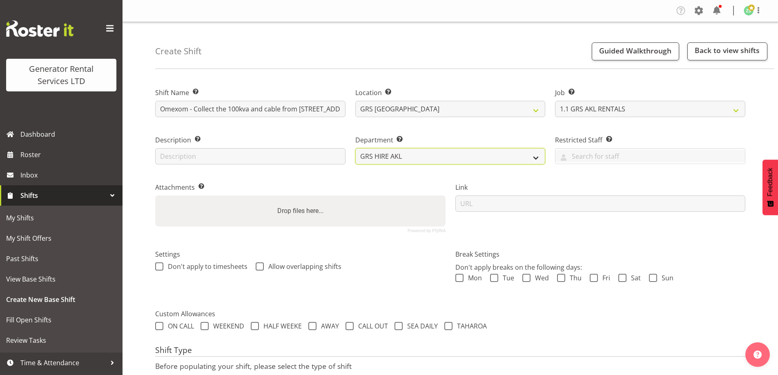
click at [355, 148] on select "GRS ADMIN AKL GRS HIRE AKL GRS HIRE TGA GRS HIRE HST GRS ENGINEERING AKL GRS TA…" at bounding box center [450, 156] width 190 height 16
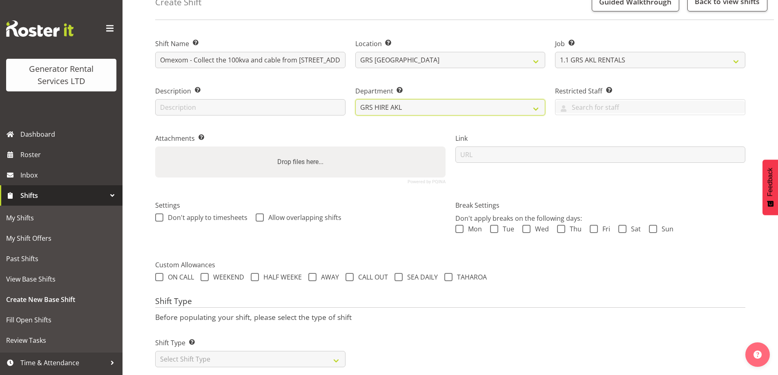
scroll to position [67, 0]
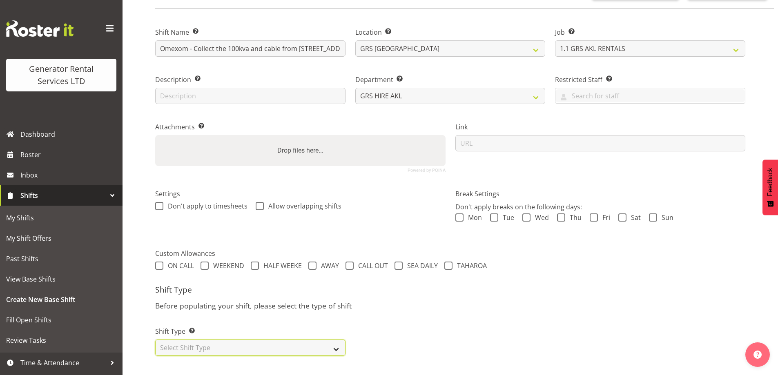
click at [248, 342] on select "Select Shift Type One Off Shift Recurring Shift Rotating Shift" at bounding box center [250, 348] width 190 height 16
select select "one_off"
click at [155, 340] on select "Select Shift Type One Off Shift Recurring Shift Rotating Shift" at bounding box center [250, 348] width 190 height 16
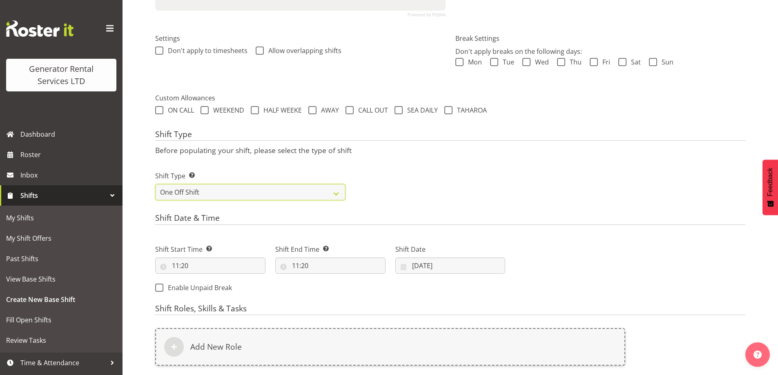
scroll to position [230, 0]
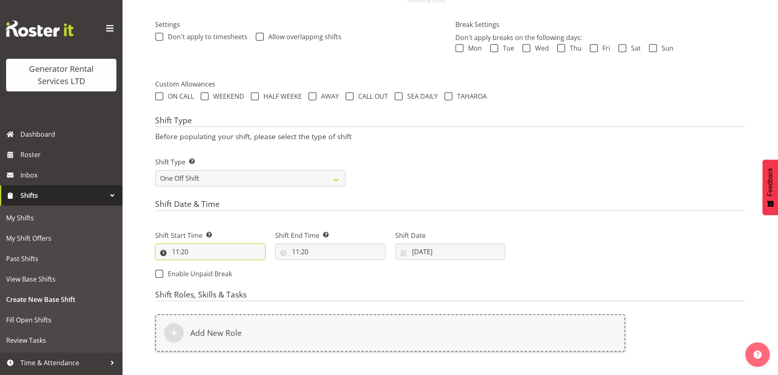
click at [240, 256] on input "11:20" at bounding box center [210, 252] width 110 height 16
click at [214, 276] on select "00 01 02 03 04 05 06 07 08 09 10 11 12 13 14 15 16 17 18 19 20 21 22 23" at bounding box center [211, 273] width 18 height 16
select select "16"
click at [202, 265] on select "00 01 02 03 04 05 06 07 08 09 10 11 12 13 14 15 16 17 18 19 20 21 22 23" at bounding box center [211, 273] width 18 height 16
type input "16:20"
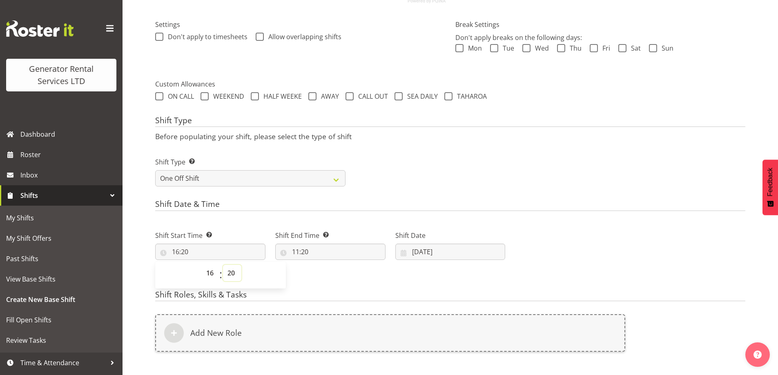
drag, startPoint x: 235, startPoint y: 273, endPoint x: 234, endPoint y: 266, distance: 7.8
click at [235, 272] on select "00 01 02 03 04 05 06 07 08 09 10 11 12 13 14 15 16 17 18 19 20 21 22 23 24 25 2…" at bounding box center [232, 273] width 18 height 16
select select "30"
click at [223, 265] on select "00 01 02 03 04 05 06 07 08 09 10 11 12 13 14 15 16 17 18 19 20 21 22 23 24 25 2…" at bounding box center [232, 273] width 18 height 16
type input "16:30"
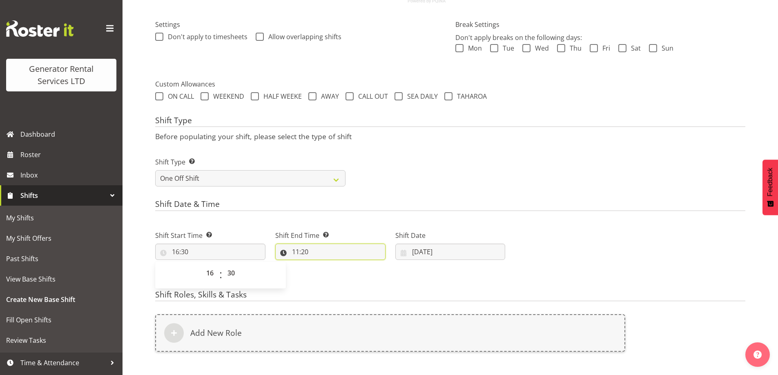
click at [347, 258] on input "11:20" at bounding box center [330, 252] width 110 height 16
click at [334, 275] on select "00 01 02 03 04 05 06 07 08 09 10 11 12 13 14 15 16 17 18 19 20 21 22 23" at bounding box center [331, 273] width 18 height 16
select select "18"
click at [322, 265] on select "00 01 02 03 04 05 06 07 08 09 10 11 12 13 14 15 16 17 18 19 20 21 22 23" at bounding box center [331, 273] width 18 height 16
type input "18:20"
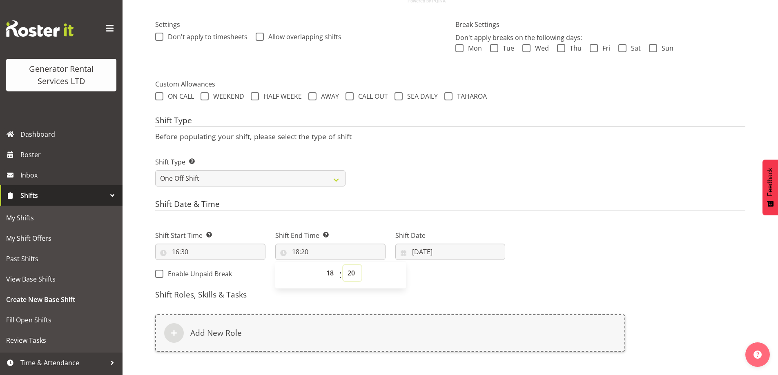
drag, startPoint x: 349, startPoint y: 273, endPoint x: 350, endPoint y: 266, distance: 7.0
click at [349, 271] on select "00 01 02 03 04 05 06 07 08 09 10 11 12 13 14 15 16 17 18 19 20 21 22 23 24 25 2…" at bounding box center [352, 273] width 18 height 16
select select "30"
click at [343, 265] on select "00 01 02 03 04 05 06 07 08 09 10 11 12 13 14 15 16 17 18 19 20 21 22 23 24 25 2…" at bounding box center [352, 273] width 18 height 16
type input "18:30"
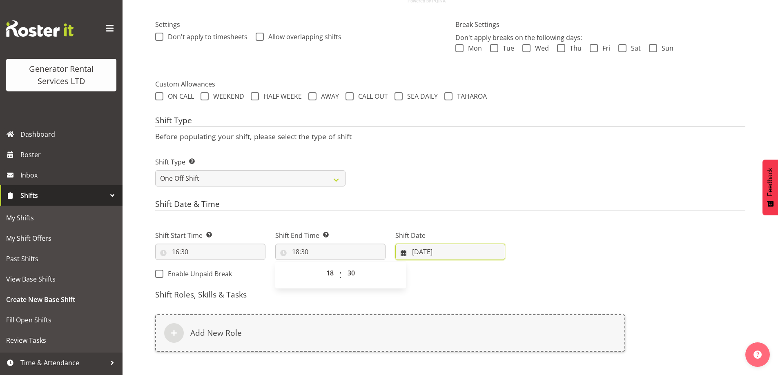
click at [450, 252] on input "21/08/2025" at bounding box center [450, 252] width 110 height 16
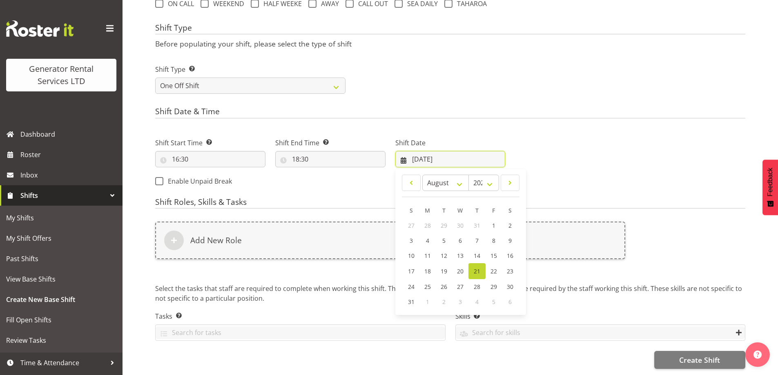
scroll to position [329, 0]
click at [490, 267] on span "22" at bounding box center [493, 271] width 7 height 8
type input "22/08/2025"
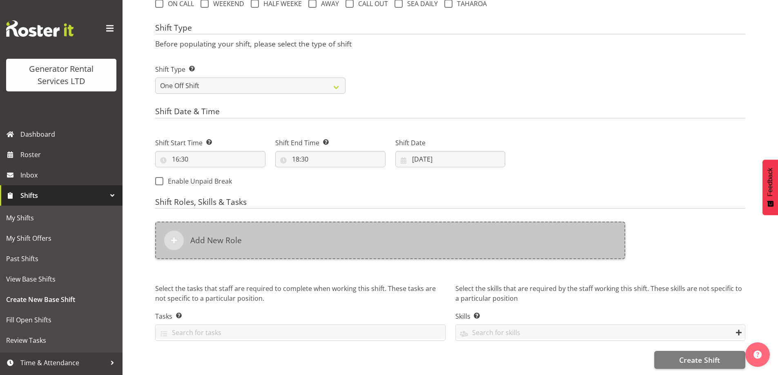
click at [358, 240] on div "Add New Role" at bounding box center [390, 241] width 470 height 38
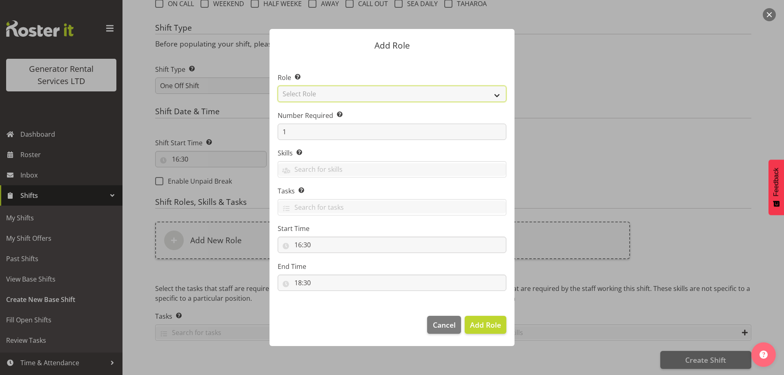
click at [338, 96] on select "Select Role Account Manager Electrician Engineering GM HSEQ manager MECH Mechan…" at bounding box center [392, 94] width 229 height 16
select select "20"
click at [278, 86] on select "Select Role Account Manager Electrician Engineering GM HSEQ manager MECH Mechan…" at bounding box center [392, 94] width 229 height 16
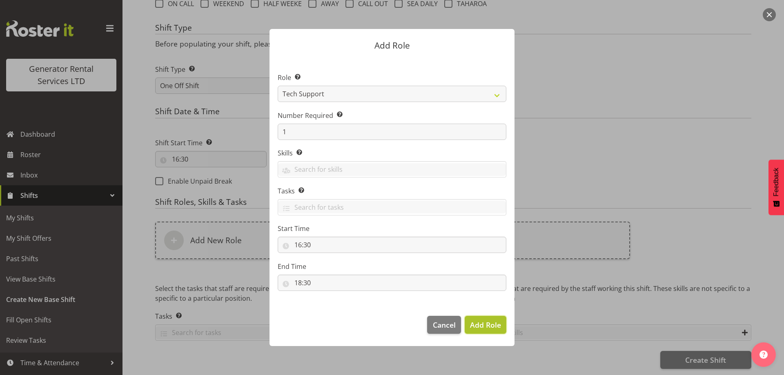
click at [489, 327] on span "Add Role" at bounding box center [485, 325] width 31 height 10
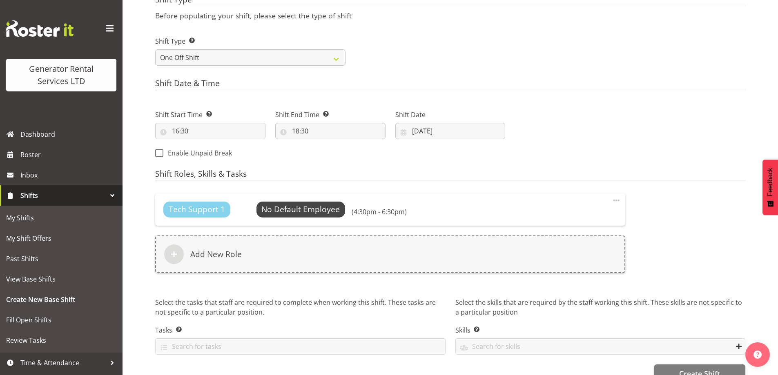
scroll to position [370, 0]
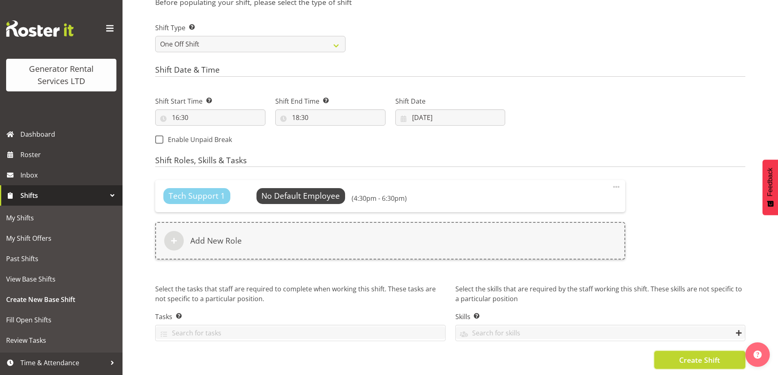
click at [681, 355] on span "Create Shift" at bounding box center [699, 360] width 41 height 11
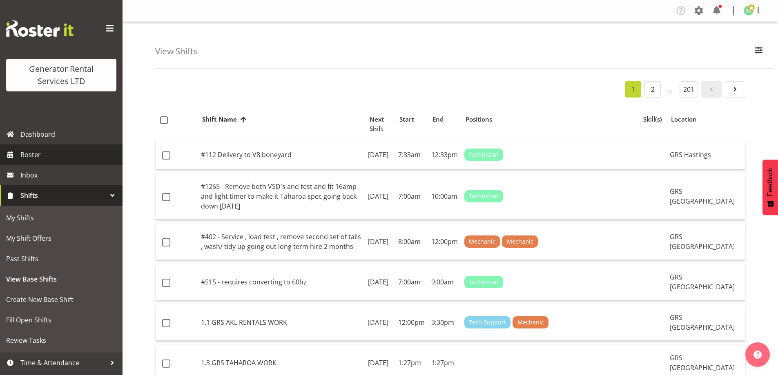
click at [51, 155] on span "Roster" at bounding box center [69, 155] width 98 height 12
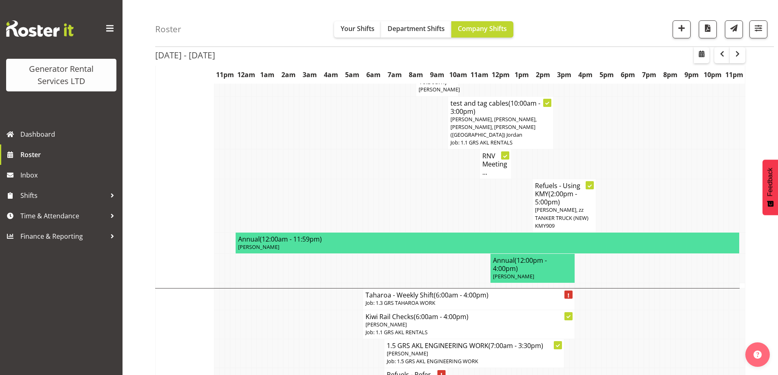
scroll to position [367, 0]
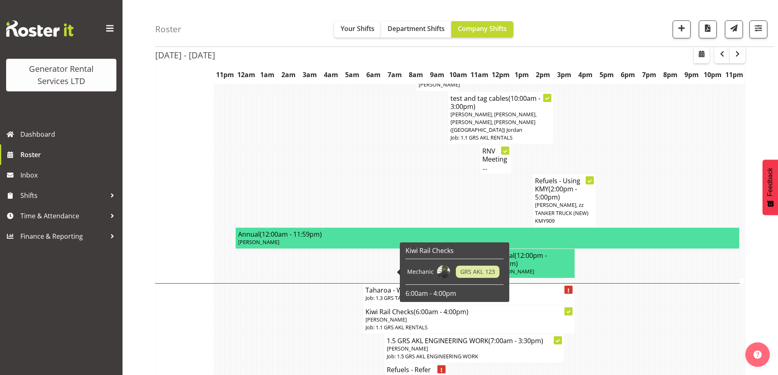
click at [273, 305] on td at bounding box center [275, 319] width 5 height 29
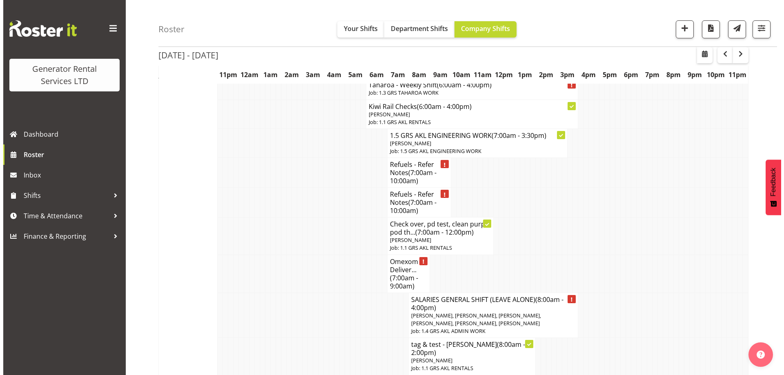
scroll to position [571, 0]
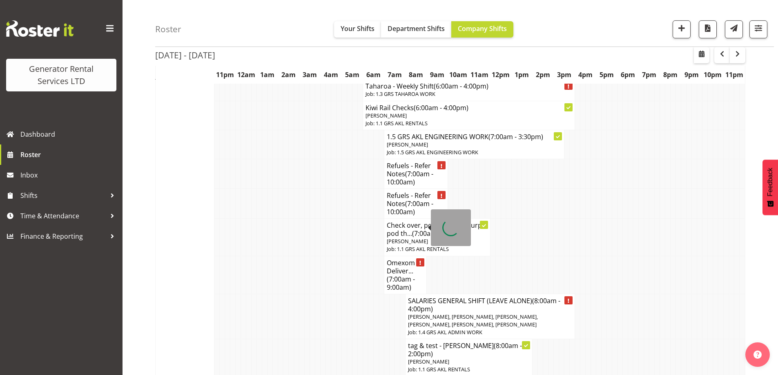
click at [411, 259] on h4 "Omexom - Deliver... (7:00am - 9:00am)" at bounding box center [405, 275] width 37 height 33
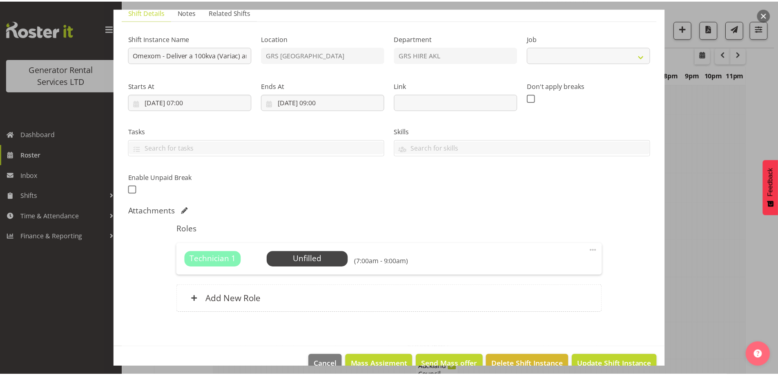
scroll to position [80, 0]
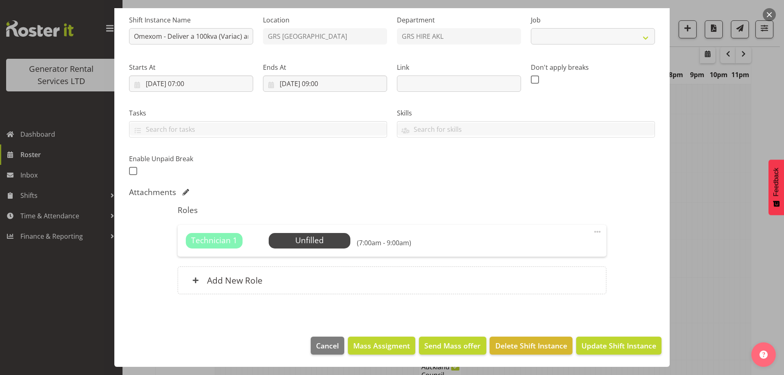
select select "9"
click at [294, 234] on span "Select Employee" at bounding box center [310, 241] width 82 height 16
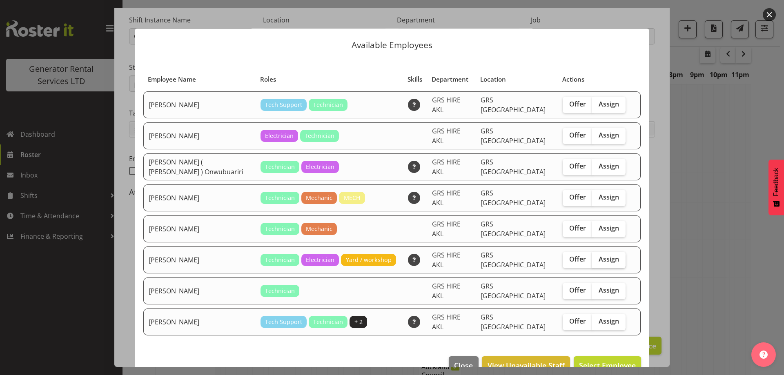
click at [617, 252] on label "Assign" at bounding box center [608, 260] width 33 height 16
click at [597, 257] on input "Assign" at bounding box center [594, 259] width 5 height 5
checkbox input "true"
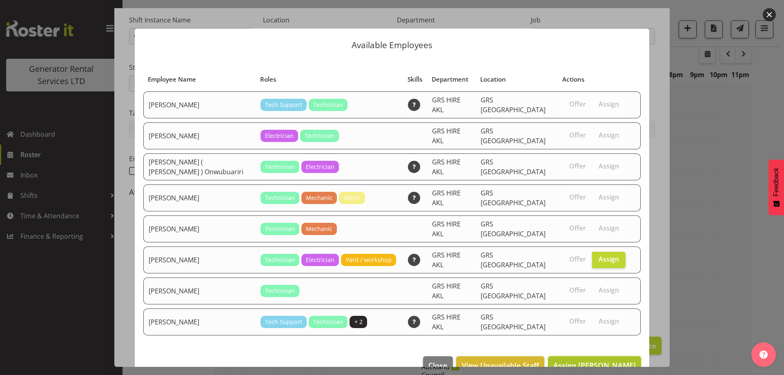
click at [608, 360] on span "Assign [PERSON_NAME]" at bounding box center [594, 365] width 82 height 11
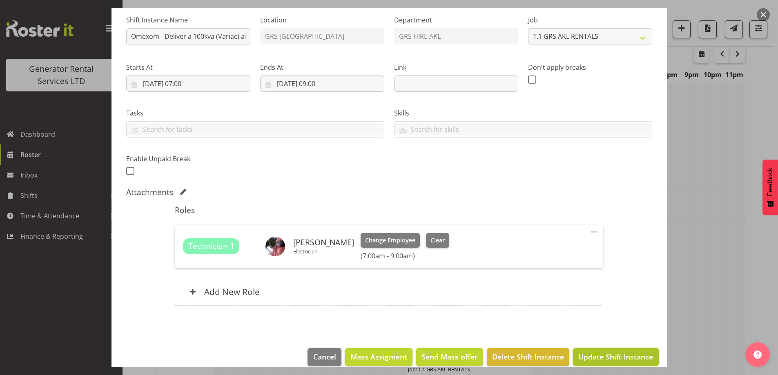
click at [643, 362] on button "Update Shift Instance" at bounding box center [615, 357] width 85 height 18
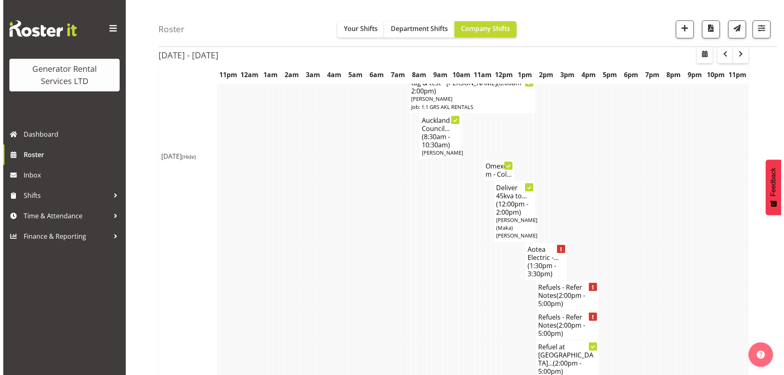
scroll to position [843, 0]
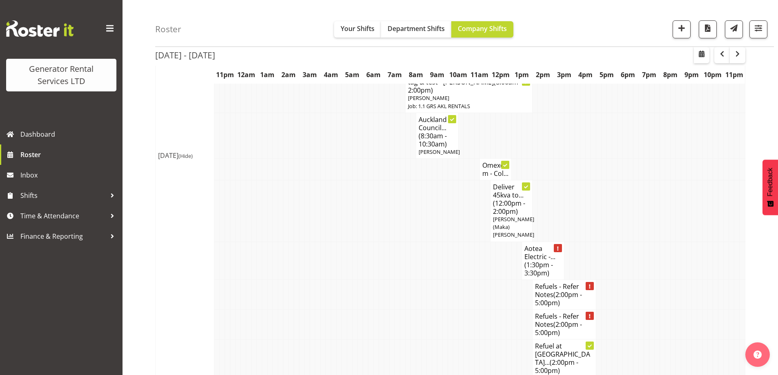
click at [442, 309] on td at bounding box center [444, 324] width 5 height 30
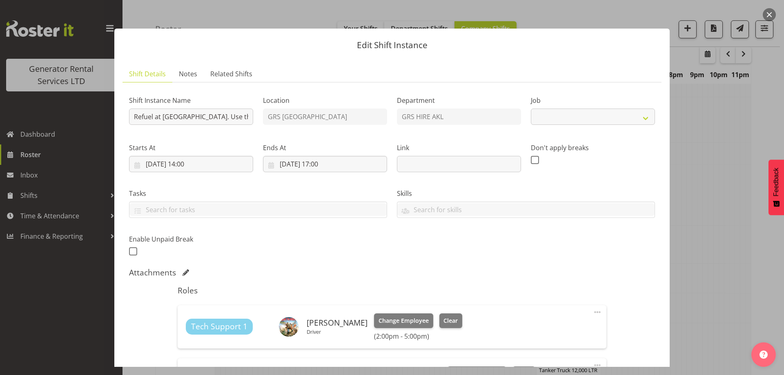
select select "9"
click at [238, 159] on input "[DATE] 14:00" at bounding box center [191, 164] width 124 height 16
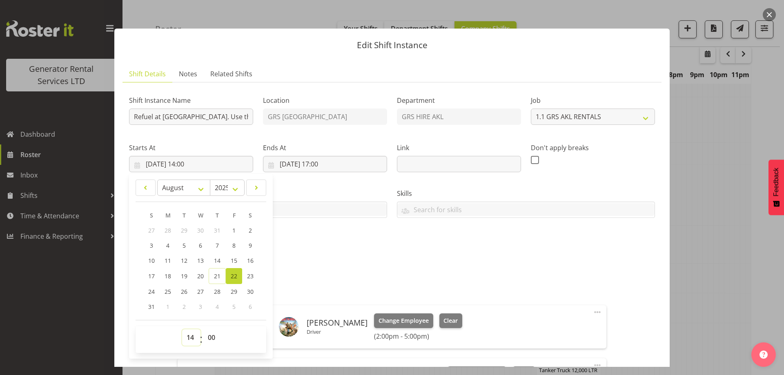
click at [195, 339] on select "00 01 02 03 04 05 06 07 08 09 10 11 12 13 14 15 16 17 18 19 20 21 22 23" at bounding box center [191, 337] width 18 height 16
select select "11"
click at [182, 329] on select "00 01 02 03 04 05 06 07 08 09 10 11 12 13 14 15 16 17 18 19 20 21 22 23" at bounding box center [191, 337] width 18 height 16
type input "[DATE] 11:00"
click at [332, 158] on input "[DATE] 17:00" at bounding box center [325, 164] width 124 height 16
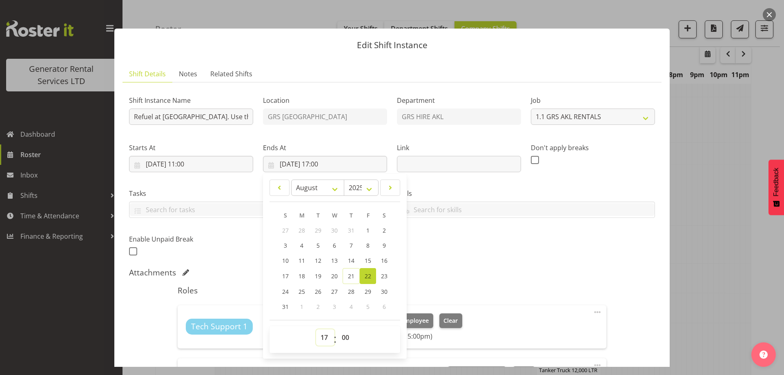
click at [321, 338] on select "00 01 02 03 04 05 06 07 08 09 10 11 12 13 14 15 16 17 18 19 20 21 22 23" at bounding box center [325, 337] width 18 height 16
select select "13"
click at [316, 329] on select "00 01 02 03 04 05 06 07 08 09 10 11 12 13 14 15 16 17 18 19 20 21 22 23" at bounding box center [325, 337] width 18 height 16
type input "[DATE] 13:00"
click at [461, 240] on div "Shift Instance Name Refuel at [GEOGRAPHIC_DATA]. Use the 12,000Ltr fuel truck -…" at bounding box center [392, 173] width 536 height 179
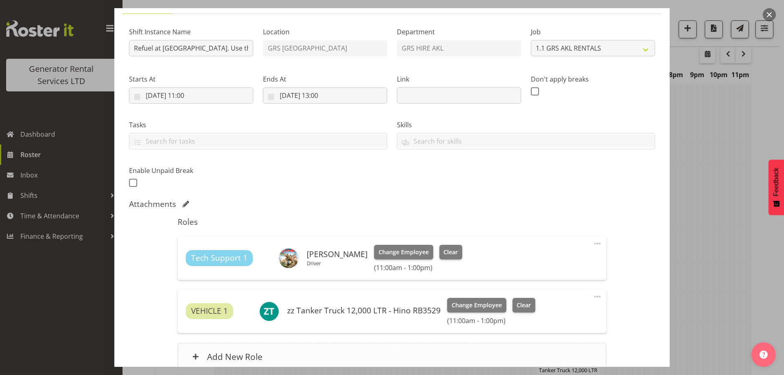
scroll to position [145, 0]
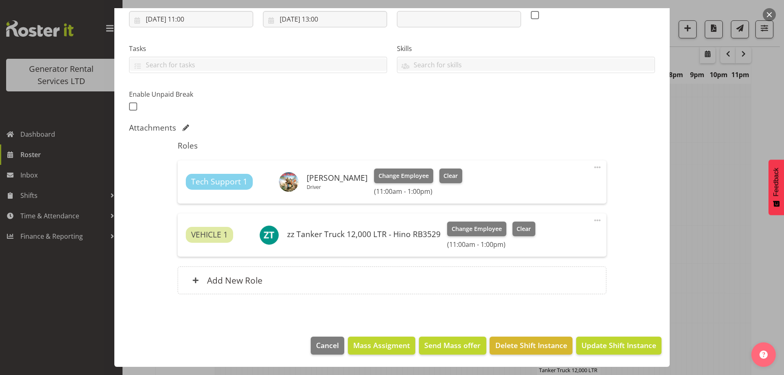
click at [603, 333] on footer "Cancel Mass Assigment Send Mass offer Delete Shift Instance Update Shift Instan…" at bounding box center [391, 348] width 555 height 38
click at [602, 342] on span "Update Shift Instance" at bounding box center [618, 345] width 75 height 11
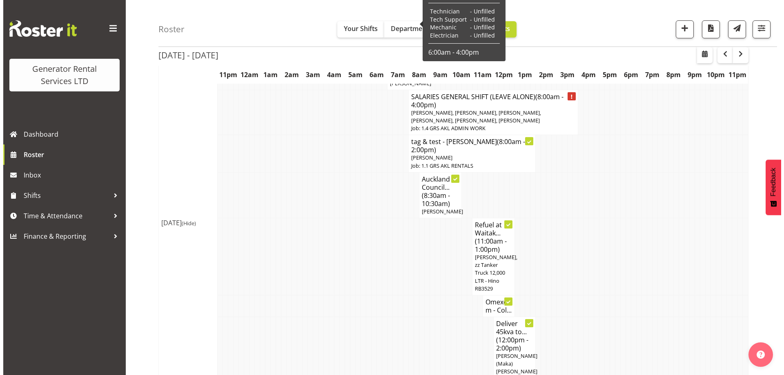
scroll to position [802, 0]
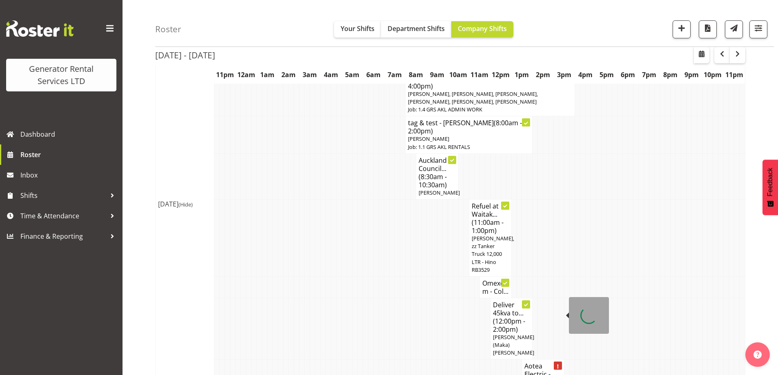
click at [531, 362] on h4 "Aotea Electric -... (1:30pm - 3:30pm)" at bounding box center [542, 378] width 37 height 33
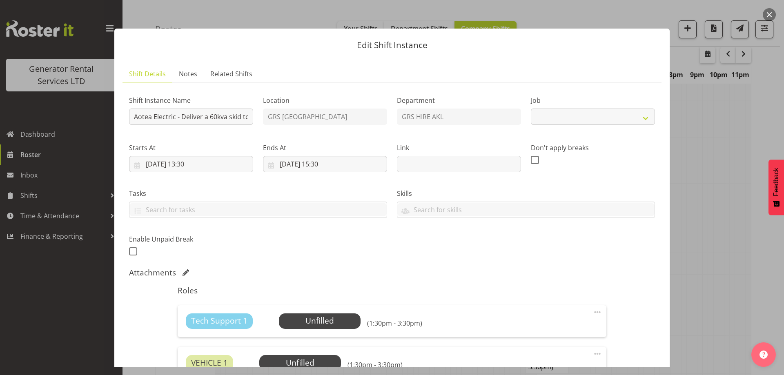
select select "9"
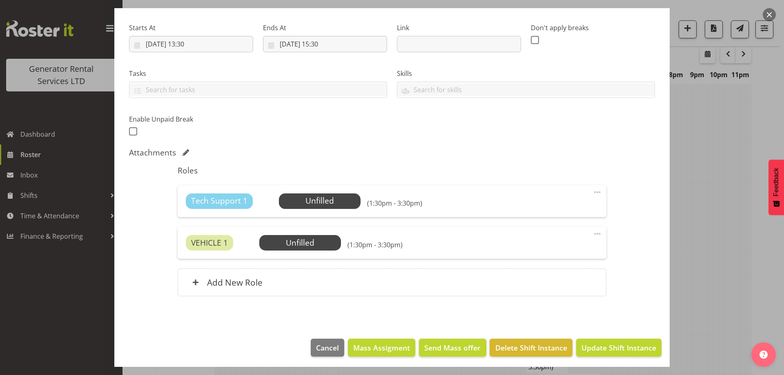
scroll to position [122, 0]
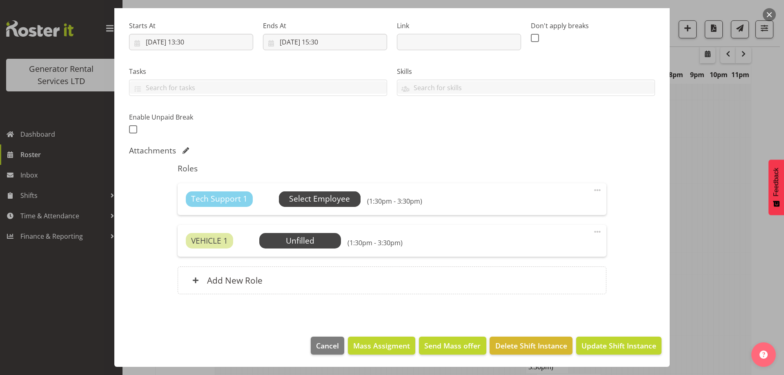
click at [316, 205] on span "Select Employee" at bounding box center [319, 199] width 61 height 12
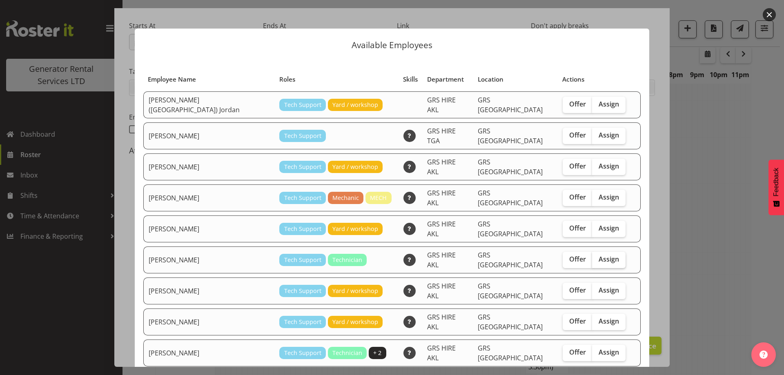
click at [592, 252] on label "Assign" at bounding box center [608, 260] width 33 height 16
click at [592, 257] on input "Assign" at bounding box center [594, 259] width 5 height 5
checkbox input "true"
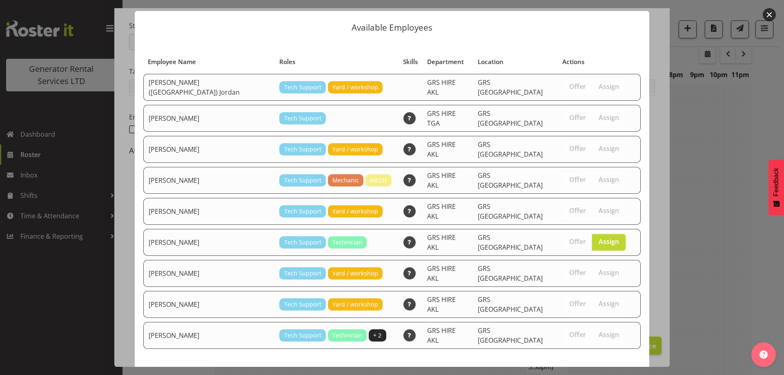
scroll to position [21, 0]
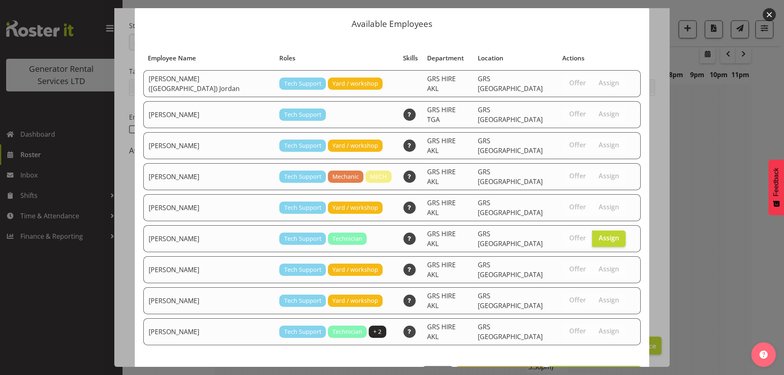
click at [585, 370] on span "Assign [PERSON_NAME]" at bounding box center [594, 375] width 82 height 10
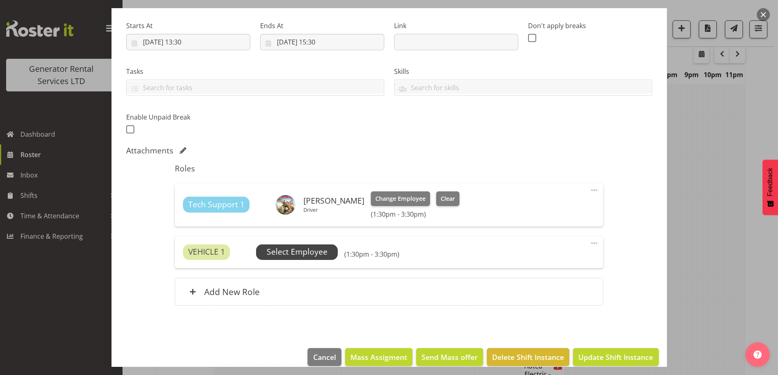
click at [333, 256] on span "Select Employee" at bounding box center [297, 253] width 82 height 16
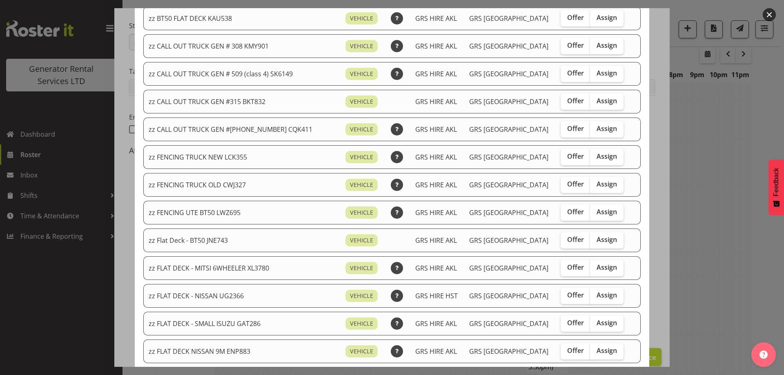
scroll to position [245, 0]
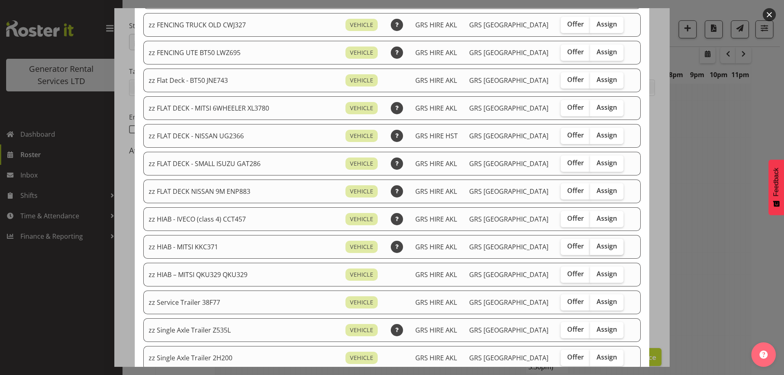
click at [596, 245] on span "Assign" at bounding box center [606, 246] width 20 height 8
click at [593, 245] on input "Assign" at bounding box center [592, 246] width 5 height 5
checkbox input "true"
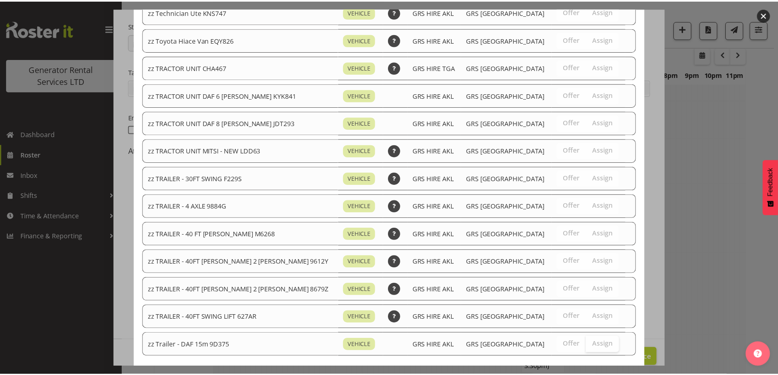
scroll to position [1020, 0]
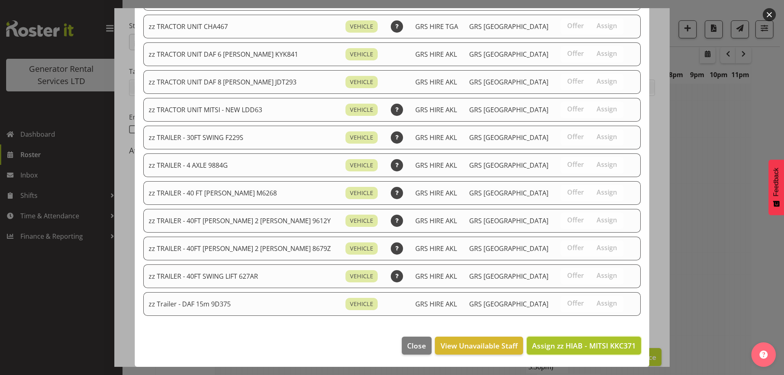
click at [603, 346] on span "Assign zz HIAB - MITSI KKC371" at bounding box center [584, 346] width 104 height 10
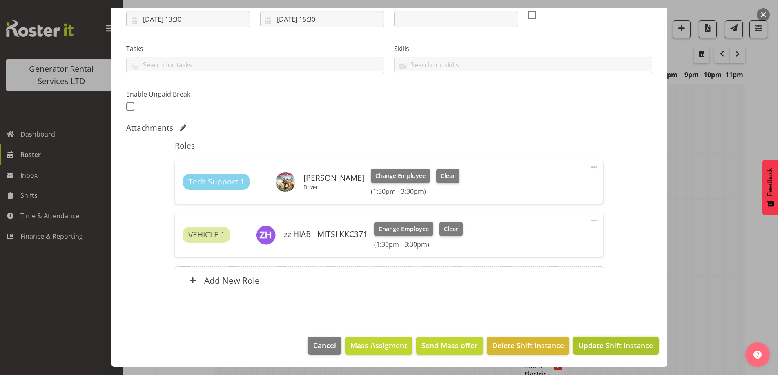
click at [603, 345] on span "Update Shift Instance" at bounding box center [615, 345] width 75 height 11
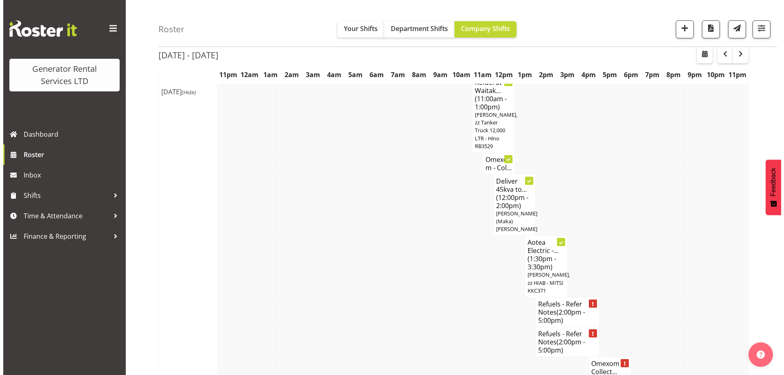
scroll to position [1047, 0]
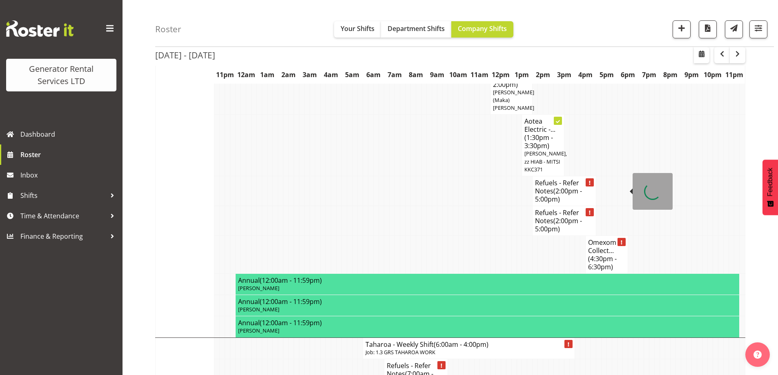
click at [627, 236] on td "Omexom - Collect... (4:30pm - 6:30pm)" at bounding box center [606, 255] width 42 height 38
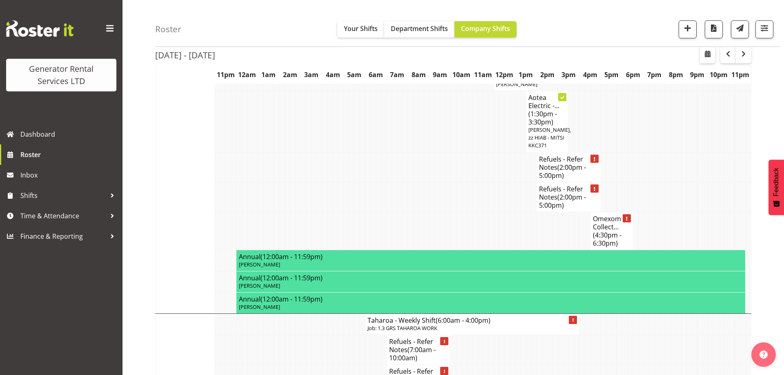
click at [619, 188] on div "Skills" at bounding box center [532, 201] width 281 height 48
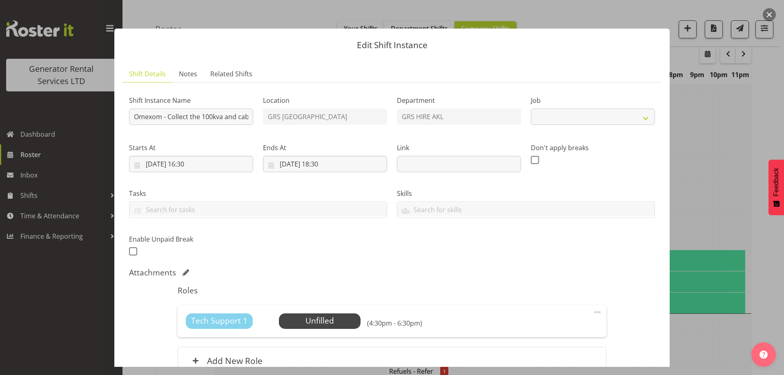
select select "9"
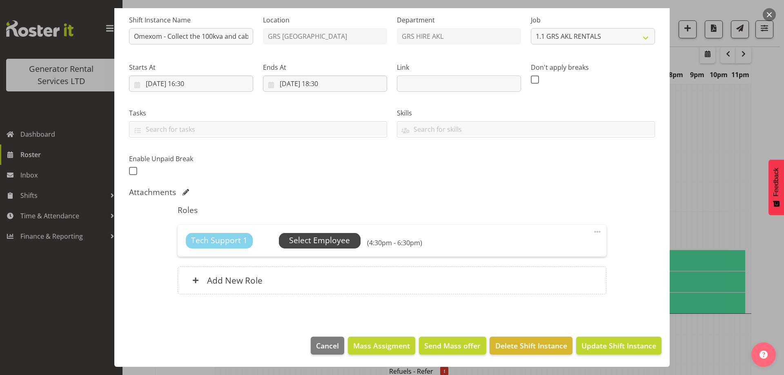
click at [338, 236] on span "Select Employee" at bounding box center [319, 241] width 61 height 12
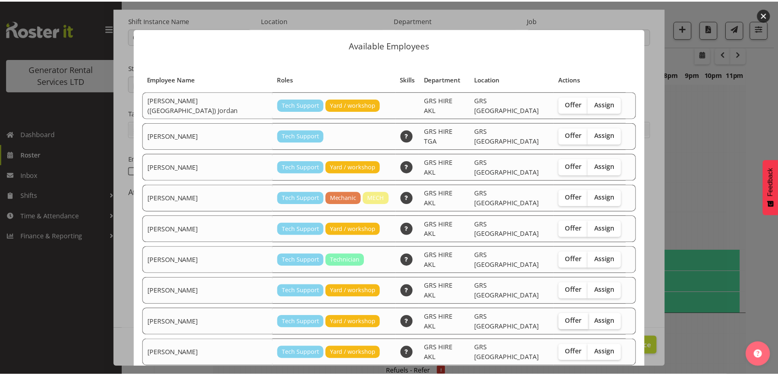
scroll to position [104, 0]
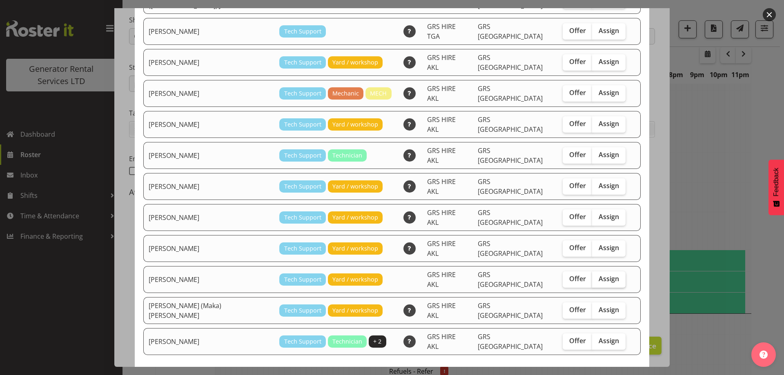
click at [598, 271] on label "Assign" at bounding box center [608, 279] width 33 height 16
click at [597, 276] on input "Assign" at bounding box center [594, 278] width 5 height 5
checkbox input "true"
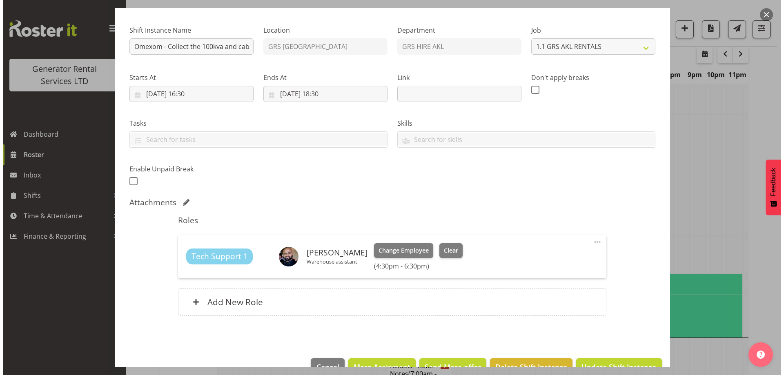
scroll to position [51, 0]
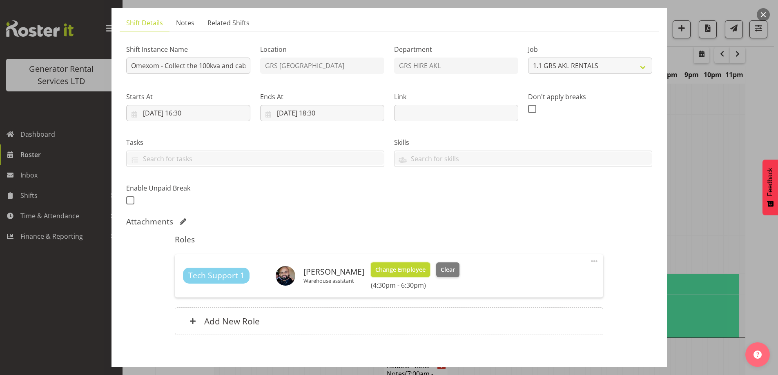
click at [406, 274] on button "Change Employee" at bounding box center [400, 269] width 59 height 15
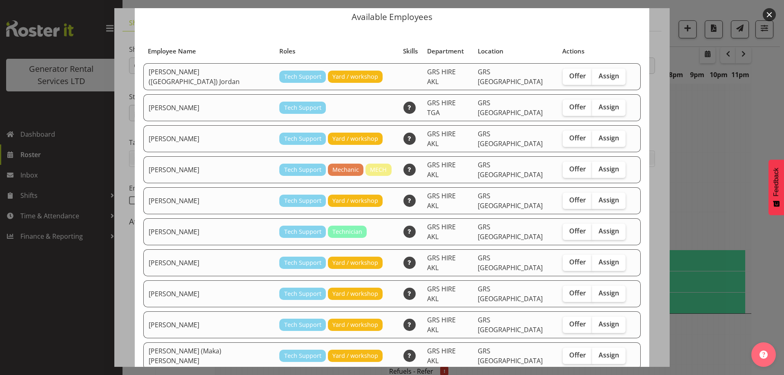
scroll to position [41, 0]
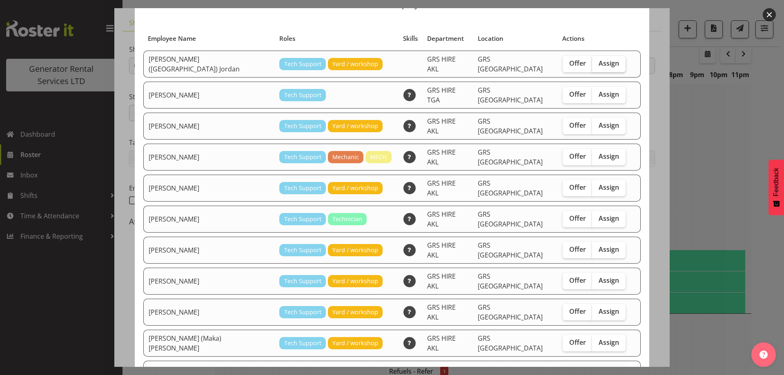
click at [592, 66] on label "Assign" at bounding box center [608, 64] width 33 height 16
click at [592, 66] on input "Assign" at bounding box center [594, 63] width 5 height 5
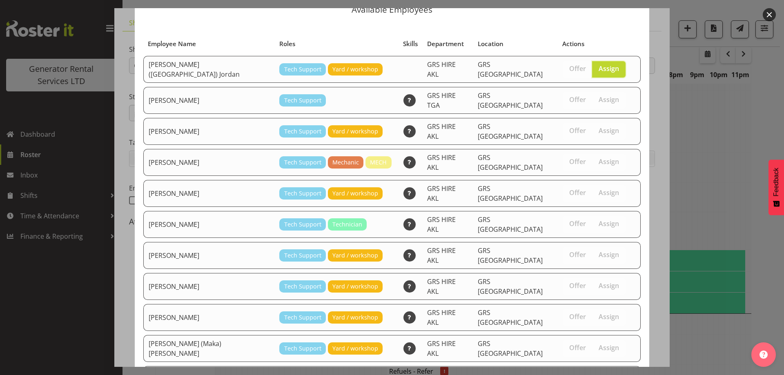
scroll to position [0, 0]
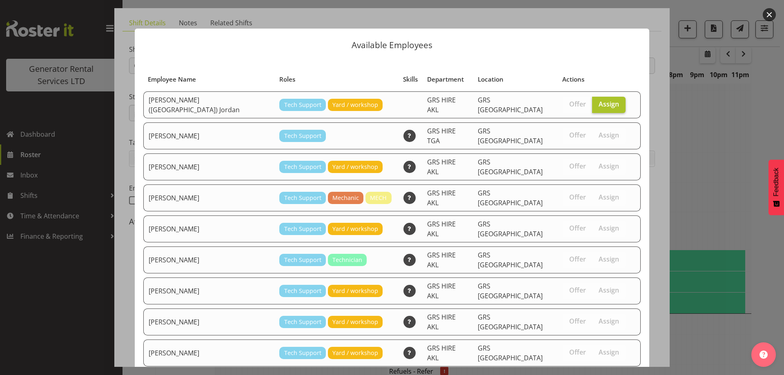
click at [598, 106] on span "Assign" at bounding box center [608, 104] width 20 height 8
click at [596, 106] on input "Assign" at bounding box center [594, 104] width 5 height 5
checkbox input "false"
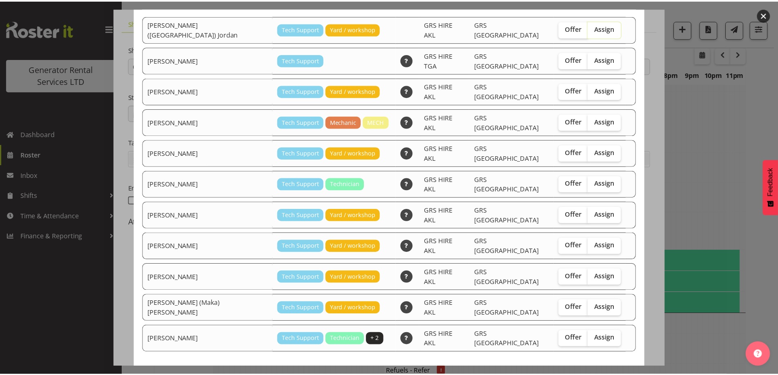
scroll to position [77, 0]
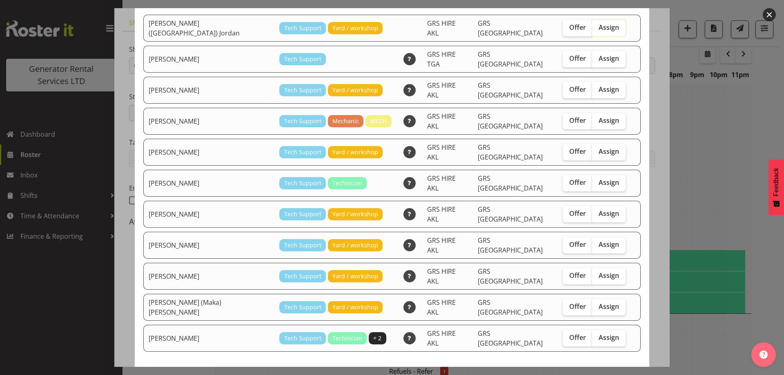
click at [707, 287] on div at bounding box center [392, 187] width 784 height 375
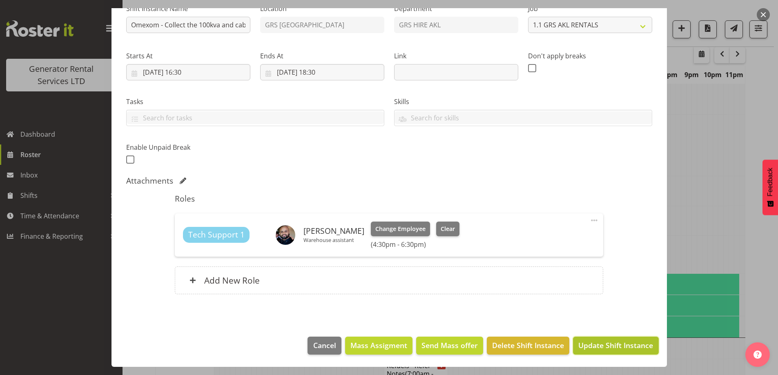
click at [607, 344] on span "Update Shift Instance" at bounding box center [615, 345] width 75 height 11
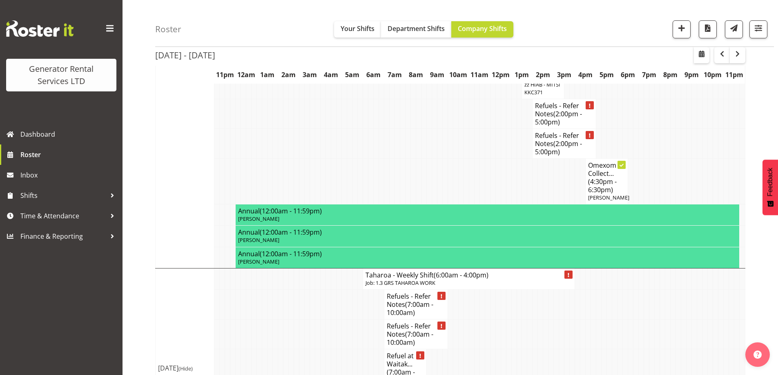
scroll to position [1129, 0]
